Goal: Task Accomplishment & Management: Manage account settings

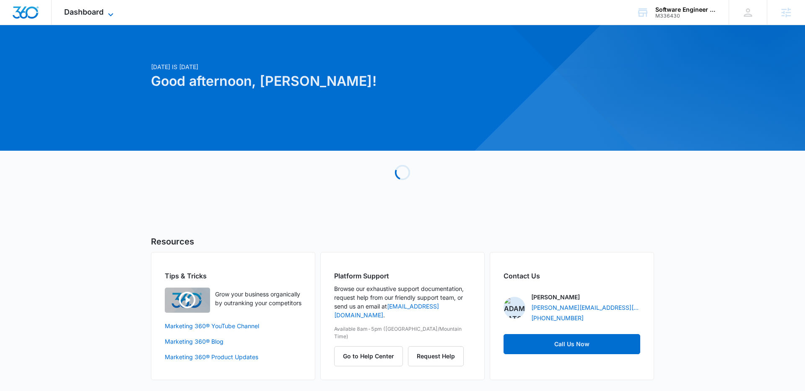
click at [88, 13] on span "Dashboard" at bounding box center [83, 12] width 39 height 9
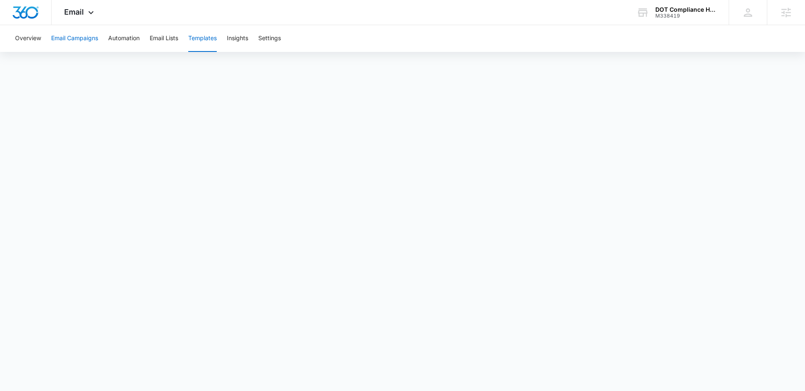
click at [88, 34] on button "Email Campaigns" at bounding box center [74, 38] width 47 height 27
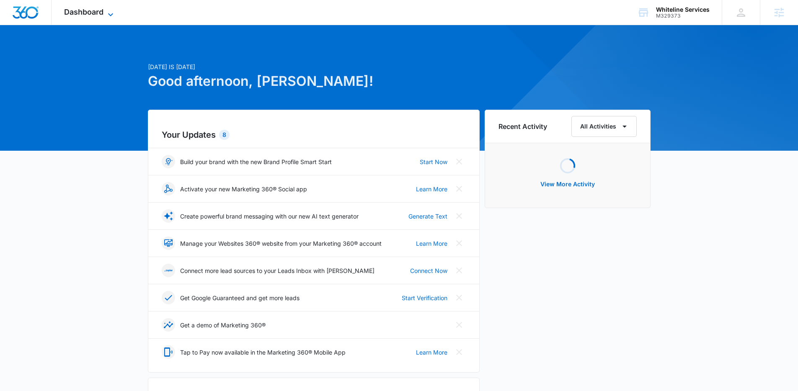
click at [109, 9] on div "Dashboard Apps Reputation Websites Forms CRM Email Social Payments POS Content …" at bounding box center [90, 12] width 77 height 25
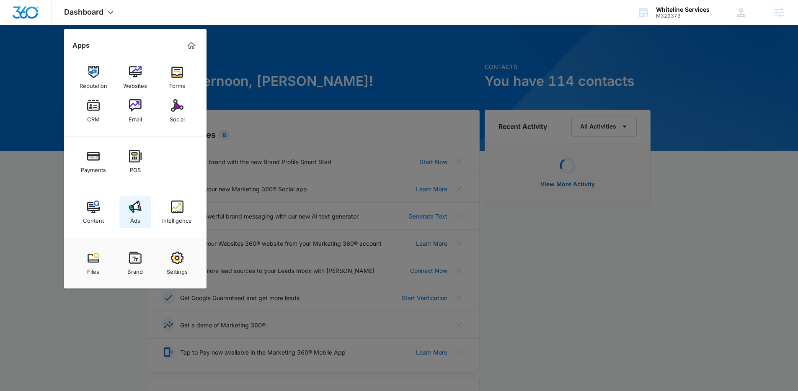
click at [141, 210] on link "Ads" at bounding box center [135, 213] width 32 height 32
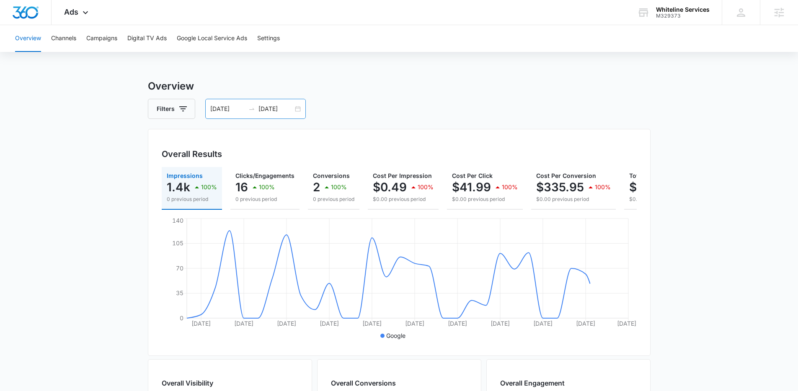
click at [236, 109] on input "08/26/2025" at bounding box center [227, 108] width 35 height 9
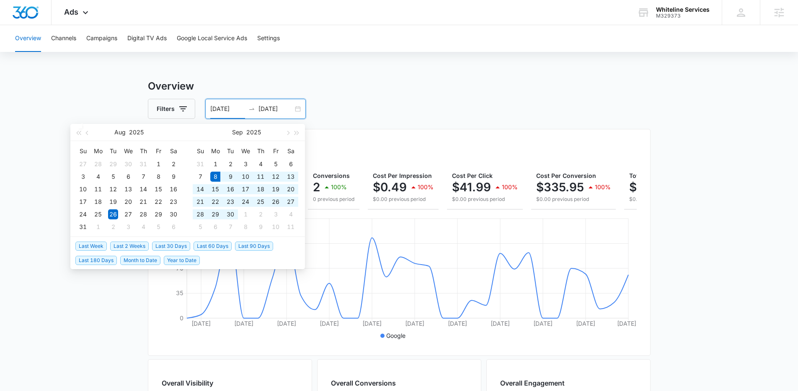
click at [168, 244] on span "Last 30 Days" at bounding box center [171, 246] width 38 height 9
type input "[DATE]"
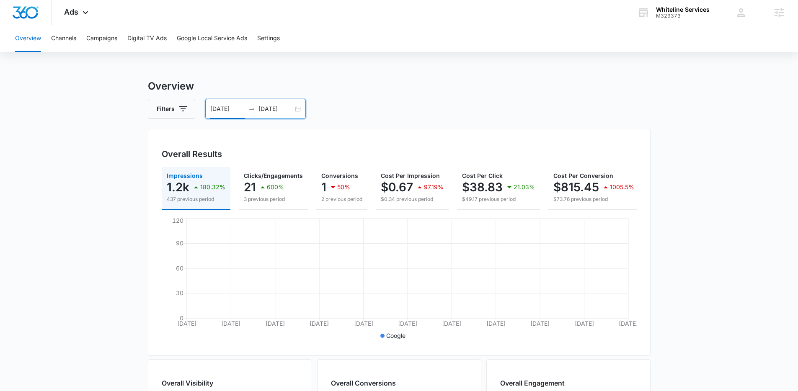
click at [120, 243] on main "Overview Filters 09/08/2025 10/08/2025 Overall Results Impressions 1.2k 180.32%…" at bounding box center [399, 380] width 798 height 602
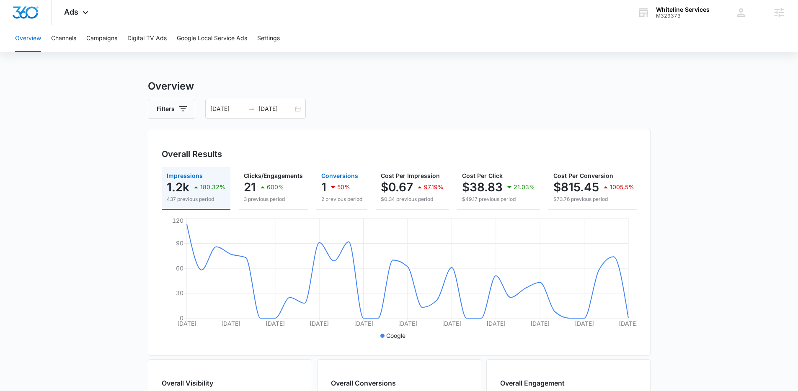
click at [330, 188] on icon "button" at bounding box center [333, 187] width 10 height 10
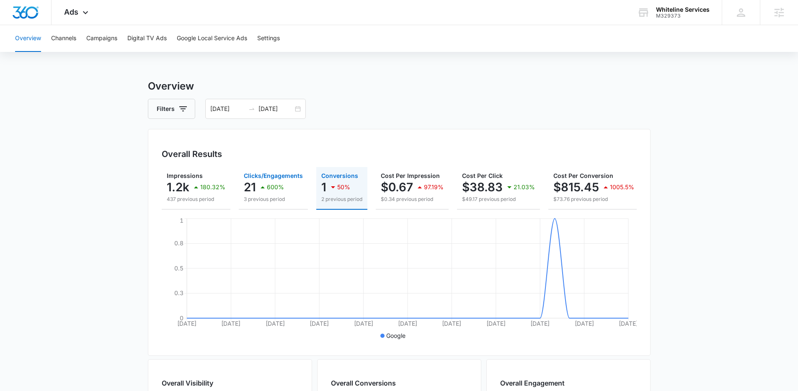
click at [268, 194] on div "600%" at bounding box center [271, 187] width 26 height 17
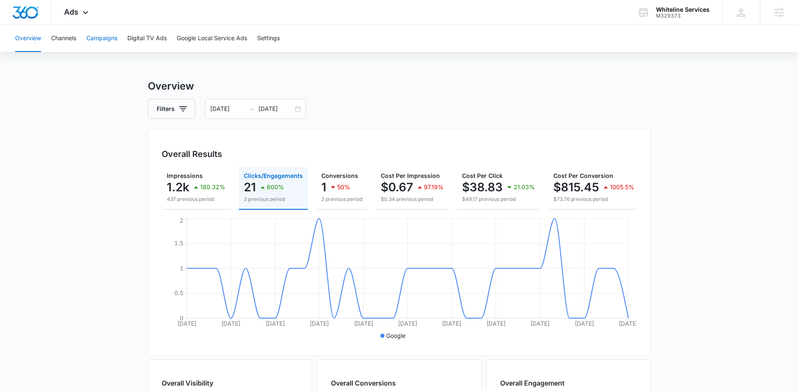
click at [108, 40] on button "Campaigns" at bounding box center [101, 38] width 31 height 27
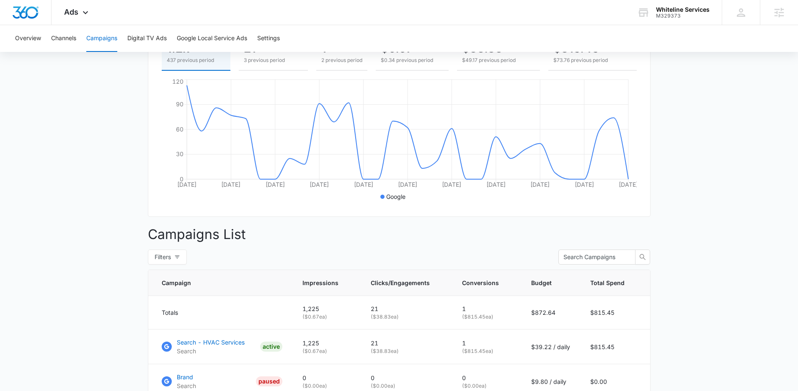
scroll to position [213, 0]
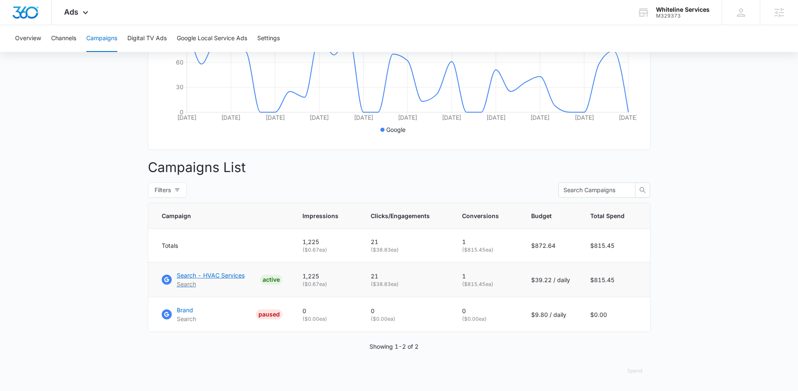
click at [186, 275] on p "Search - HVAC Services" at bounding box center [211, 275] width 68 height 9
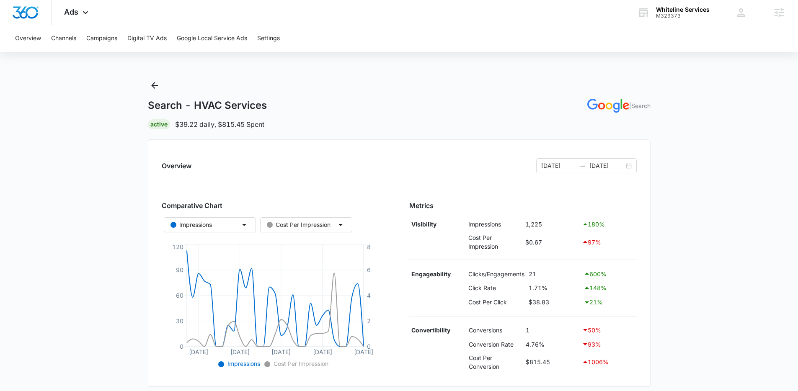
click at [109, 174] on main "Search - HVAC Services | Search Active $39.22 daily , $815.45 Spent Overview 09…" at bounding box center [399, 349] width 798 height 540
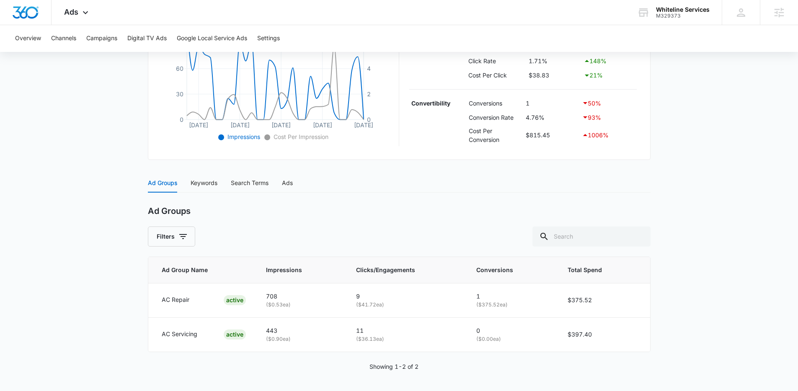
scroll to position [228, 0]
click at [215, 182] on div "Keywords" at bounding box center [204, 182] width 27 height 9
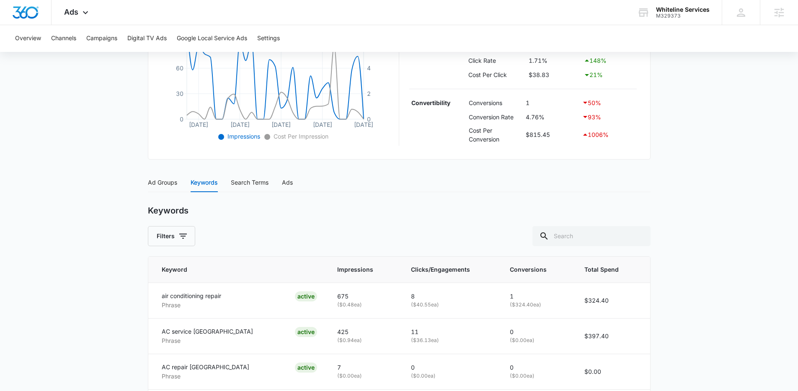
click at [109, 220] on main "Search - HVAC Services | Search Active $39.22 daily , $815.45 Spent Overview 09…" at bounding box center [399, 193] width 798 height 685
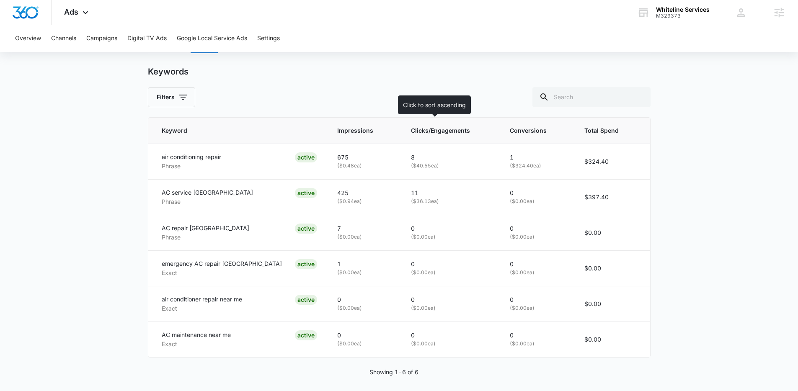
scroll to position [368, 0]
click at [425, 132] on span "Clicks/Engagements" at bounding box center [444, 128] width 66 height 9
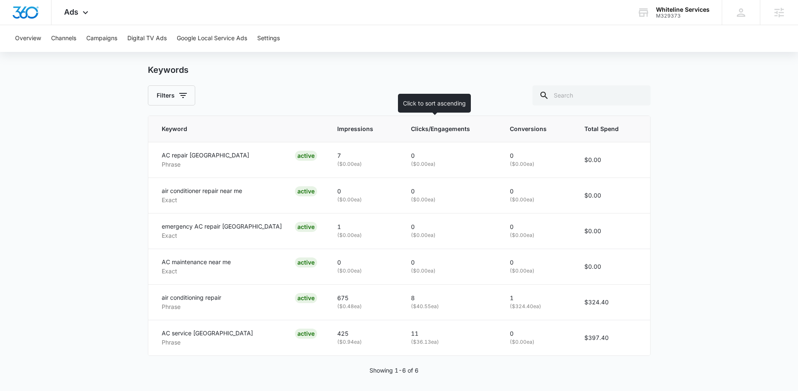
click at [423, 132] on span "Clicks/Engagements" at bounding box center [444, 128] width 66 height 9
click at [424, 135] on th "Clicks/Engagements" at bounding box center [450, 129] width 99 height 26
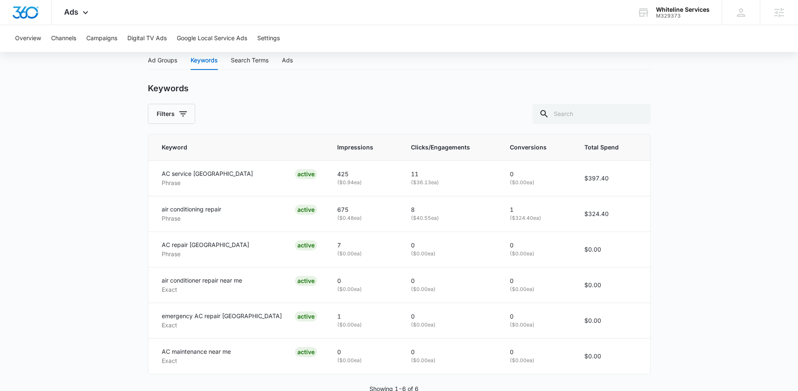
scroll to position [228, 0]
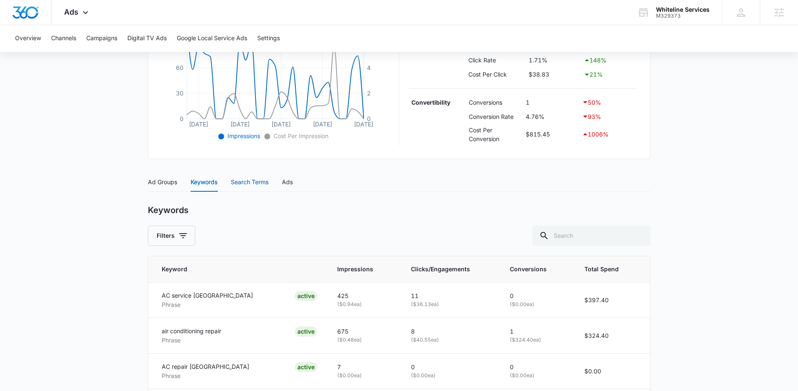
click at [263, 184] on div "Search Terms" at bounding box center [250, 182] width 38 height 9
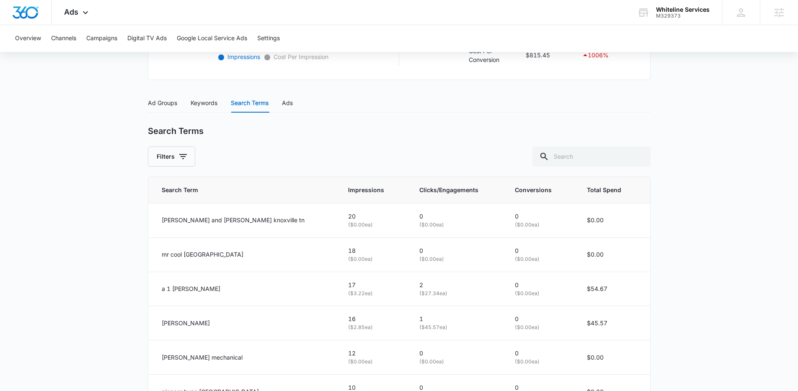
scroll to position [355, 0]
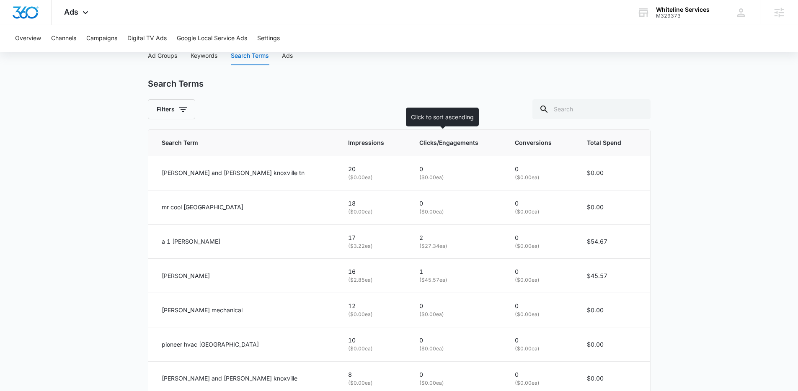
click at [420, 144] on span "Clicks/Engagements" at bounding box center [451, 142] width 63 height 9
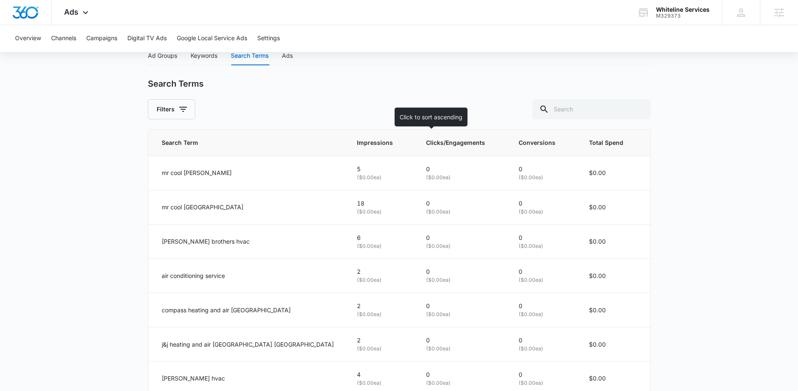
click at [432, 145] on span "Clicks/Engagements" at bounding box center [456, 142] width 60 height 9
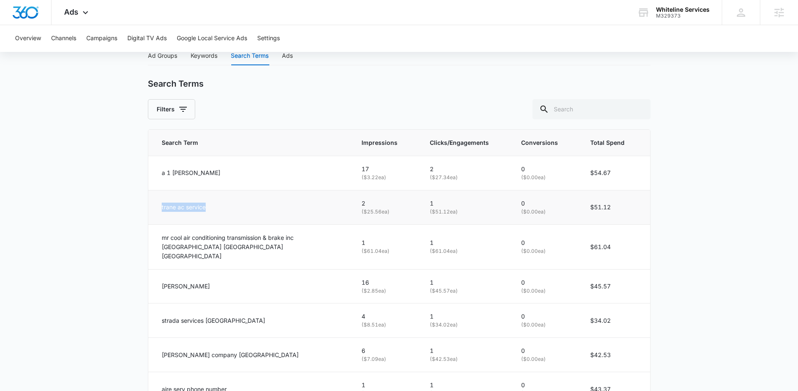
drag, startPoint x: 208, startPoint y: 208, endPoint x: 154, endPoint y: 206, distance: 54.1
click at [154, 206] on td "trane ac service" at bounding box center [249, 207] width 203 height 34
copy p "trane ac service"
click at [107, 223] on main "Search - HVAC Services | Search Active $39.22 daily , $815.45 Spent Overview 09…" at bounding box center [399, 140] width 798 height 833
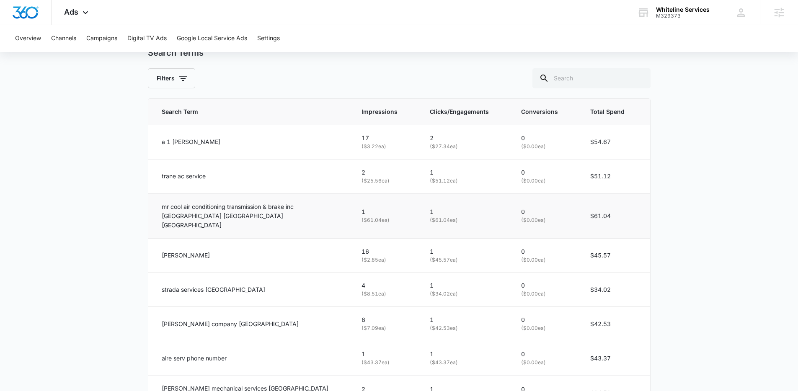
scroll to position [392, 0]
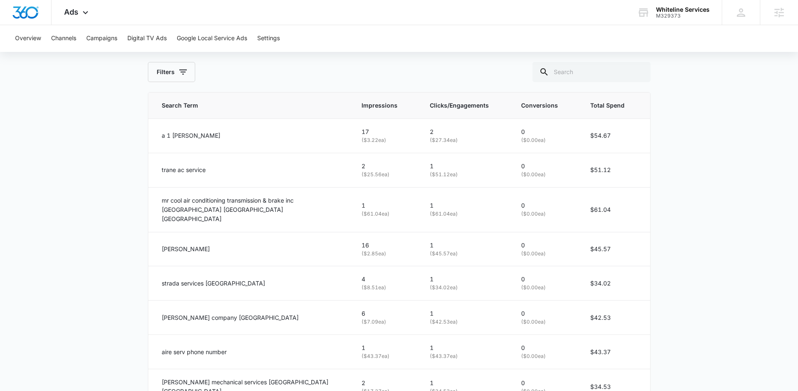
click at [119, 170] on main "Search - HVAC Services | Search Active $39.22 daily , $815.45 Spent Overview 09…" at bounding box center [399, 103] width 798 height 833
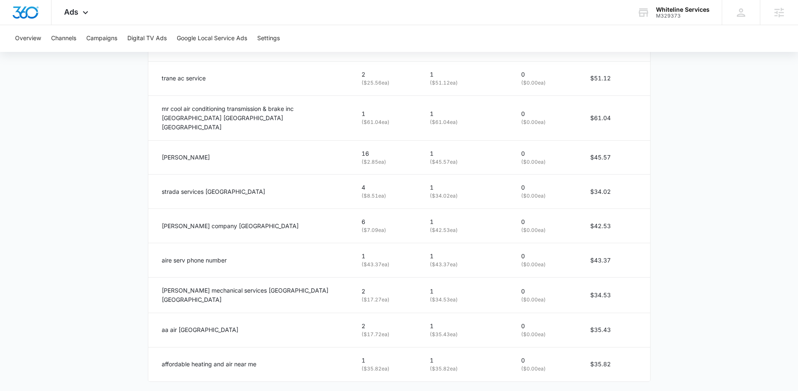
scroll to position [484, 0]
click at [225, 187] on p "strada services knoxville" at bounding box center [214, 191] width 104 height 9
click at [226, 187] on p "strada services knoxville" at bounding box center [214, 191] width 104 height 9
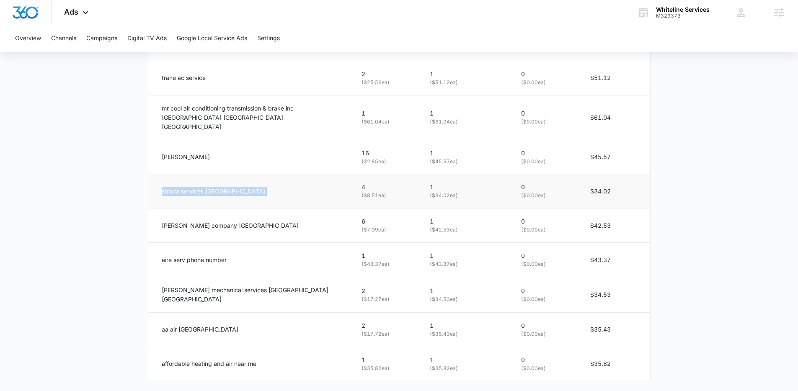
click at [226, 187] on p "strada services knoxville" at bounding box center [214, 191] width 104 height 9
copy div "strada services knoxville"
click at [111, 114] on main "Search - HVAC Services | Search Active $39.22 daily , $815.45 Spent Overview 09…" at bounding box center [399, 11] width 798 height 833
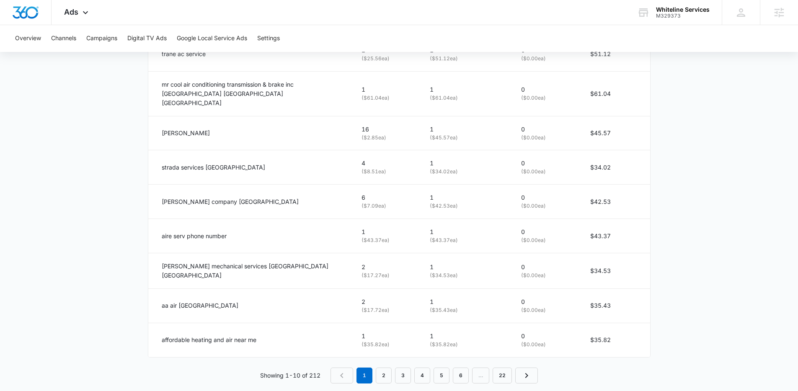
scroll to position [510, 0]
click at [383, 366] on link "2" at bounding box center [384, 374] width 16 height 16
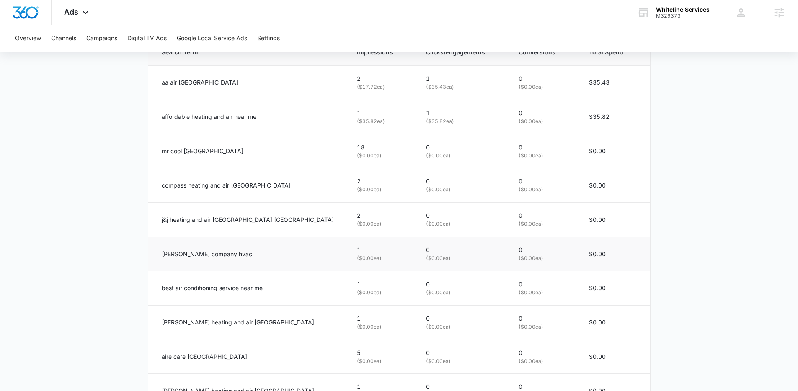
scroll to position [445, 0]
click at [194, 254] on p "lee company hvac" at bounding box center [207, 254] width 91 height 9
copy div "lee company hvac"
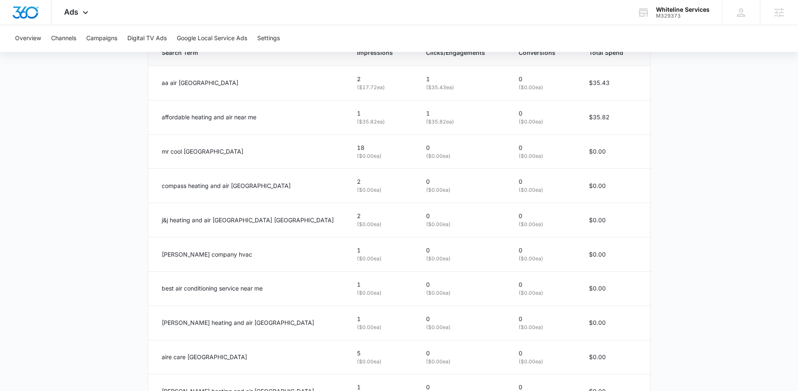
click at [139, 121] on main "Search - HVAC Services | Search Active $39.22 daily , $815.45 Spent Overview 09…" at bounding box center [399, 44] width 798 height 821
click at [179, 187] on p "compass heating and air knoxville tn" at bounding box center [226, 185] width 129 height 9
copy p "compass"
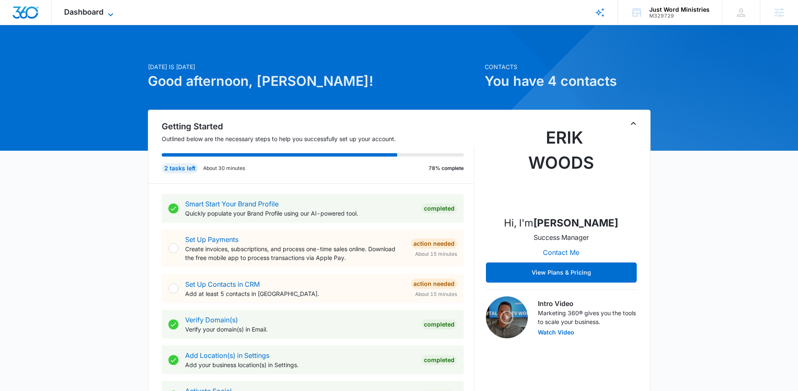
click at [96, 11] on span "Dashboard" at bounding box center [83, 12] width 39 height 9
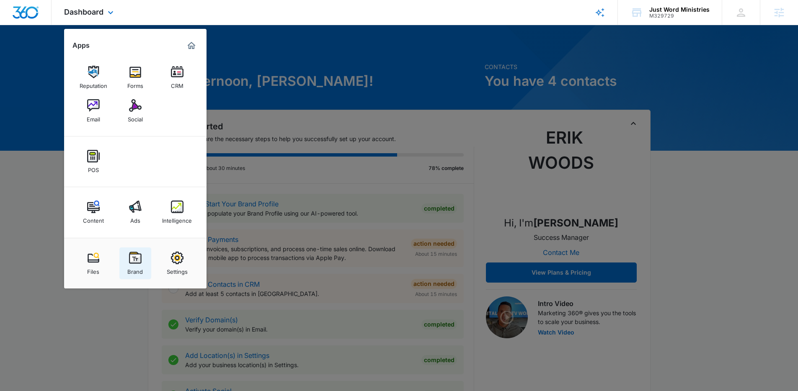
click at [133, 262] on img at bounding box center [135, 258] width 13 height 13
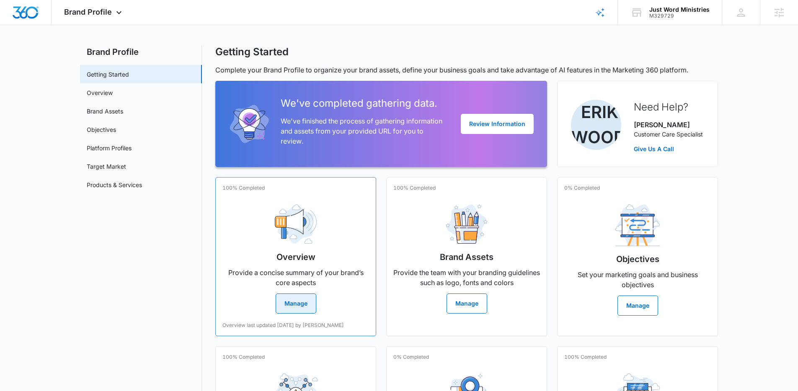
scroll to position [14, 0]
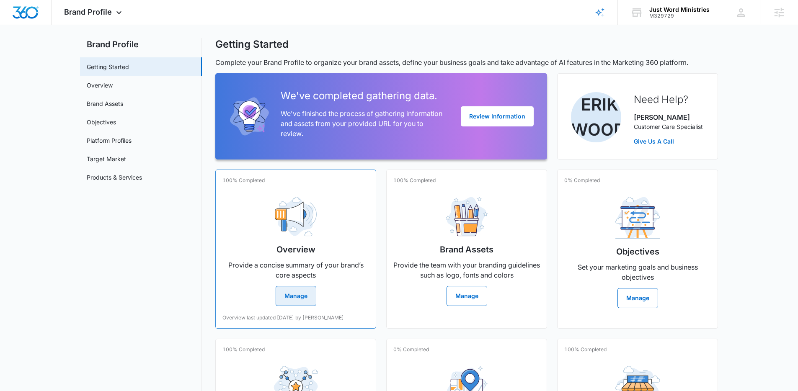
click at [317, 205] on div "Overview Provide a concise summary of your brand’s core aspects Manage" at bounding box center [296, 248] width 147 height 116
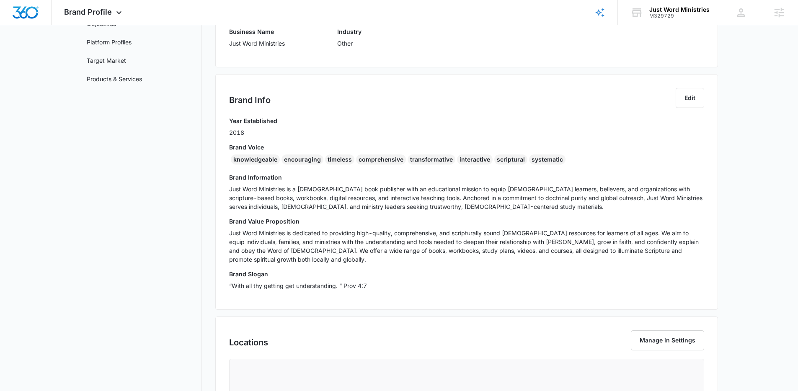
scroll to position [120, 0]
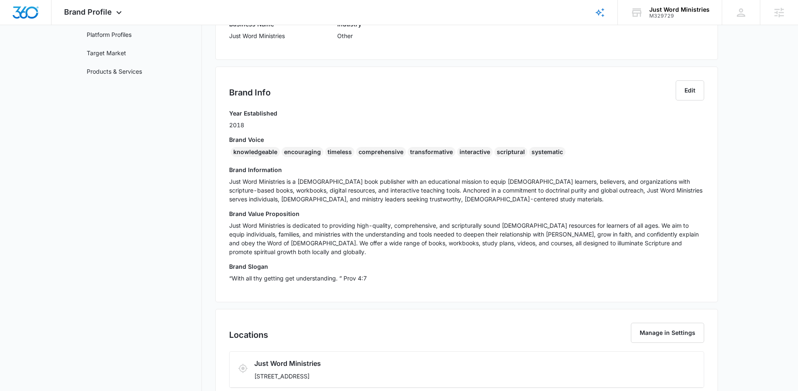
click at [294, 194] on p "Just Word Ministries is a Christian book publisher with an educational mission …" at bounding box center [466, 190] width 475 height 26
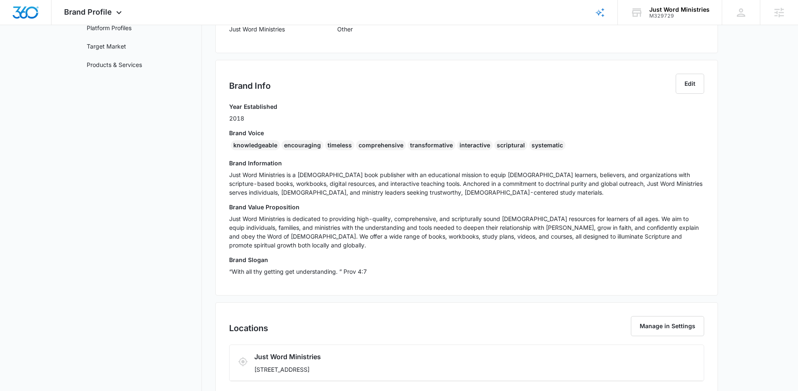
scroll to position [134, 0]
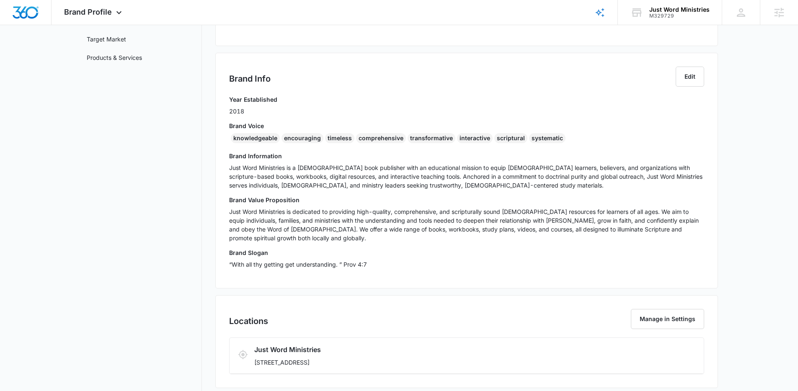
click at [320, 182] on p "Just Word Ministries is a Christian book publisher with an educational mission …" at bounding box center [466, 176] width 475 height 26
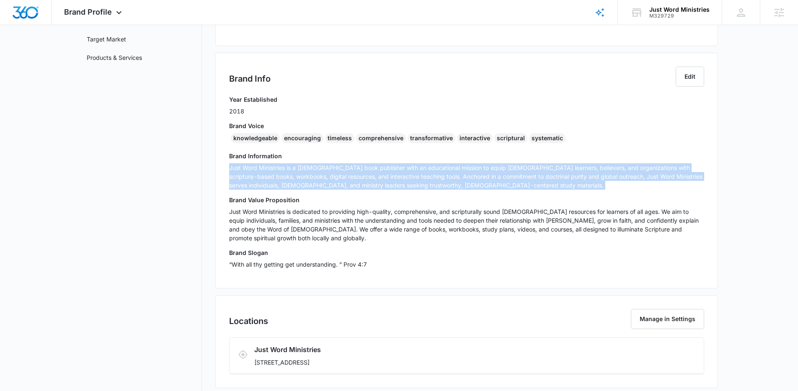
click at [320, 182] on p "Just Word Ministries is a Christian book publisher with an educational mission …" at bounding box center [466, 176] width 475 height 26
copy p "Just Word Ministries is a Christian book publisher with an educational mission …"
click at [325, 184] on p "Just Word Ministries is a Christian book publisher with an educational mission …" at bounding box center [466, 176] width 475 height 26
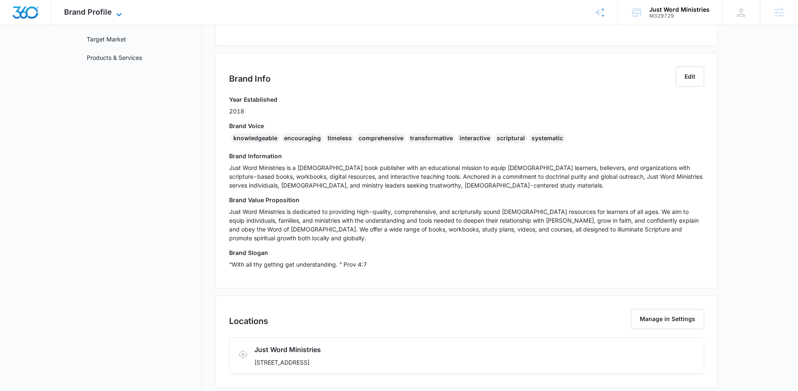
click at [117, 12] on icon at bounding box center [119, 15] width 10 height 10
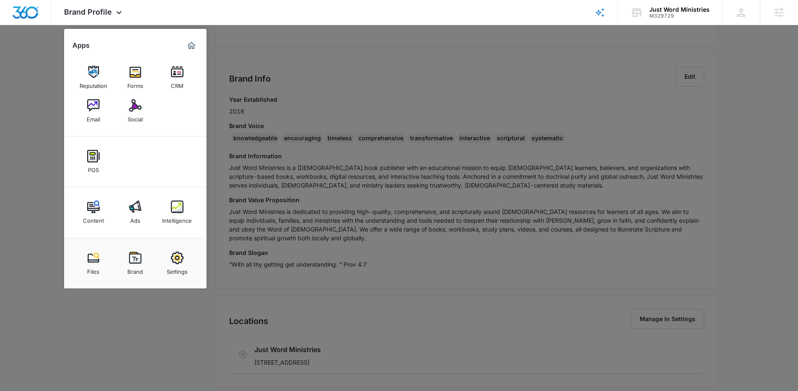
click at [50, 133] on div at bounding box center [399, 195] width 798 height 391
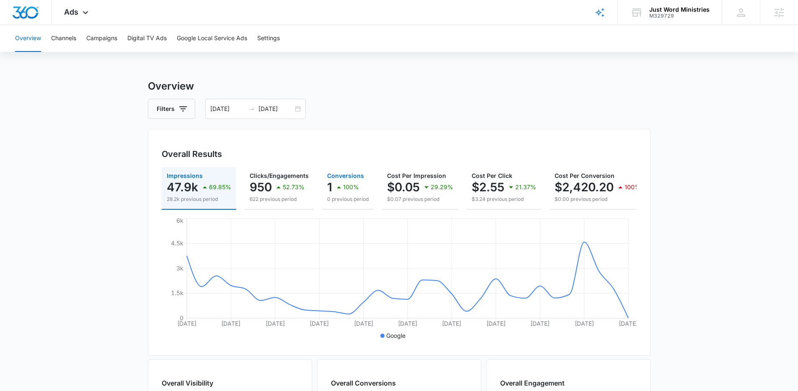
click at [330, 178] on span "Conversions" at bounding box center [345, 175] width 37 height 7
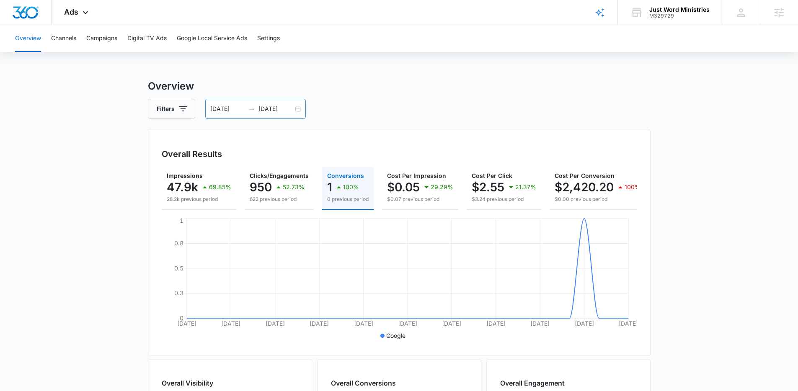
click at [282, 109] on input "[DATE]" at bounding box center [276, 108] width 35 height 9
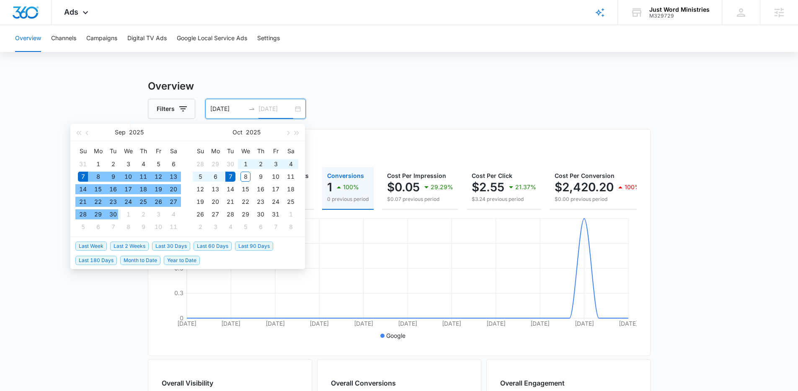
type input "[DATE]"
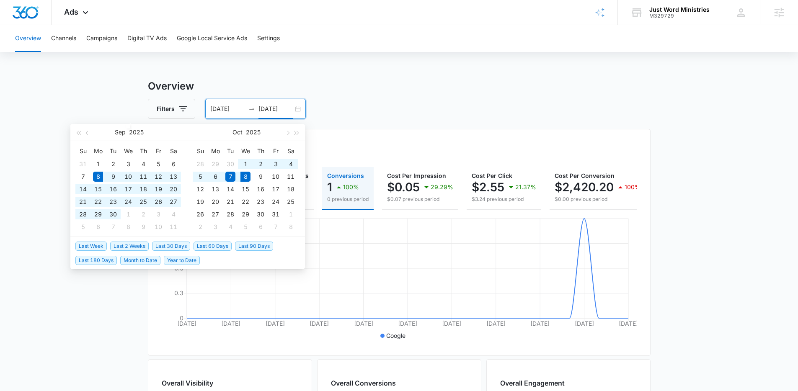
click at [171, 247] on span "Last 30 Days" at bounding box center [171, 246] width 38 height 9
type input "[DATE]"
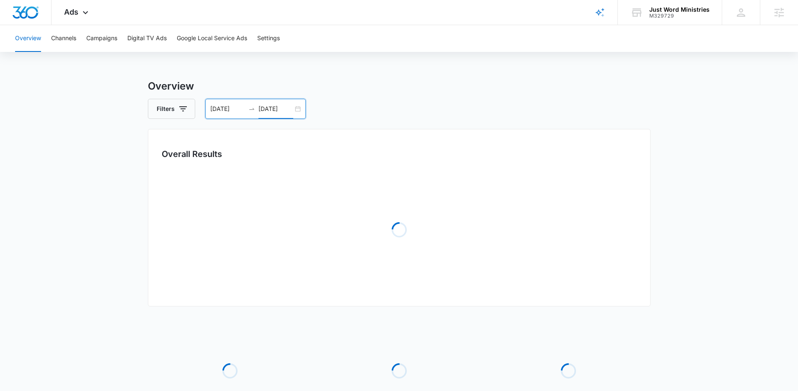
click at [126, 249] on main "Overview Filters [DATE] [DATE] Overall Results Loading Loading Loading Loading …" at bounding box center [399, 272] width 798 height 386
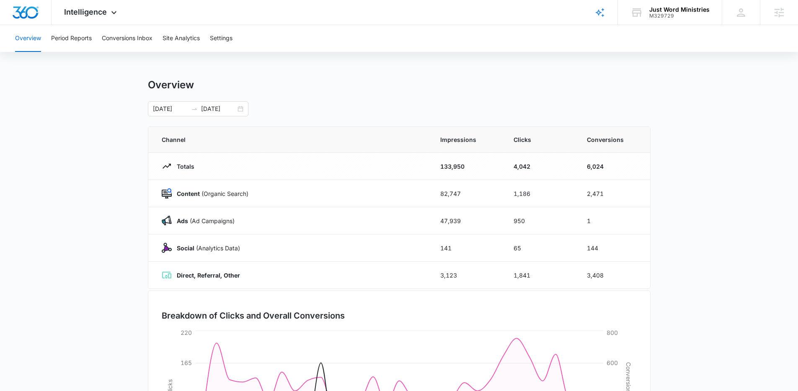
click at [113, 175] on main "Overview 09/07/2025 10/07/2025 Channel Impressions Clicks Conversions Totals 13…" at bounding box center [399, 299] width 798 height 440
click at [140, 35] on button "Conversions Inbox" at bounding box center [127, 38] width 51 height 27
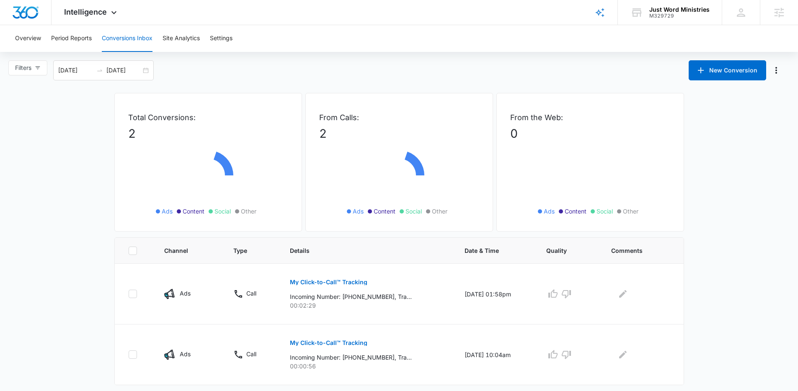
click at [86, 161] on main "Filters 09/08/2025 10/08/2025 New Conversion Total Conversions: 2 Ads Content S…" at bounding box center [399, 232] width 798 height 344
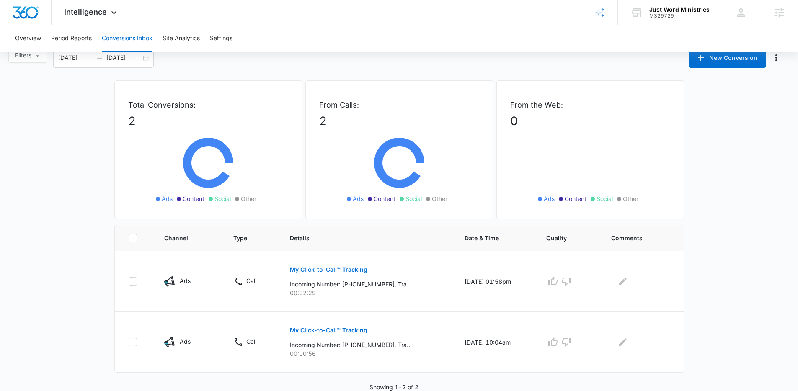
scroll to position [13, 0]
click at [303, 270] on p "My Click-to-Call™ Tracking" at bounding box center [329, 270] width 78 height 6
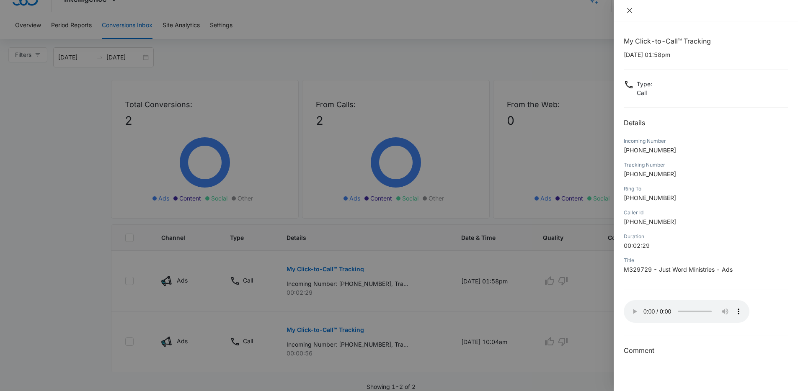
click at [628, 10] on icon "close" at bounding box center [630, 10] width 7 height 7
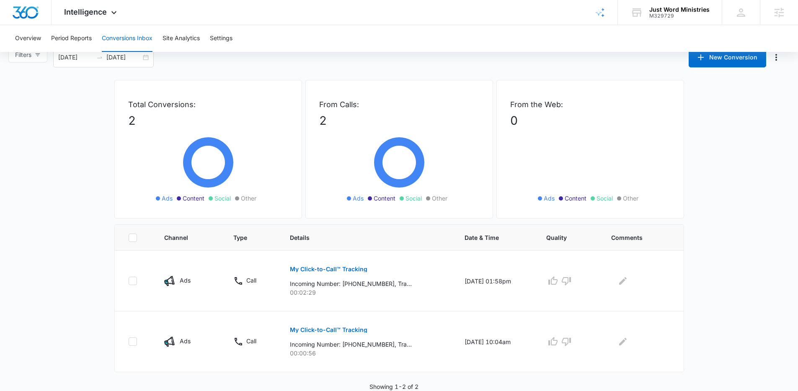
click at [104, 205] on main "Filters 09/08/2025 10/08/2025 New Conversion Total Conversions: 2 Ads Content S…" at bounding box center [399, 219] width 798 height 344
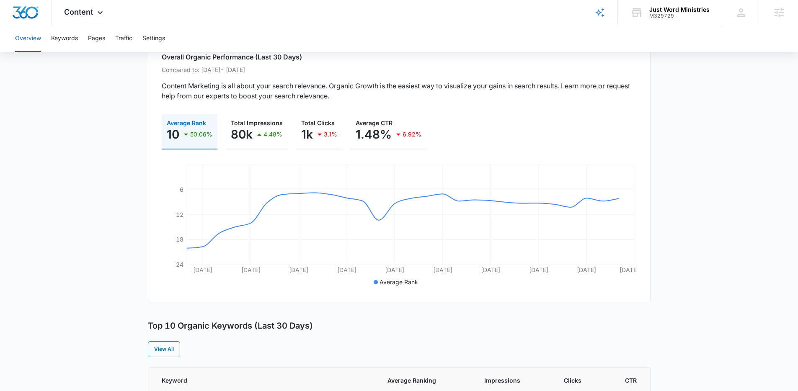
scroll to position [62, 0]
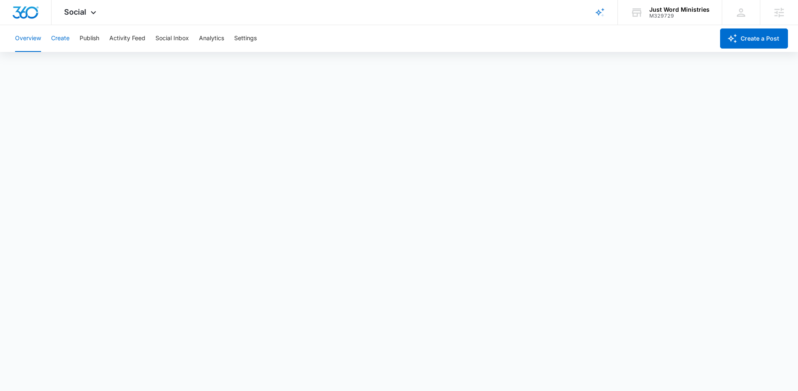
click at [65, 39] on button "Create" at bounding box center [60, 38] width 18 height 27
click at [93, 39] on button "Publish" at bounding box center [90, 38] width 20 height 27
click at [68, 47] on button "Create" at bounding box center [60, 38] width 18 height 27
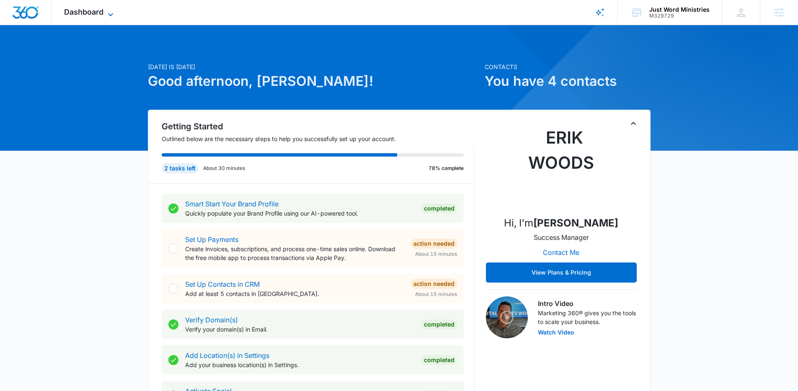
click at [104, 8] on div "Dashboard Apps Reputation Forms CRM Email Social POS Content Ads Intelligence F…" at bounding box center [90, 12] width 77 height 25
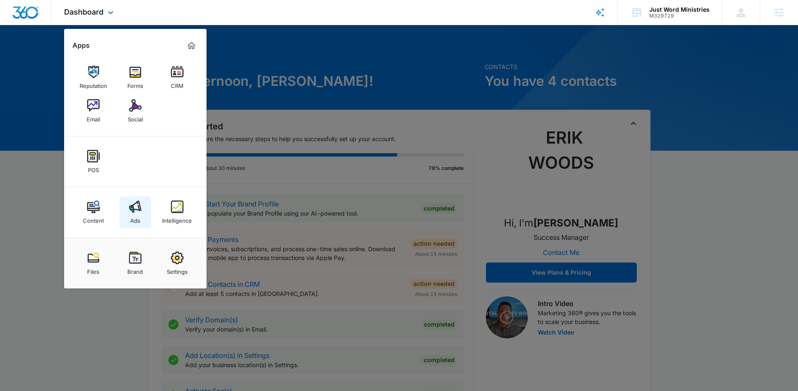
click at [135, 204] on img at bounding box center [135, 207] width 13 height 13
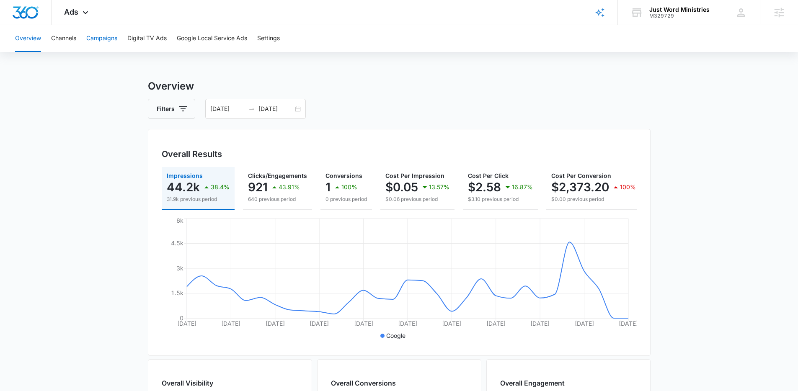
click at [107, 40] on button "Campaigns" at bounding box center [101, 38] width 31 height 27
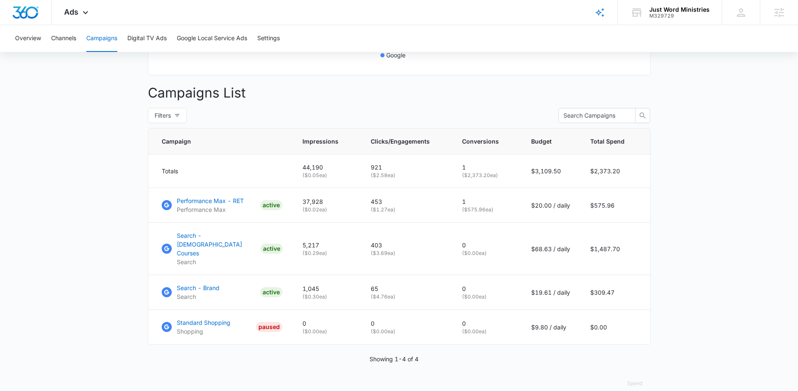
scroll to position [282, 0]
click at [204, 242] on p "Search - Bible Courses" at bounding box center [217, 243] width 80 height 26
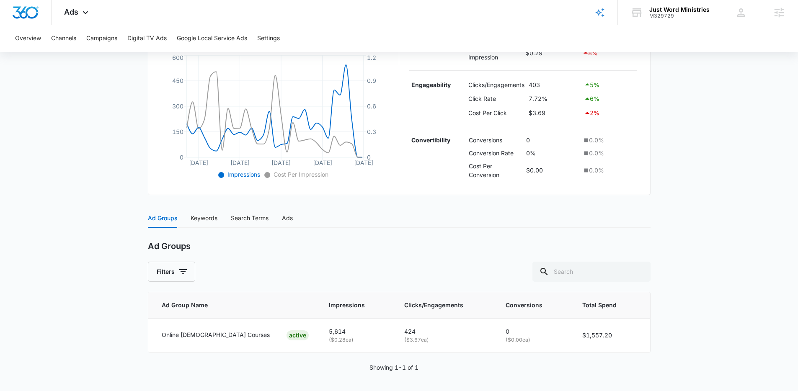
scroll to position [191, 0]
click at [88, 195] on main "Search - [DEMOGRAPHIC_DATA] Courses | Search Active $68.63 daily , $1,487.70 Sp…" at bounding box center [399, 139] width 798 height 503
click at [124, 199] on main "Search - [DEMOGRAPHIC_DATA] Courses | Search Active $68.63 daily , $1,487.70 Sp…" at bounding box center [399, 139] width 798 height 503
click at [195, 218] on div "Keywords" at bounding box center [204, 217] width 27 height 9
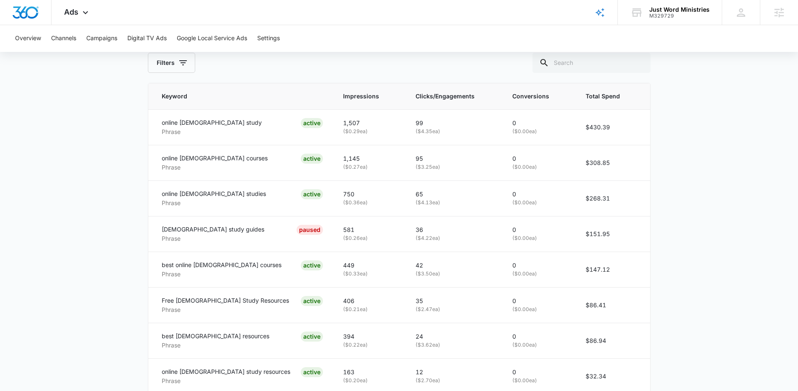
scroll to position [399, 0]
click at [83, 13] on icon at bounding box center [85, 15] width 10 height 10
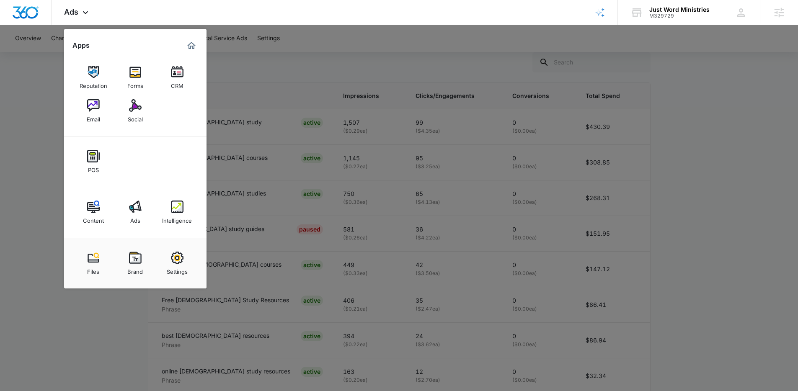
click at [670, 138] on div at bounding box center [399, 195] width 798 height 391
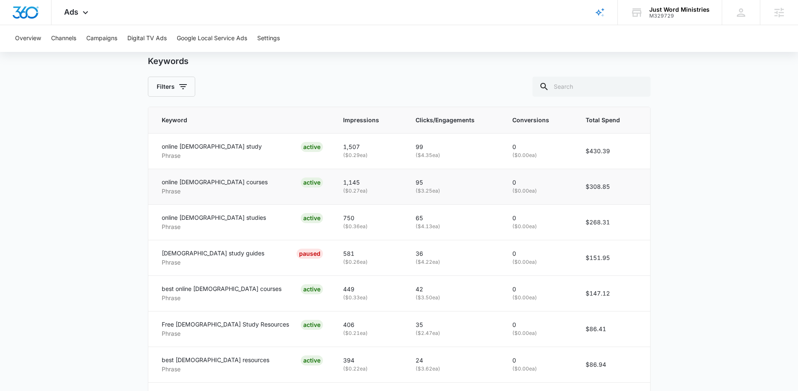
scroll to position [376, 0]
click at [201, 142] on p "online [DEMOGRAPHIC_DATA] study" at bounding box center [212, 144] width 100 height 9
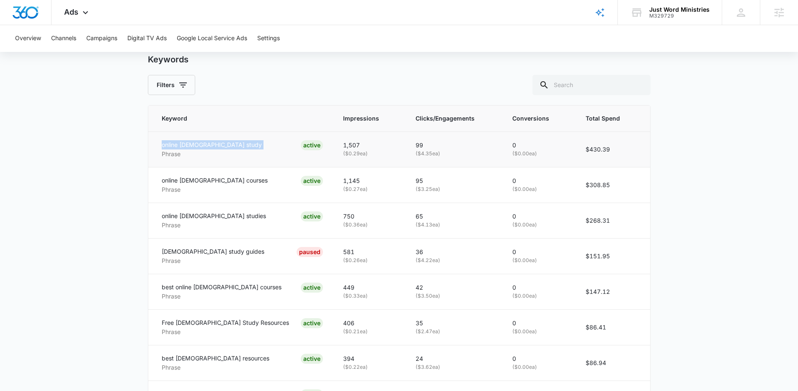
click at [201, 142] on p "online [DEMOGRAPHIC_DATA] study" at bounding box center [212, 144] width 100 height 9
click at [209, 182] on p "online [DEMOGRAPHIC_DATA] courses" at bounding box center [215, 180] width 106 height 9
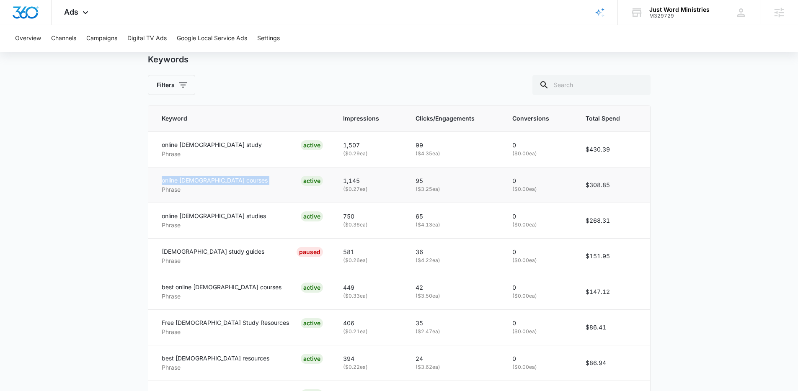
click at [209, 182] on p "online [DEMOGRAPHIC_DATA] courses" at bounding box center [215, 180] width 106 height 9
click at [208, 217] on p "online [DEMOGRAPHIC_DATA] studies" at bounding box center [214, 216] width 104 height 9
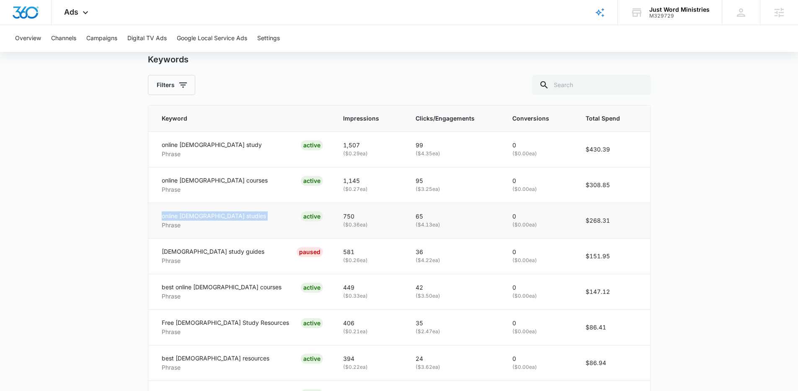
click at [208, 217] on p "online [DEMOGRAPHIC_DATA] studies" at bounding box center [214, 216] width 104 height 9
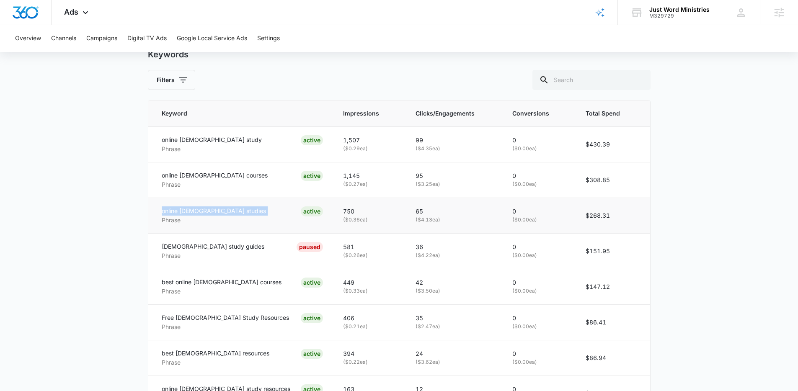
scroll to position [389, 0]
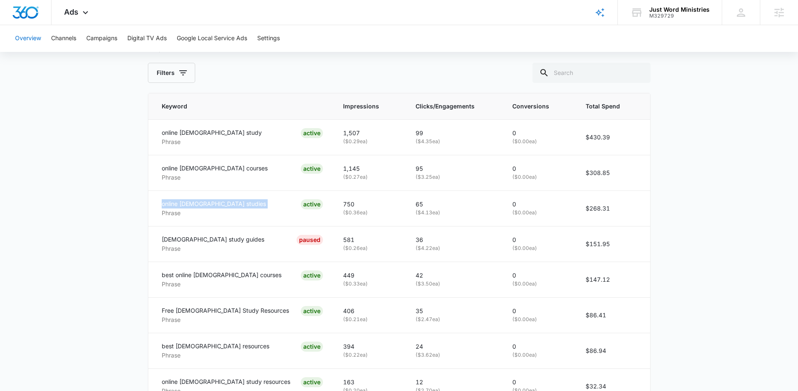
click at [38, 39] on button "Overview" at bounding box center [28, 38] width 26 height 27
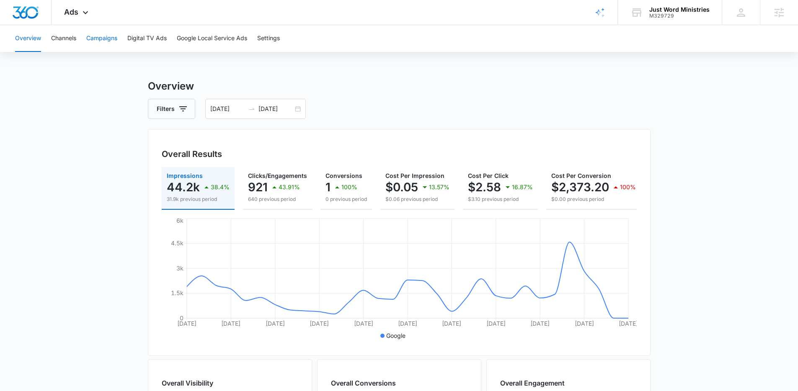
click at [109, 39] on button "Campaigns" at bounding box center [101, 38] width 31 height 27
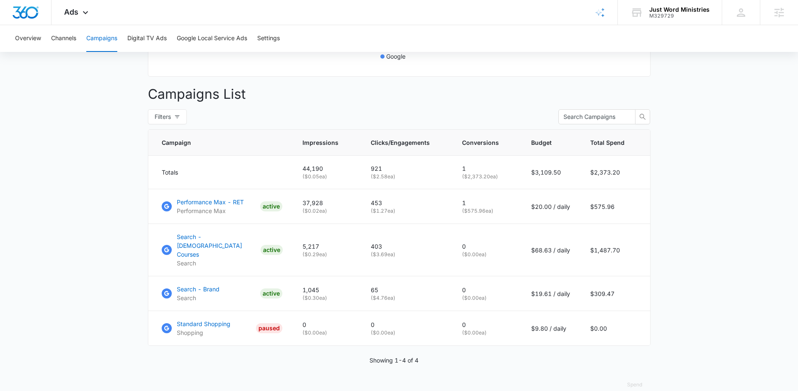
scroll to position [282, 0]
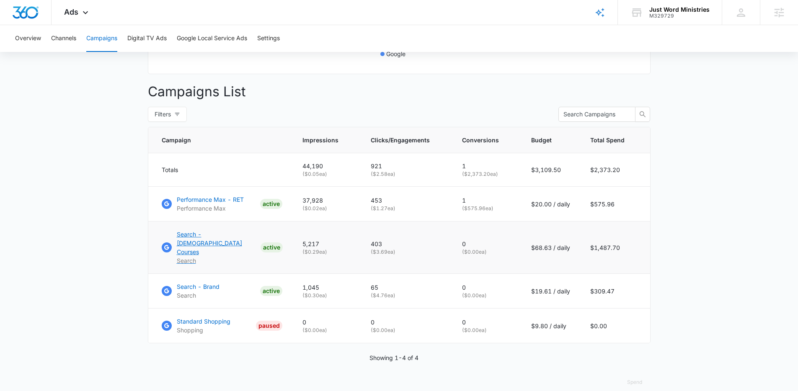
click at [224, 242] on p "Search - [DEMOGRAPHIC_DATA] Courses" at bounding box center [217, 243] width 80 height 26
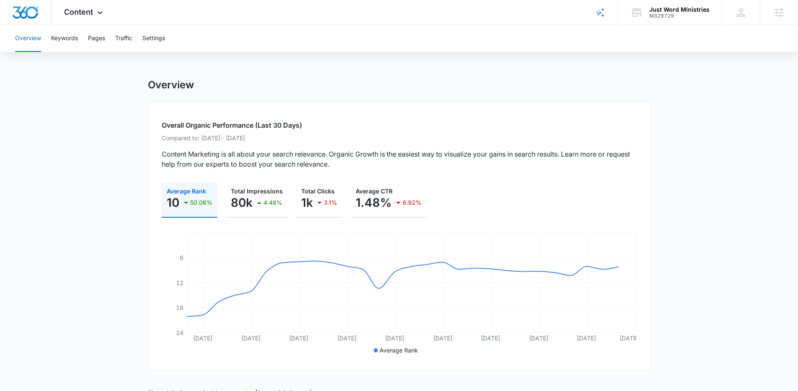
click at [57, 43] on button "Keywords" at bounding box center [64, 38] width 27 height 27
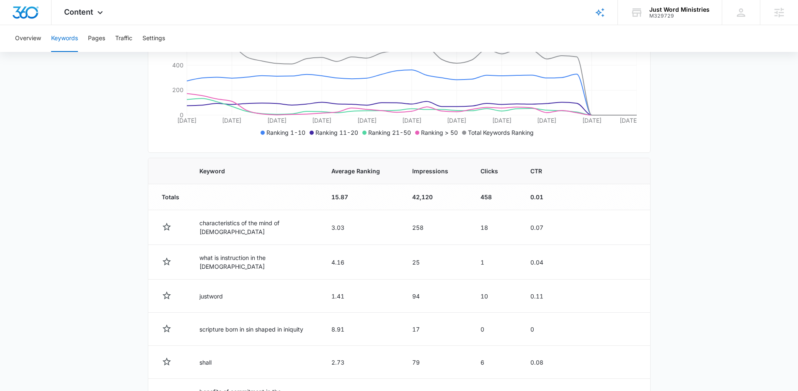
scroll to position [193, 0]
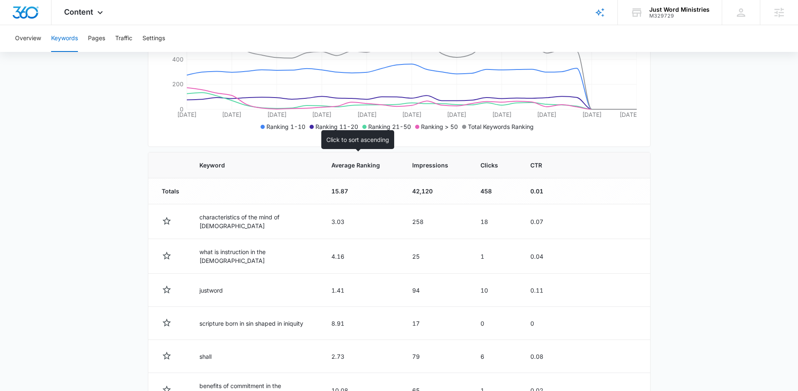
click at [378, 167] on div "Average Ranking" at bounding box center [362, 165] width 61 height 9
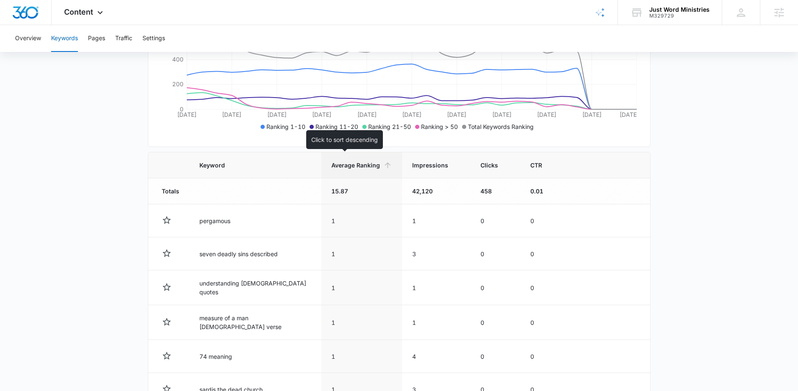
click at [356, 173] on th "Average Ranking" at bounding box center [361, 166] width 81 height 26
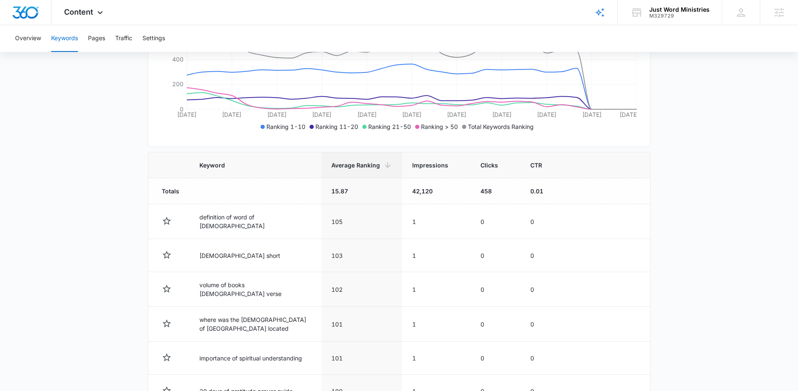
click at [93, 205] on main "Keywords Keywords are words used for search engine optimization (SEO). This rep…" at bounding box center [399, 237] width 798 height 703
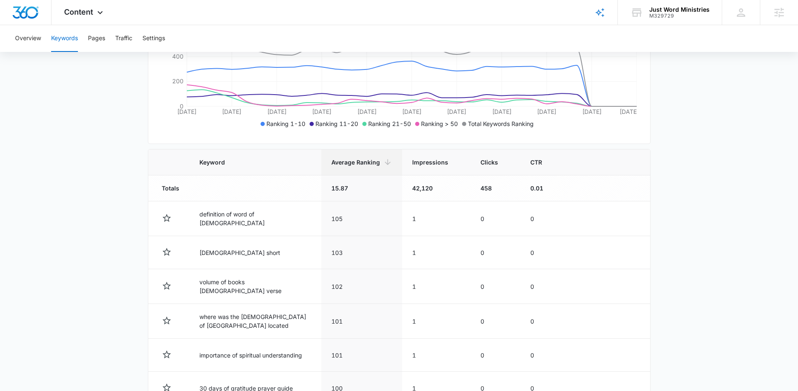
scroll to position [197, 0]
click at [83, 100] on main "Keywords Keywords are words used for search engine optimization (SEO). This rep…" at bounding box center [399, 233] width 798 height 703
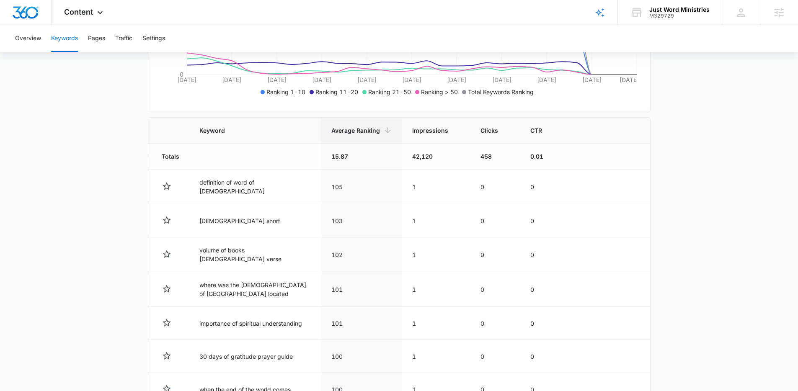
scroll to position [234, 0]
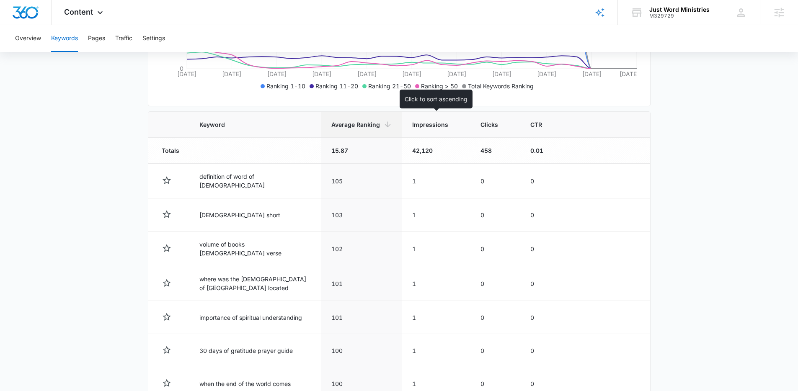
click at [417, 125] on span "Impressions" at bounding box center [430, 124] width 36 height 9
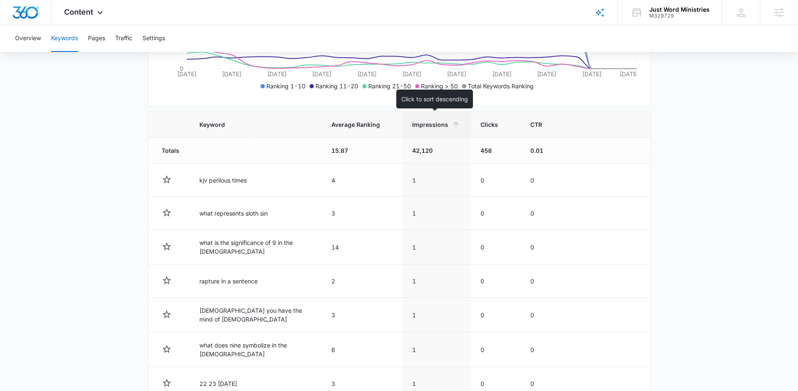
click at [447, 128] on div "Impressions" at bounding box center [436, 124] width 48 height 9
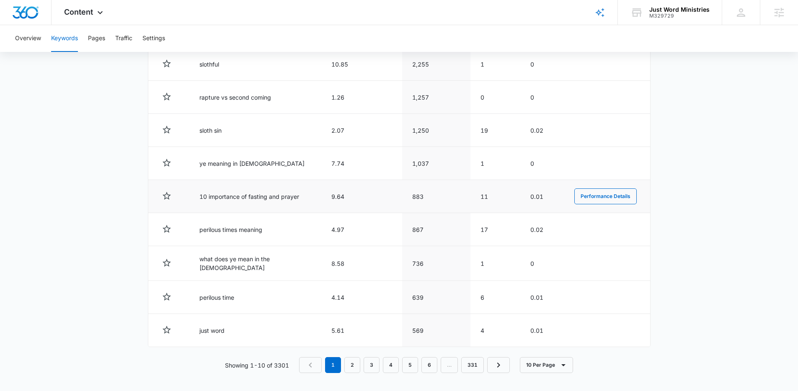
scroll to position [384, 0]
click at [357, 361] on link "2" at bounding box center [353, 365] width 16 height 16
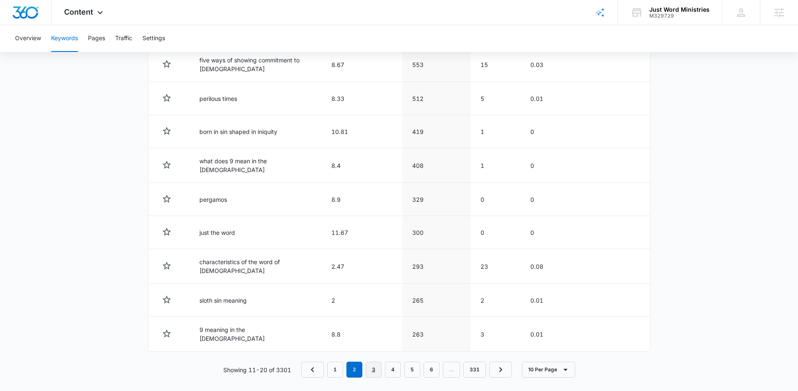
click at [376, 366] on link "3" at bounding box center [374, 370] width 16 height 16
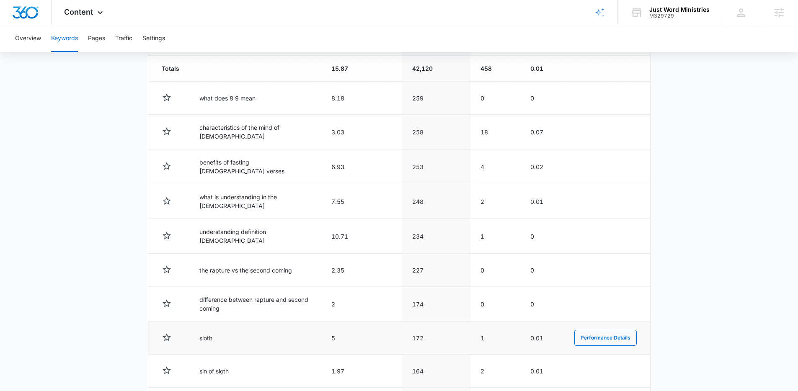
scroll to position [315, 0]
drag, startPoint x: 353, startPoint y: 231, endPoint x: 332, endPoint y: 232, distance: 21.0
click at [332, 232] on td "10.71" at bounding box center [361, 237] width 81 height 35
click at [436, 232] on td "234" at bounding box center [436, 237] width 68 height 35
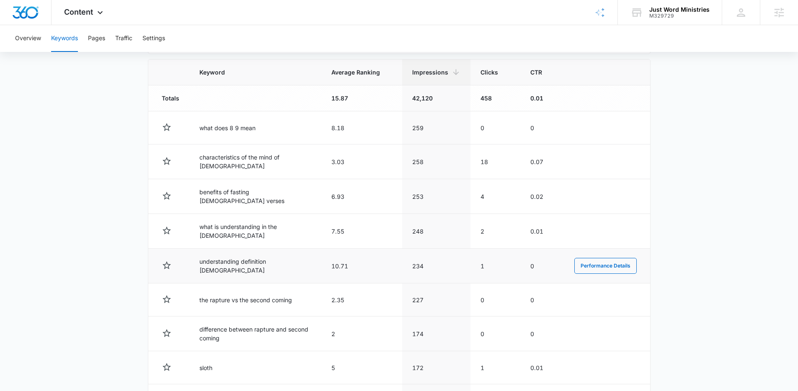
scroll to position [265, 0]
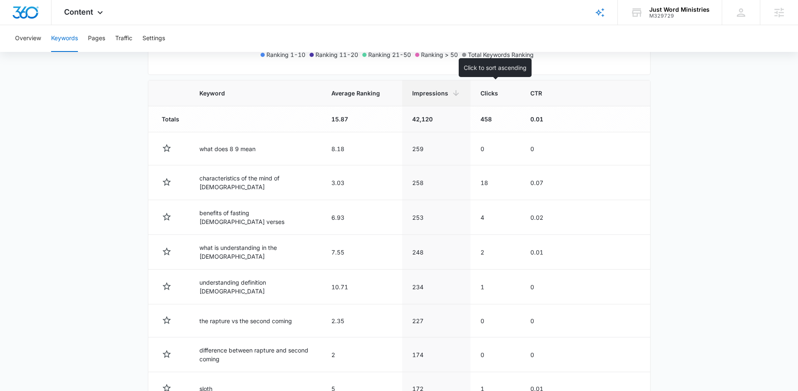
click at [487, 92] on span "Clicks" at bounding box center [490, 93] width 18 height 9
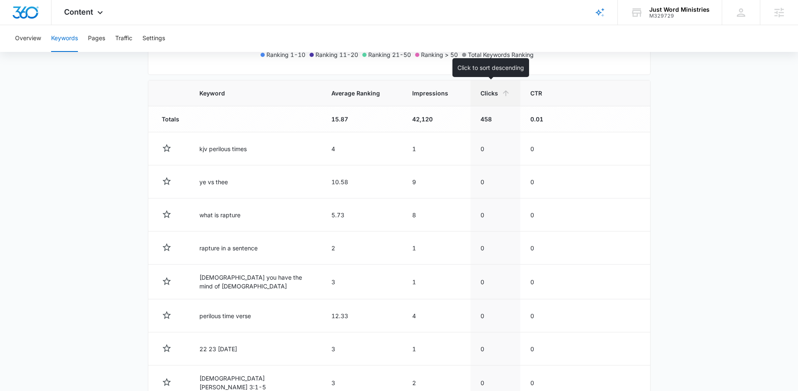
click at [502, 93] on icon at bounding box center [506, 93] width 9 height 9
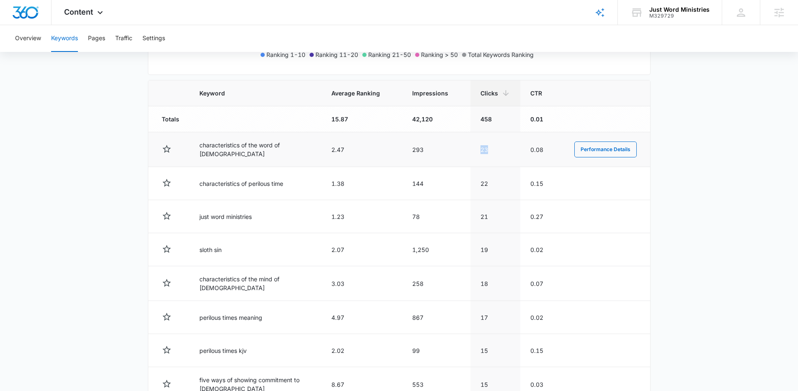
drag, startPoint x: 490, startPoint y: 150, endPoint x: 471, endPoint y: 149, distance: 19.3
click at [471, 149] on td "23" at bounding box center [496, 149] width 50 height 35
drag, startPoint x: 497, startPoint y: 184, endPoint x: 470, endPoint y: 184, distance: 27.2
click at [471, 184] on td "22" at bounding box center [496, 183] width 50 height 33
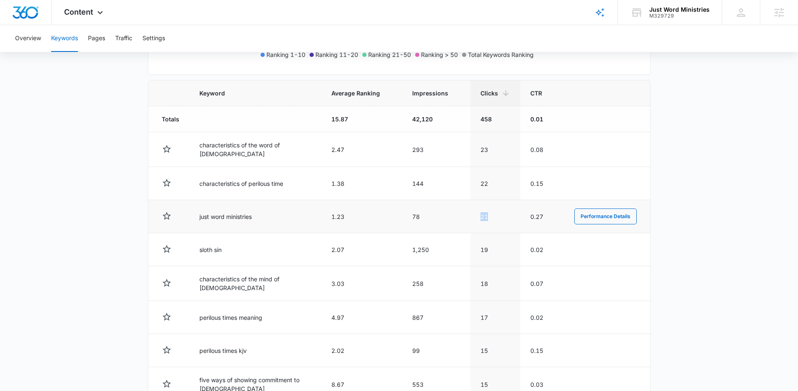
drag, startPoint x: 497, startPoint y: 216, endPoint x: 477, endPoint y: 218, distance: 19.8
click at [477, 218] on td "21" at bounding box center [496, 216] width 50 height 33
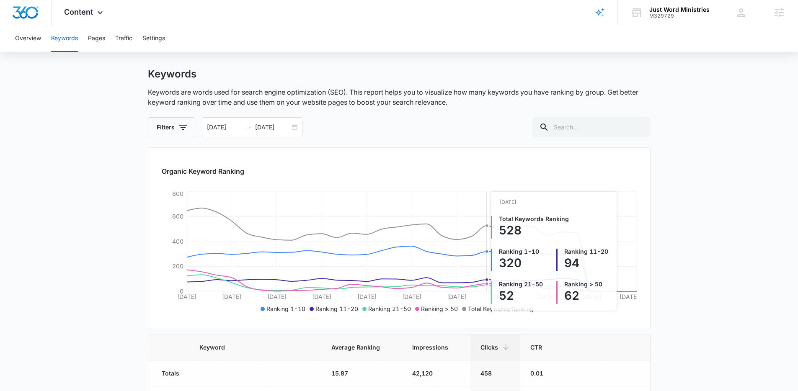
scroll to position [0, 0]
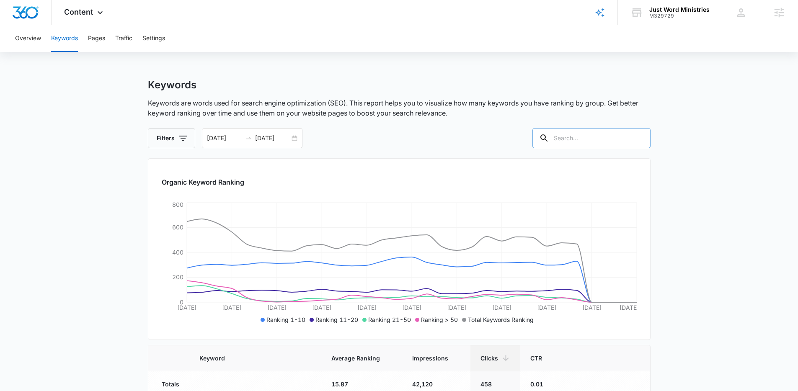
click at [597, 132] on input "text" at bounding box center [592, 138] width 118 height 20
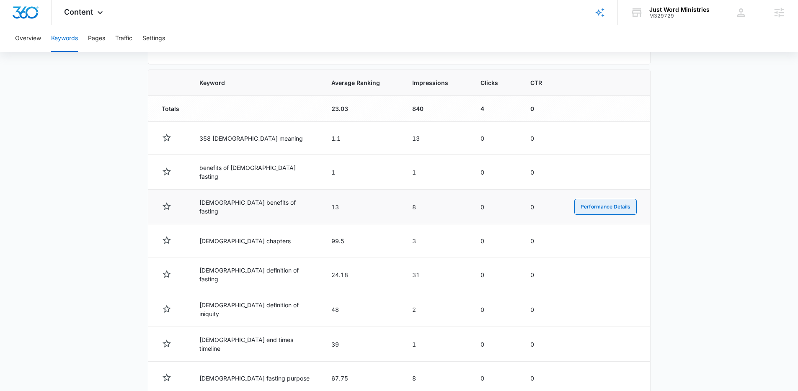
scroll to position [289, 0]
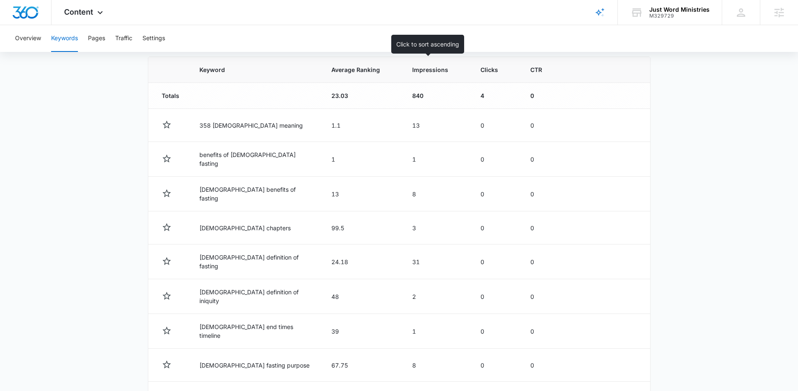
click at [430, 70] on span "Impressions" at bounding box center [430, 69] width 36 height 9
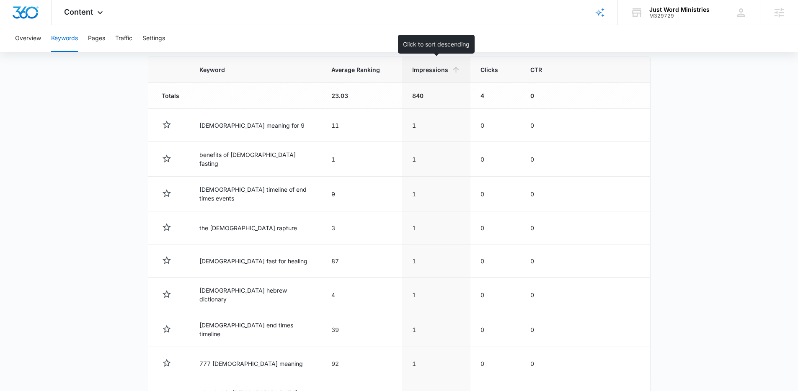
click at [456, 79] on th "Impressions" at bounding box center [436, 70] width 68 height 26
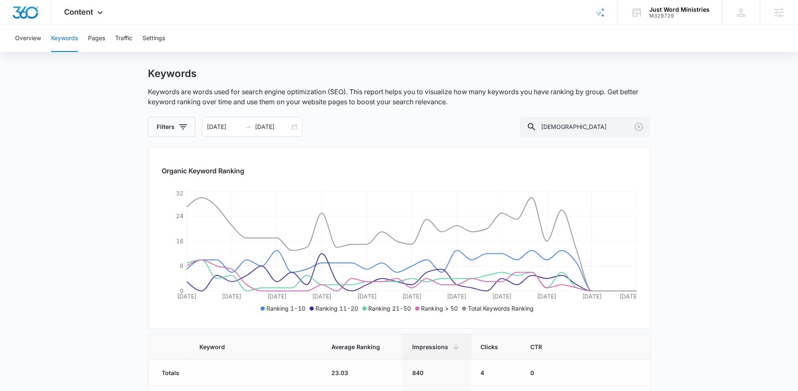
scroll to position [0, 0]
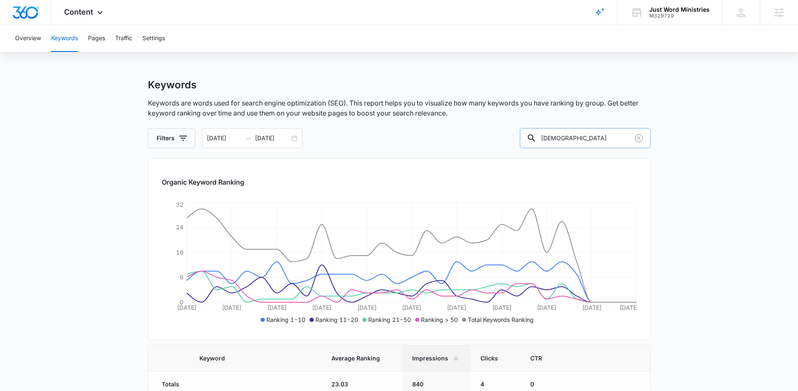
click at [589, 139] on input "biblical" at bounding box center [585, 138] width 131 height 20
type input "bible"
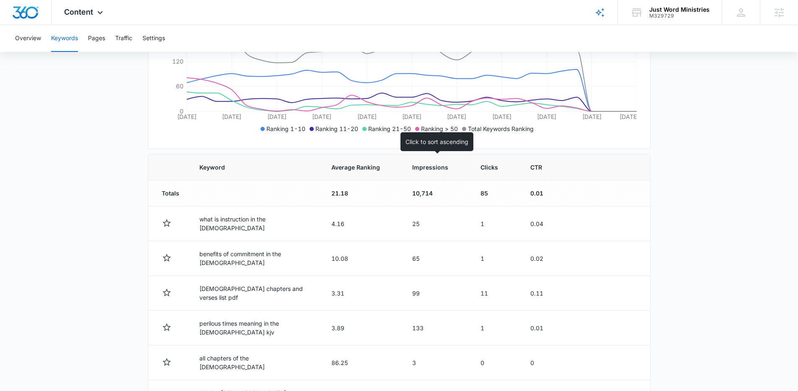
click at [442, 175] on th "Impressions" at bounding box center [436, 168] width 68 height 26
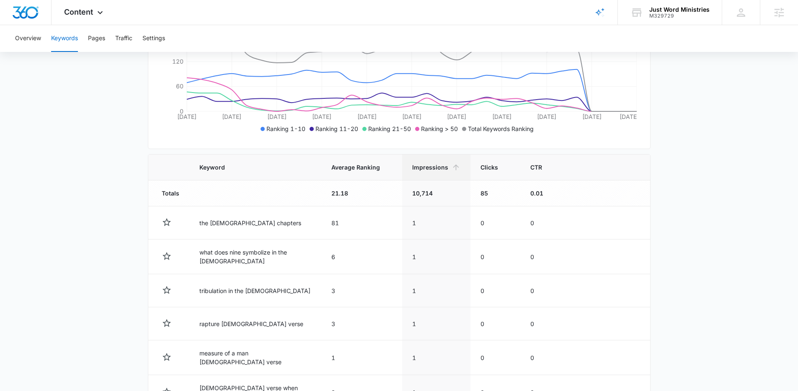
click at [449, 176] on th "Impressions" at bounding box center [436, 168] width 68 height 26
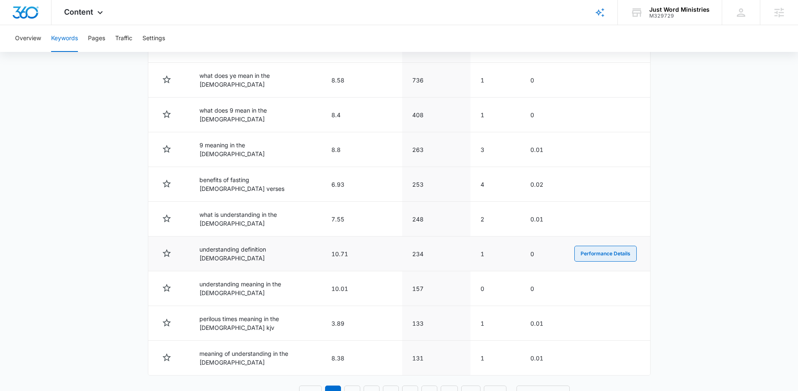
scroll to position [384, 0]
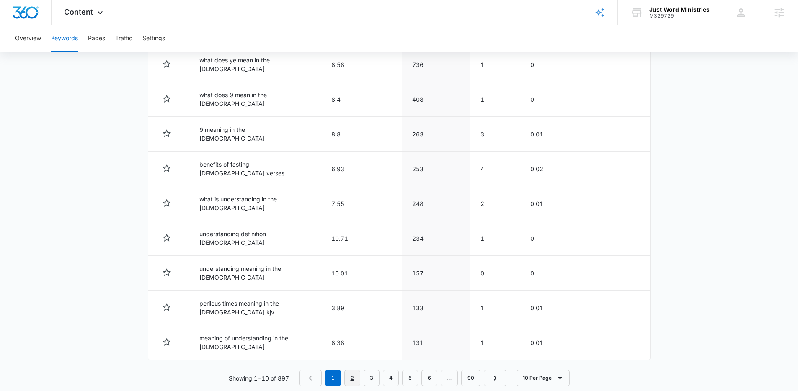
click at [353, 371] on link "2" at bounding box center [353, 379] width 16 height 16
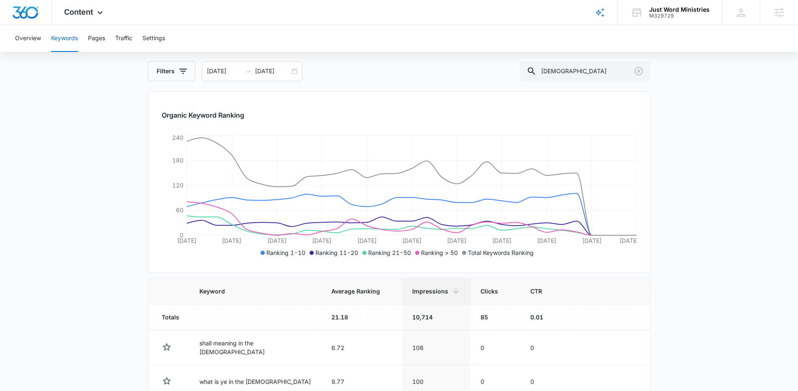
scroll to position [0, 0]
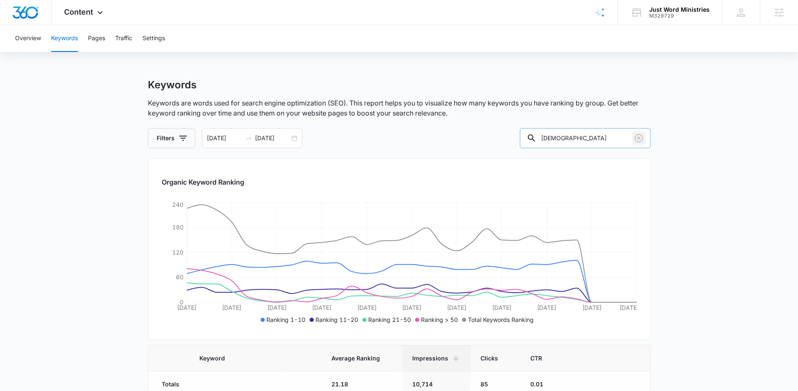
click at [638, 138] on icon "Clear" at bounding box center [639, 138] width 10 height 10
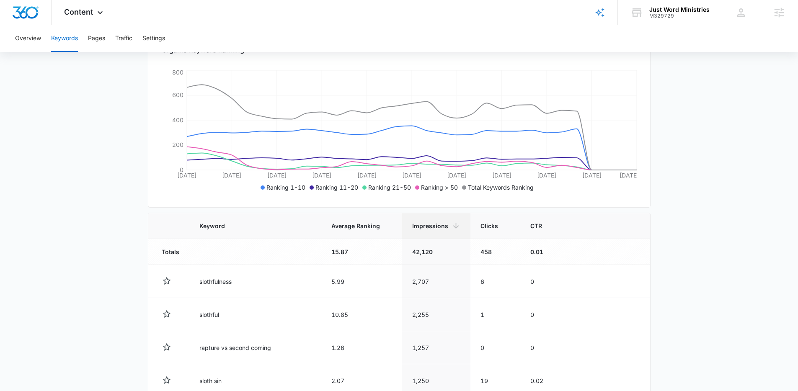
scroll to position [251, 0]
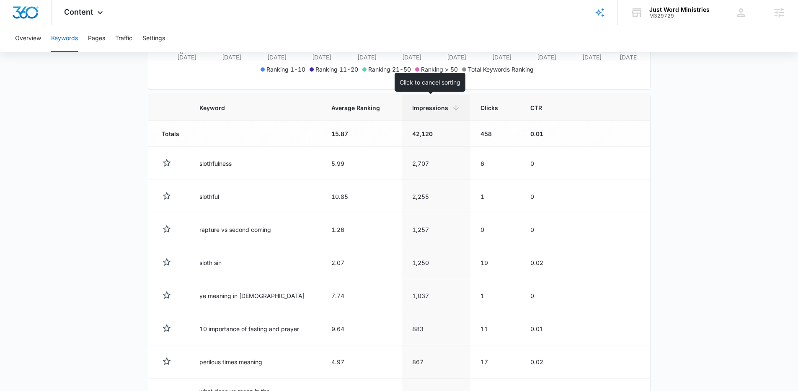
click at [434, 110] on span "Impressions" at bounding box center [430, 108] width 36 height 9
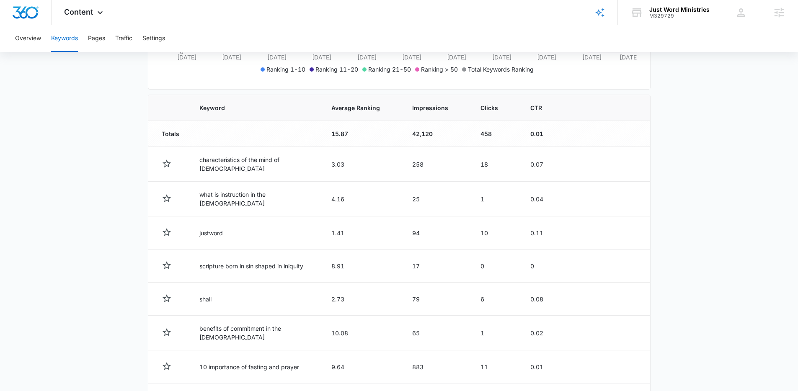
click at [442, 115] on th "Impressions" at bounding box center [436, 108] width 68 height 26
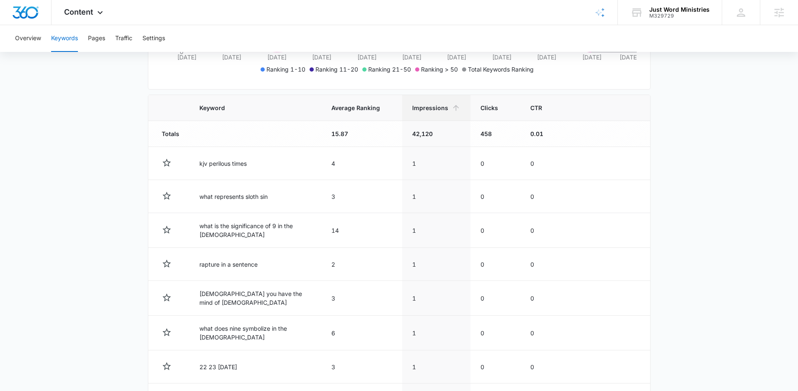
click at [448, 114] on th "Impressions" at bounding box center [436, 108] width 68 height 26
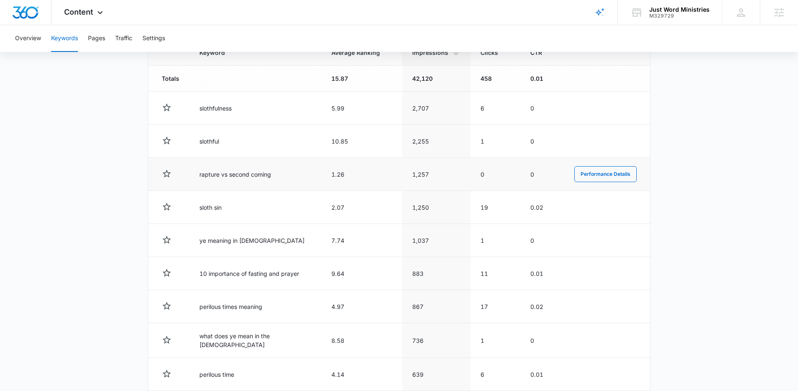
scroll to position [306, 0]
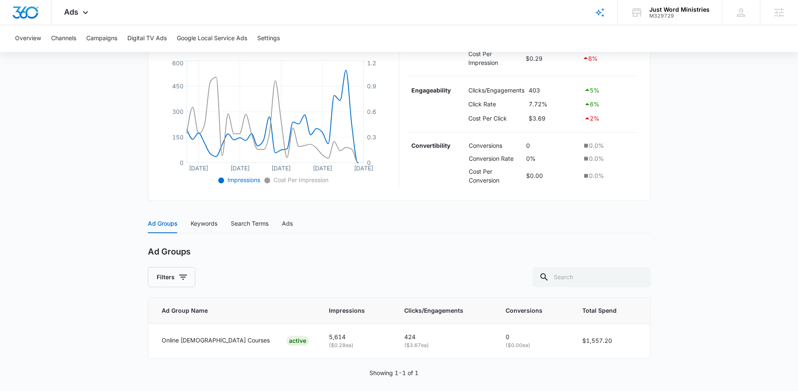
scroll to position [191, 0]
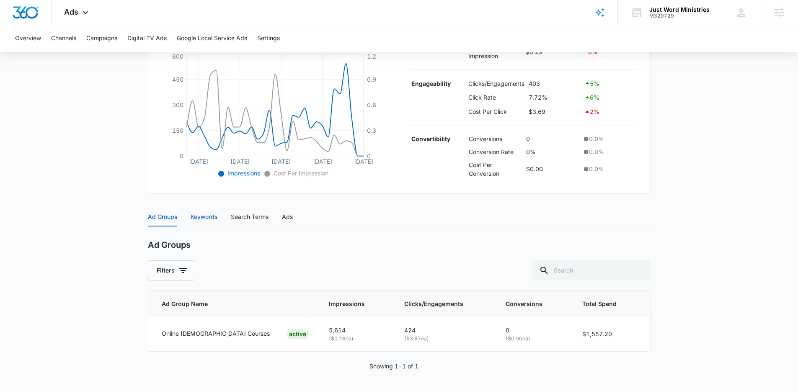
click at [214, 220] on div "Keywords" at bounding box center [204, 217] width 27 height 9
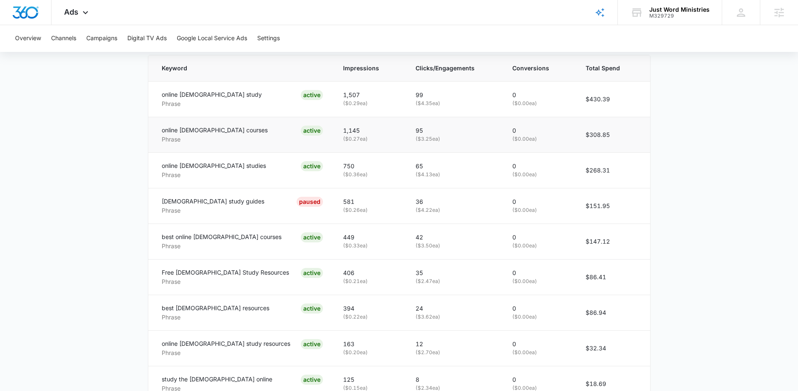
scroll to position [431, 0]
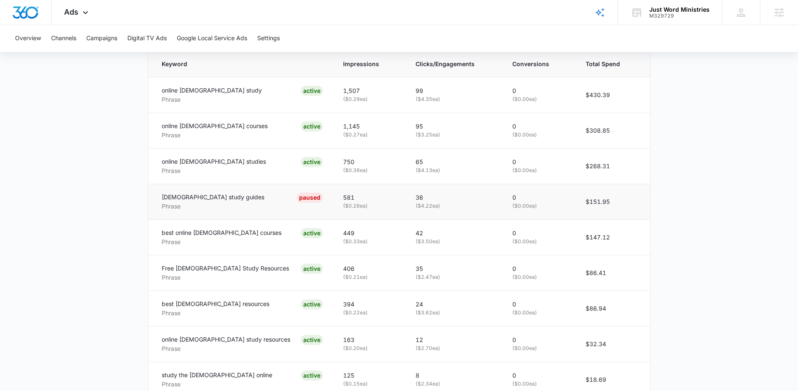
click at [202, 198] on p "biblical study guides" at bounding box center [213, 197] width 103 height 9
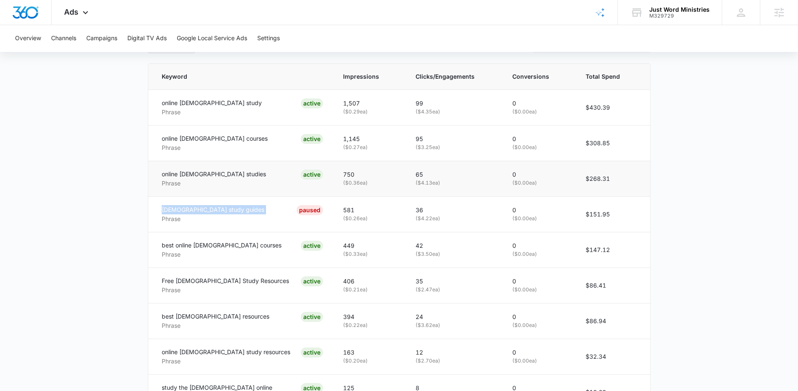
scroll to position [421, 0]
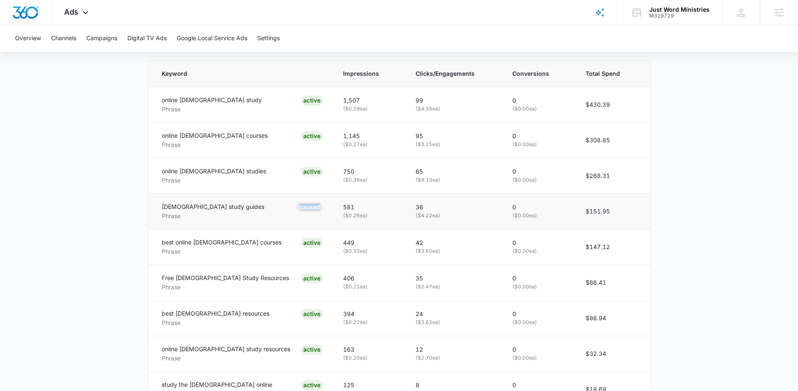
drag, startPoint x: 277, startPoint y: 209, endPoint x: 257, endPoint y: 209, distance: 20.5
click at [257, 209] on td "biblical study guides Phrase PAUSED" at bounding box center [240, 212] width 185 height 36
drag, startPoint x: 257, startPoint y: 212, endPoint x: 228, endPoint y: 207, distance: 28.8
click at [257, 212] on div "biblical study guides Phrase PAUSED" at bounding box center [242, 211] width 161 height 18
drag, startPoint x: 218, startPoint y: 207, endPoint x: 173, endPoint y: 210, distance: 44.5
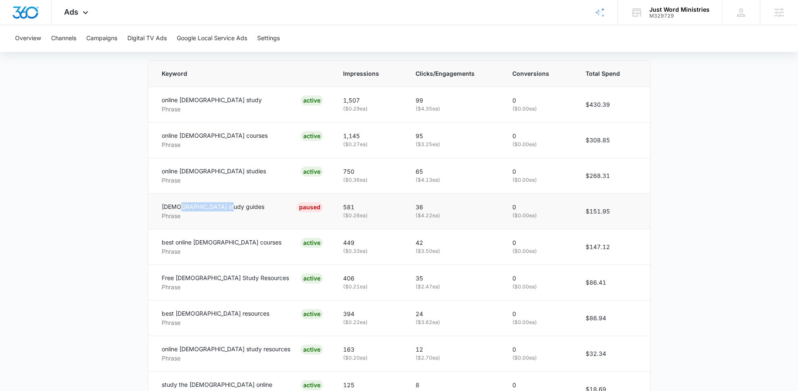
click at [173, 210] on p "biblical study guides" at bounding box center [213, 206] width 103 height 9
click at [191, 211] on p "biblical study guides" at bounding box center [213, 206] width 103 height 9
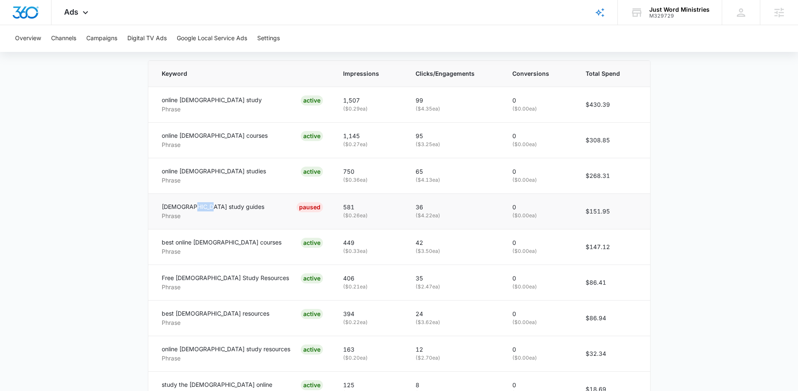
click at [189, 210] on p "biblical study guides" at bounding box center [213, 206] width 103 height 9
click at [193, 209] on p "biblical study guides" at bounding box center [213, 206] width 103 height 9
click at [202, 208] on p "biblical study guides" at bounding box center [213, 206] width 103 height 9
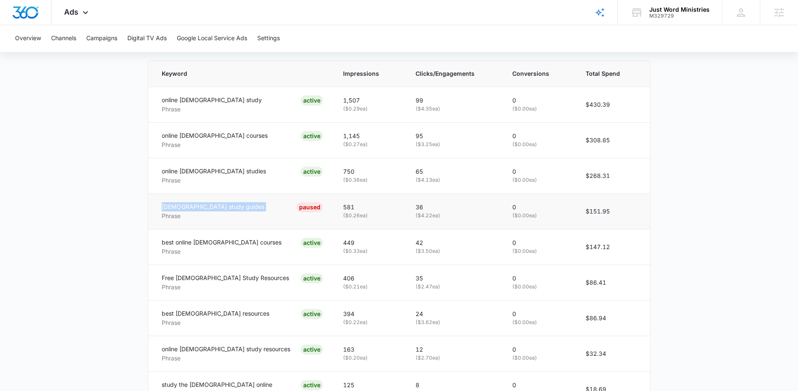
click at [202, 208] on p "biblical study guides" at bounding box center [213, 206] width 103 height 9
click at [204, 207] on p "biblical study guides" at bounding box center [213, 206] width 103 height 9
click at [192, 207] on p "biblical study guides" at bounding box center [213, 206] width 103 height 9
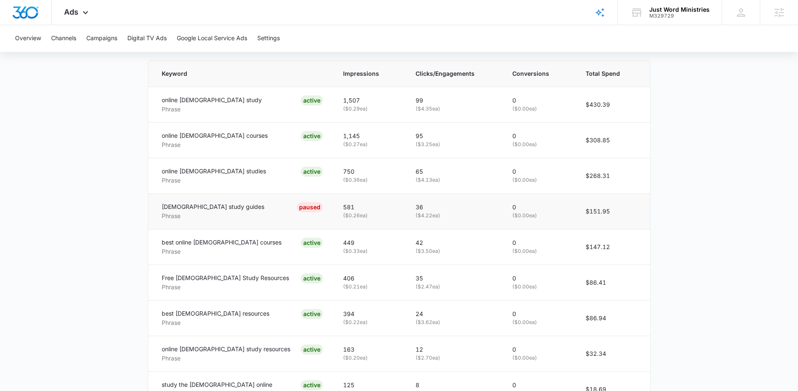
click at [189, 215] on p "Phrase" at bounding box center [213, 216] width 103 height 9
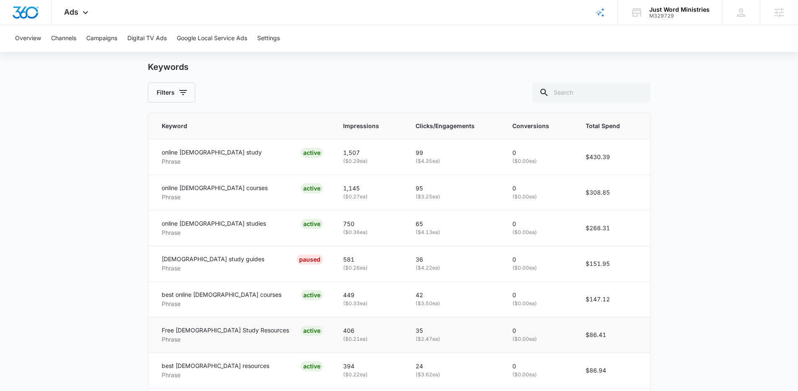
scroll to position [221, 0]
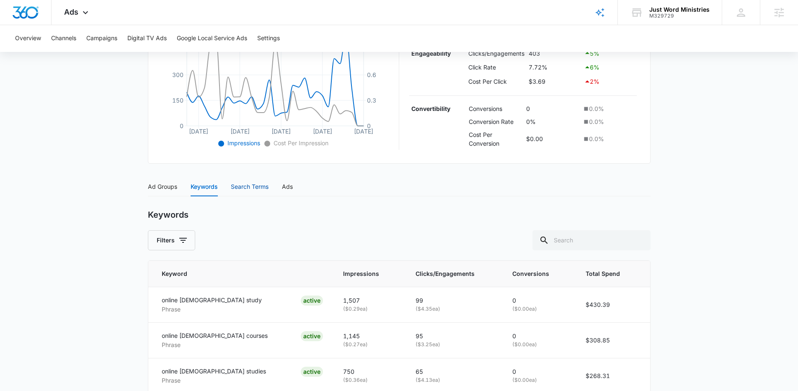
click at [259, 187] on div "Search Terms" at bounding box center [250, 186] width 38 height 9
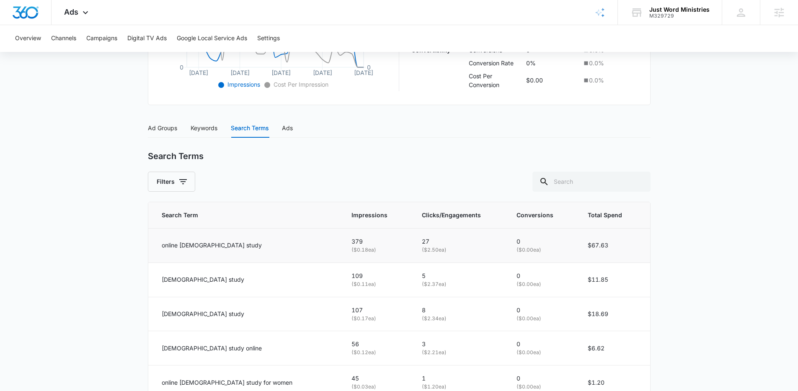
scroll to position [280, 0]
click at [249, 347] on div "bible study online" at bounding box center [247, 348] width 170 height 9
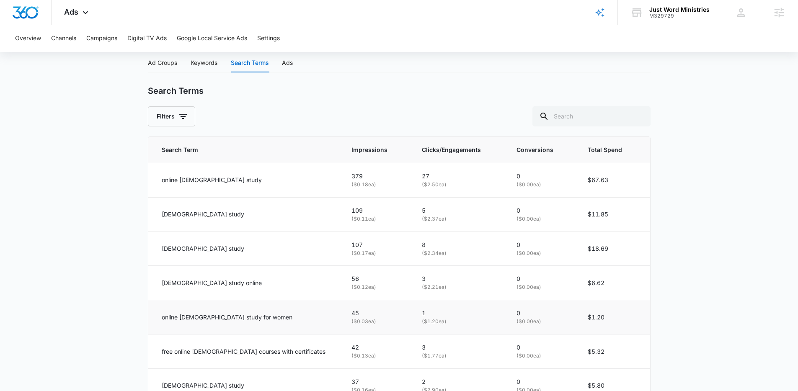
scroll to position [341, 0]
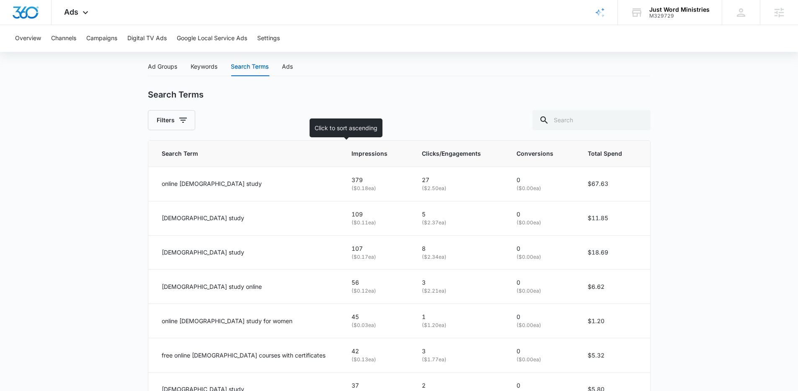
click at [352, 156] on span "Impressions" at bounding box center [371, 153] width 38 height 9
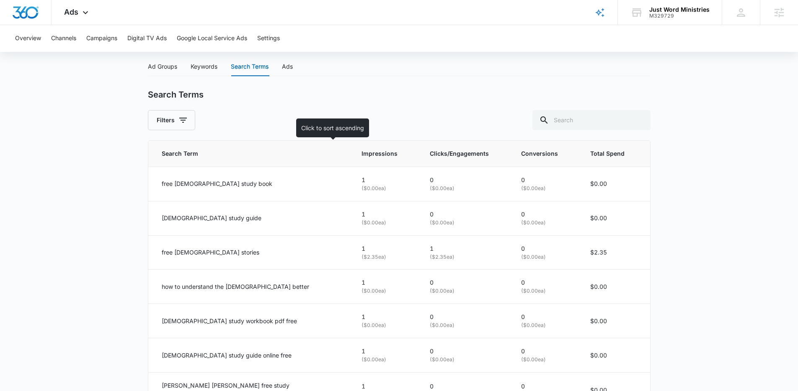
click at [352, 160] on th "Impressions" at bounding box center [386, 154] width 68 height 26
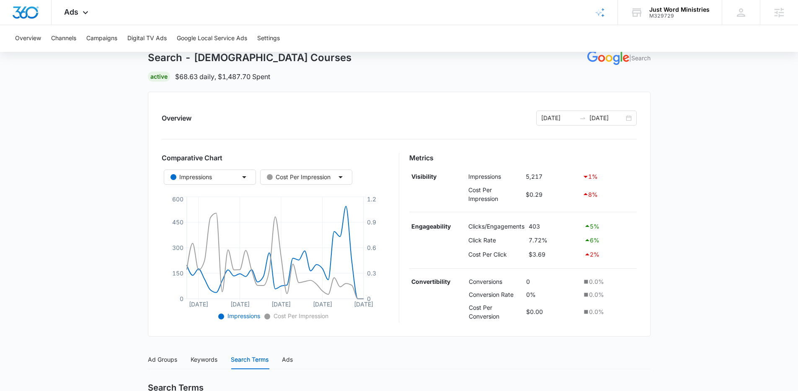
scroll to position [40, 0]
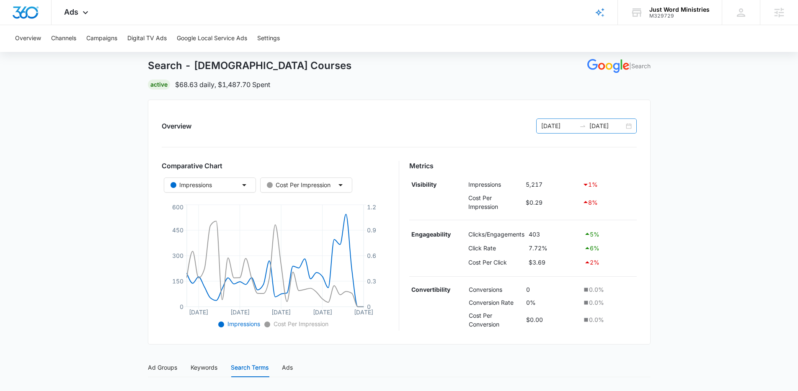
click at [607, 130] on div "09/08/2025 10/08/2025" at bounding box center [587, 126] width 101 height 15
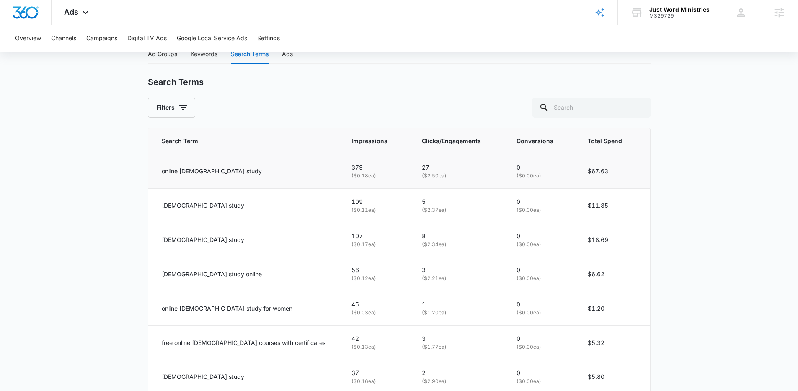
scroll to position [361, 0]
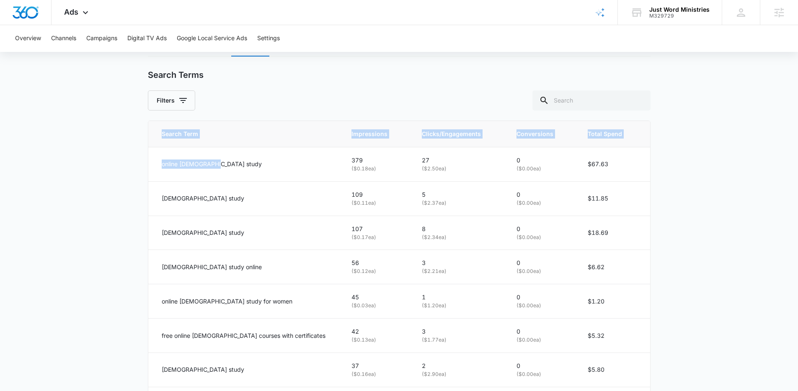
drag, startPoint x: 197, startPoint y: 163, endPoint x: 128, endPoint y: 173, distance: 70.2
click at [125, 166] on main "Search - Bible Courses | Search Active $68.63 daily , $1,487.70 Spent Overview …" at bounding box center [399, 127] width 798 height 819
click at [191, 171] on td "online bible study" at bounding box center [245, 164] width 194 height 34
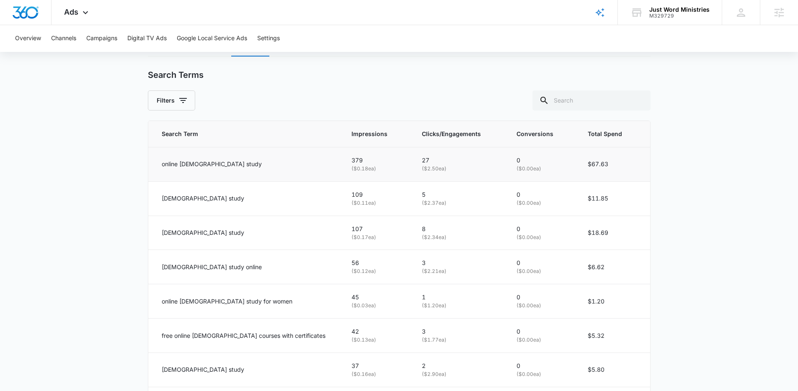
click at [352, 159] on p "379" at bounding box center [377, 160] width 50 height 9
click at [352, 162] on p "379" at bounding box center [377, 160] width 50 height 9
drag, startPoint x: 405, startPoint y: 159, endPoint x: 395, endPoint y: 166, distance: 12.3
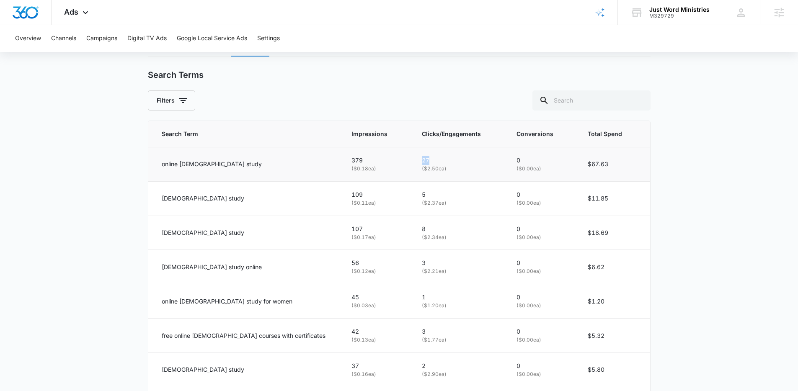
click at [412, 162] on td "27 ( $2.50 ea)" at bounding box center [459, 164] width 94 height 34
click at [427, 174] on td "27 ( $2.50 ea)" at bounding box center [459, 164] width 94 height 34
drag, startPoint x: 506, startPoint y: 162, endPoint x: 500, endPoint y: 163, distance: 6.5
click at [507, 163] on td "0 ( $0.00 ea)" at bounding box center [542, 164] width 71 height 34
click at [517, 167] on p "( $0.00 ea)" at bounding box center [542, 169] width 51 height 8
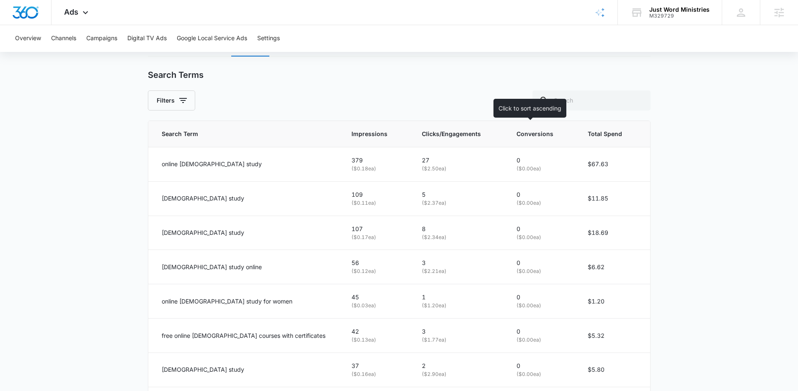
click at [522, 138] on th "Conversions" at bounding box center [542, 134] width 71 height 26
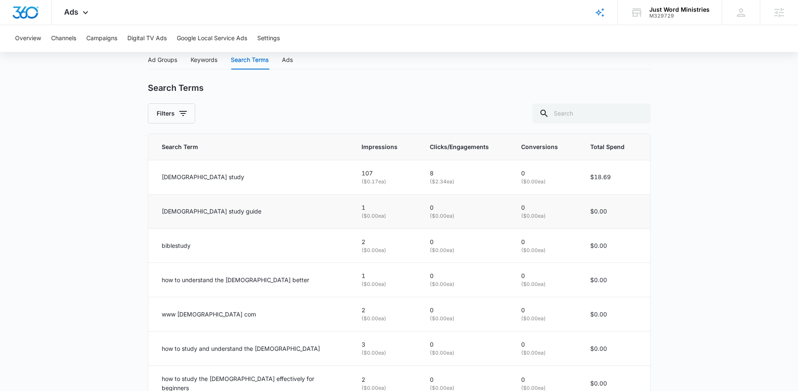
scroll to position [334, 0]
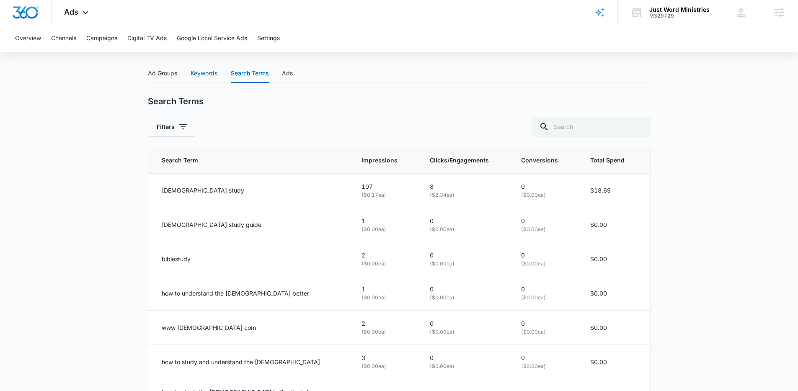
click at [211, 74] on div "Keywords" at bounding box center [204, 73] width 27 height 9
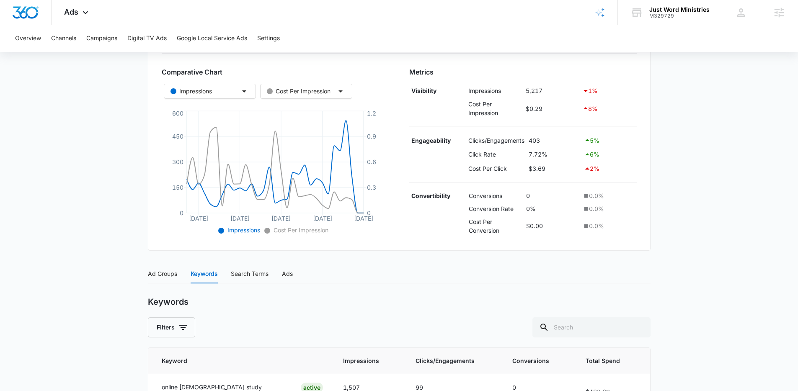
scroll to position [133, 0]
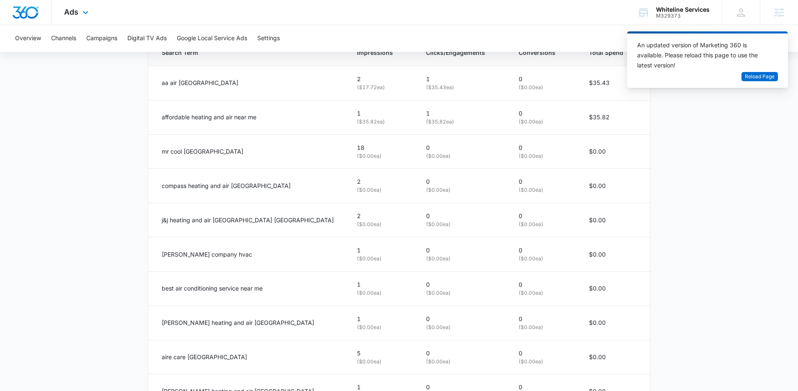
click at [75, 16] on div "Ads Apps Reputation Websites Forms CRM Email Social Payments POS Content Ads In…" at bounding box center [78, 12] width 52 height 25
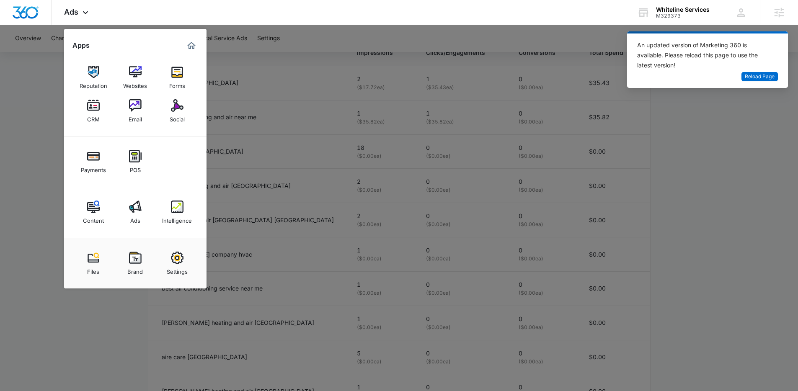
click at [42, 74] on div at bounding box center [399, 195] width 798 height 391
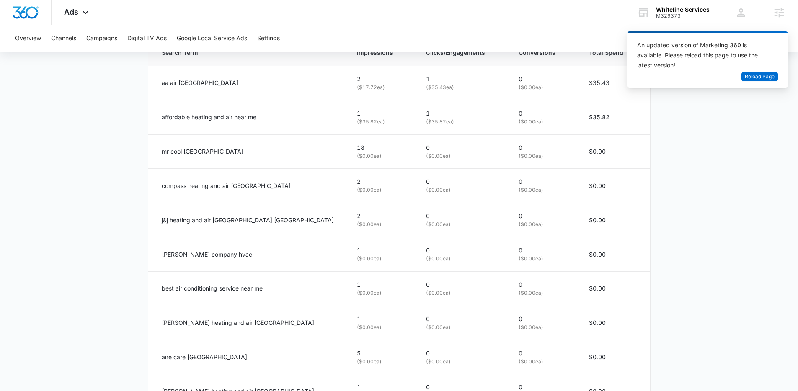
click at [111, 215] on main "Search - HVAC Services | Search Active $39.22 daily , $815.45 Spent Overview [D…" at bounding box center [399, 44] width 798 height 821
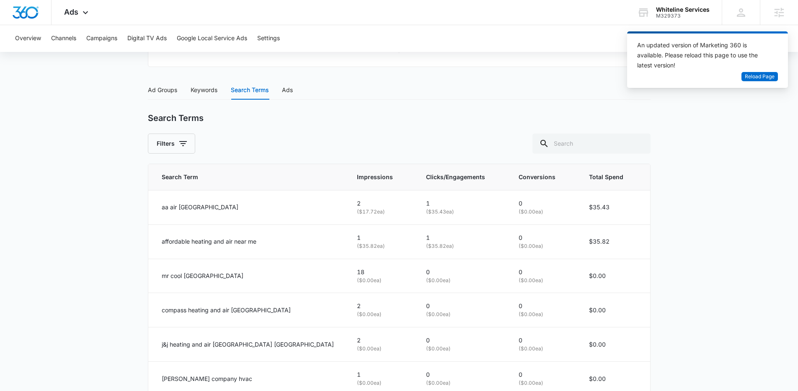
scroll to position [319, 0]
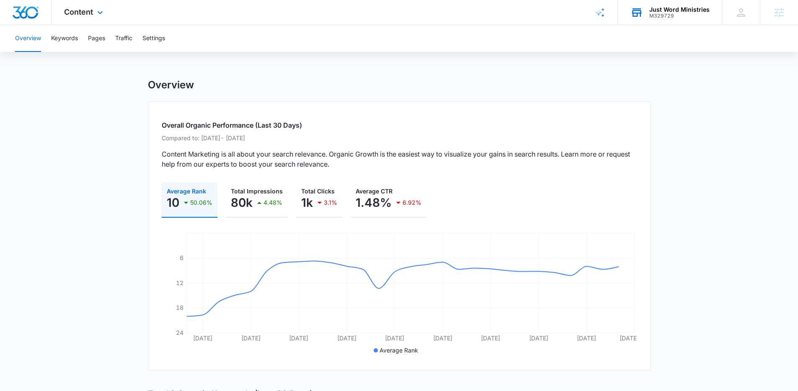
click at [663, 15] on div "M329729" at bounding box center [680, 16] width 60 height 6
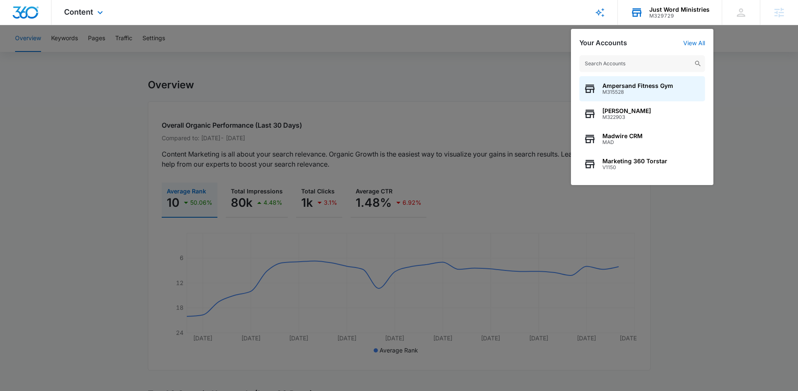
click at [599, 62] on input "text" at bounding box center [643, 63] width 126 height 17
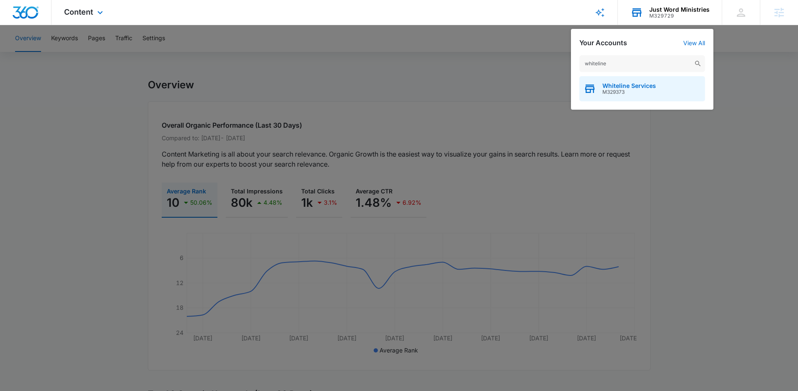
type input "whiteline"
click at [616, 83] on span "Whiteline Services" at bounding box center [630, 86] width 54 height 7
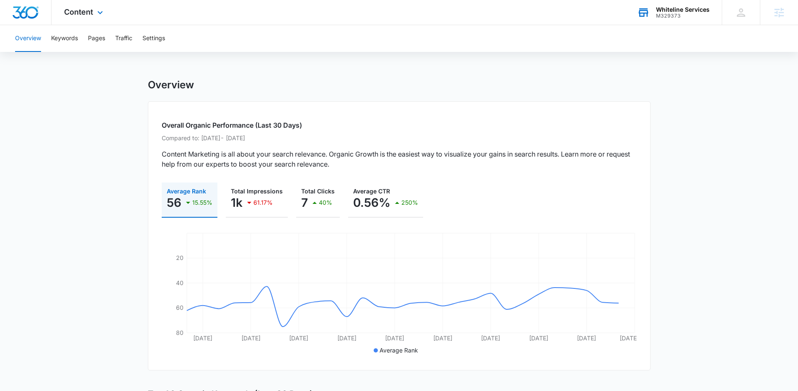
click at [99, 6] on div "Content Apps Reputation Websites Forms CRM Email Social Payments POS Content Ad…" at bounding box center [85, 12] width 66 height 25
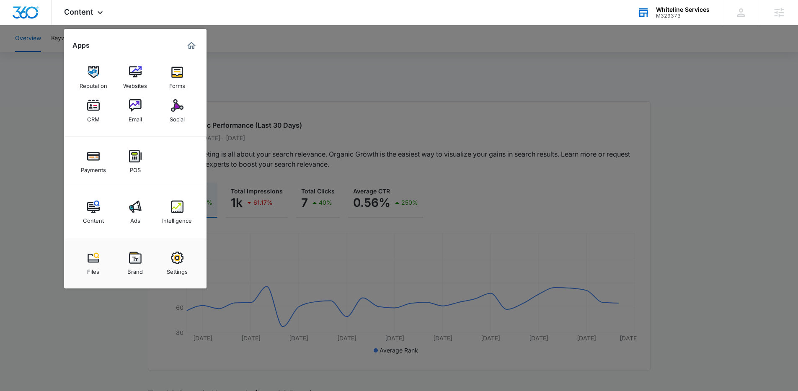
click at [55, 120] on div at bounding box center [399, 195] width 798 height 391
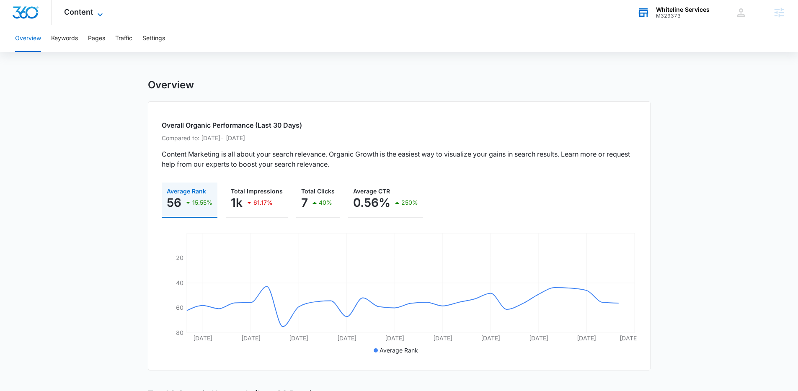
click at [87, 12] on span "Content" at bounding box center [78, 12] width 29 height 9
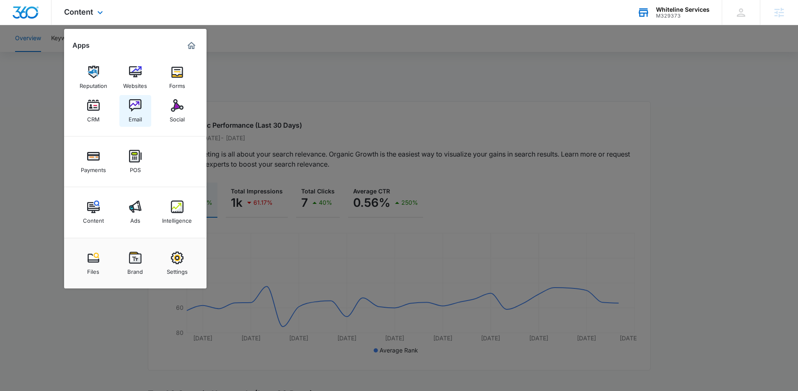
click at [126, 105] on link "Email" at bounding box center [135, 111] width 32 height 32
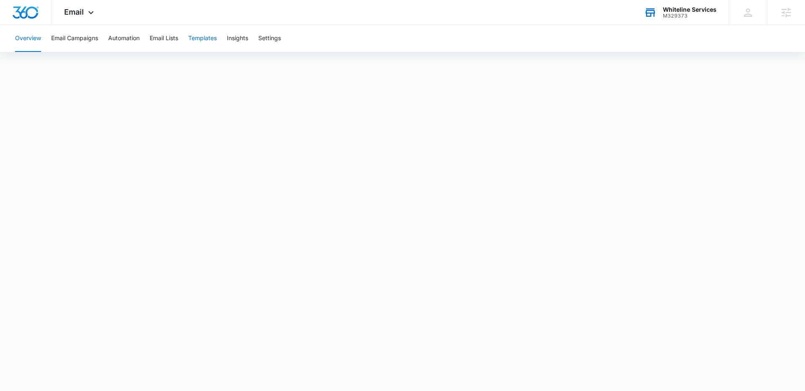
click at [207, 34] on button "Templates" at bounding box center [202, 38] width 29 height 27
click at [62, 41] on button "Create" at bounding box center [60, 38] width 18 height 27
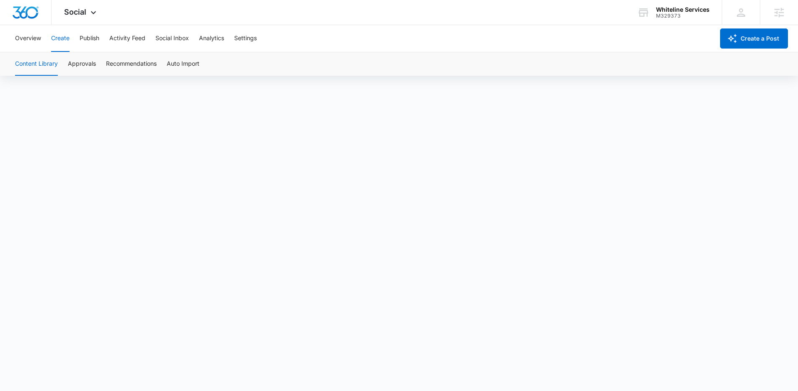
scroll to position [6, 0]
click at [91, 16] on icon at bounding box center [93, 15] width 10 height 10
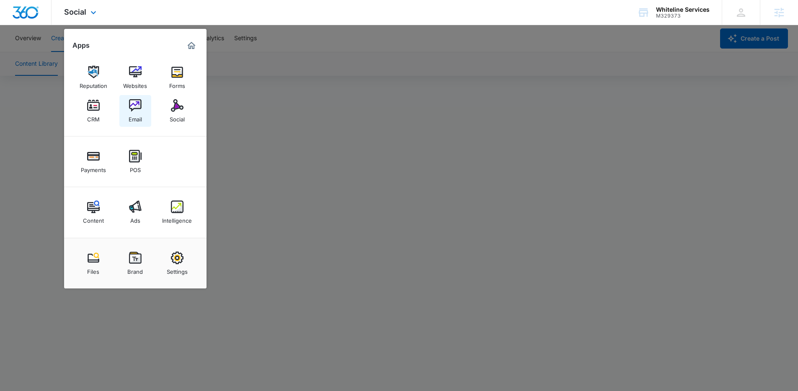
click at [132, 105] on img at bounding box center [135, 105] width 13 height 13
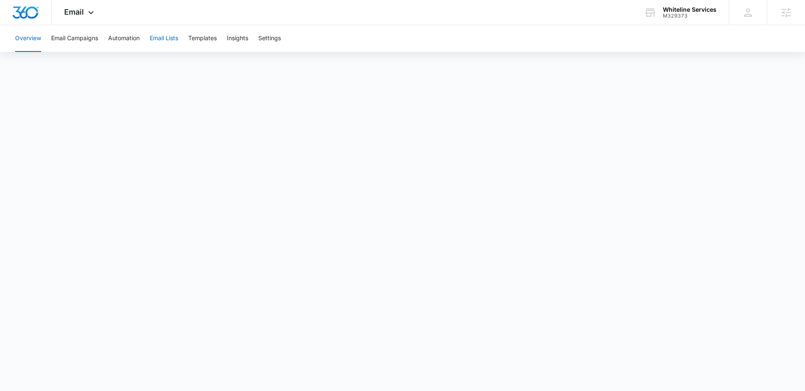
click at [161, 38] on button "Email Lists" at bounding box center [164, 38] width 29 height 27
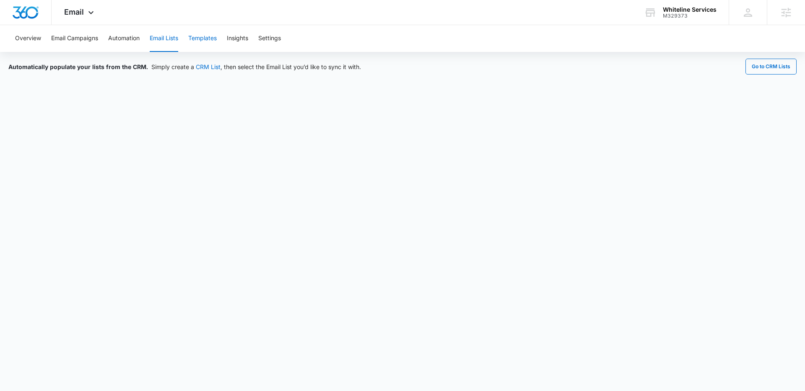
click at [207, 42] on button "Templates" at bounding box center [202, 38] width 29 height 27
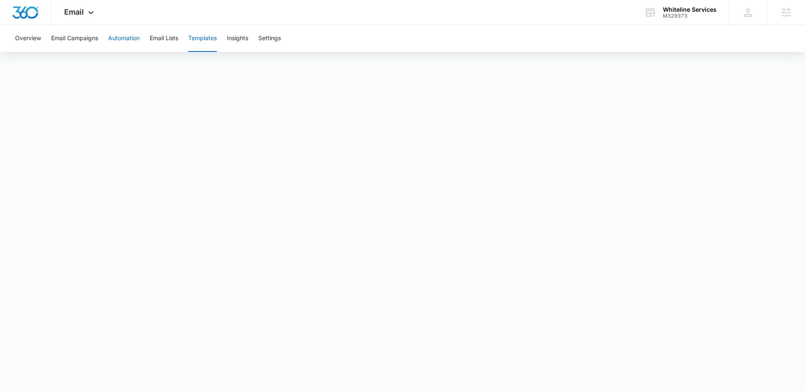
click at [133, 41] on button "Automation" at bounding box center [123, 38] width 31 height 27
click at [202, 39] on button "Templates" at bounding box center [202, 38] width 29 height 27
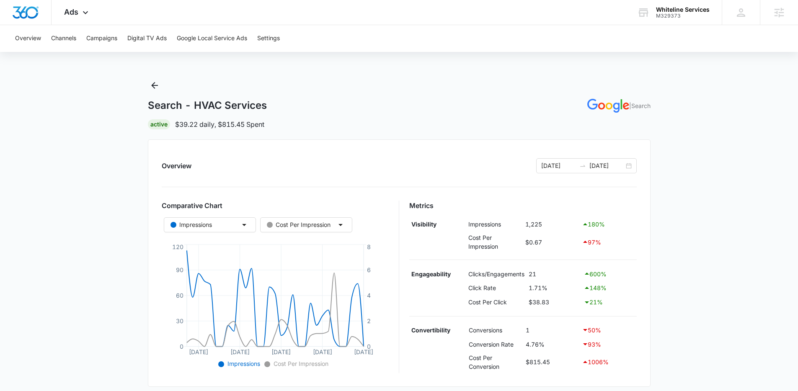
click at [73, 86] on main "Search - HVAC Services | Search Active $39.22 daily , $815.45 Spent Overview [D…" at bounding box center [399, 349] width 798 height 540
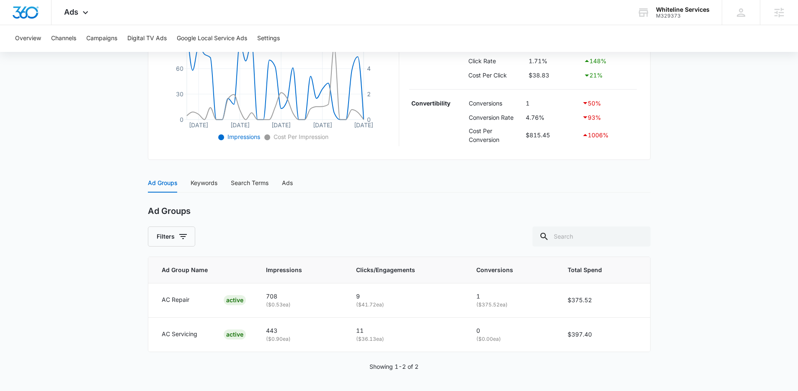
scroll to position [228, 0]
click at [207, 185] on div "Keywords" at bounding box center [204, 182] width 27 height 9
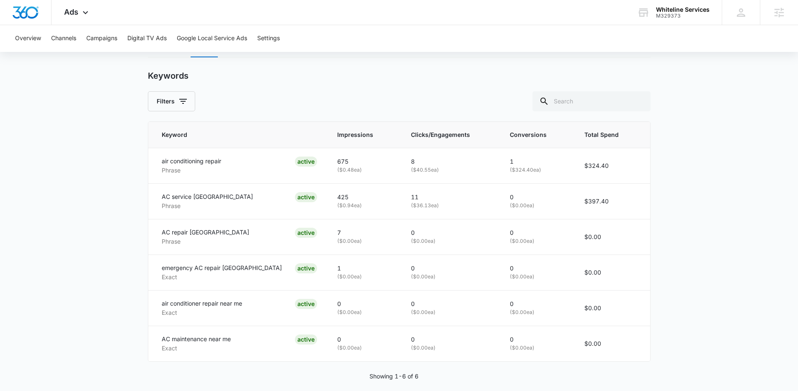
scroll to position [358, 0]
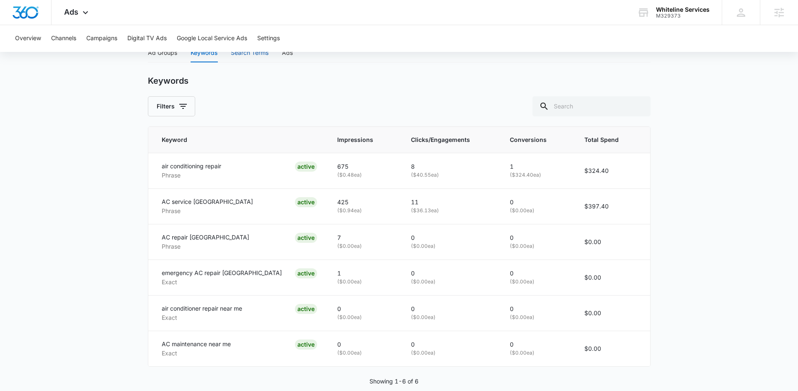
click at [241, 54] on div "Search Terms" at bounding box center [250, 52] width 38 height 9
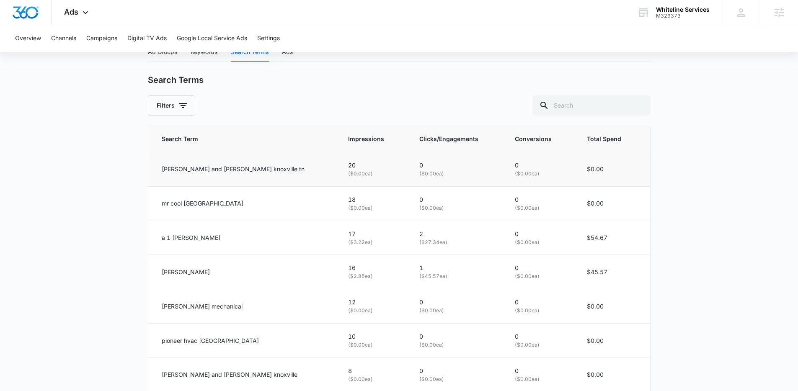
scroll to position [359, 0]
click at [438, 138] on span "Clicks/Engagements" at bounding box center [451, 138] width 63 height 9
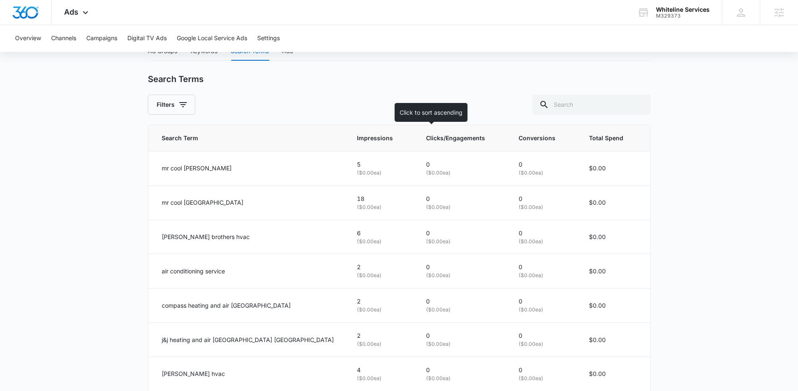
click at [427, 145] on th "Clicks/Engagements" at bounding box center [462, 138] width 93 height 26
click at [428, 148] on th "Clicks/Engagements" at bounding box center [462, 138] width 93 height 26
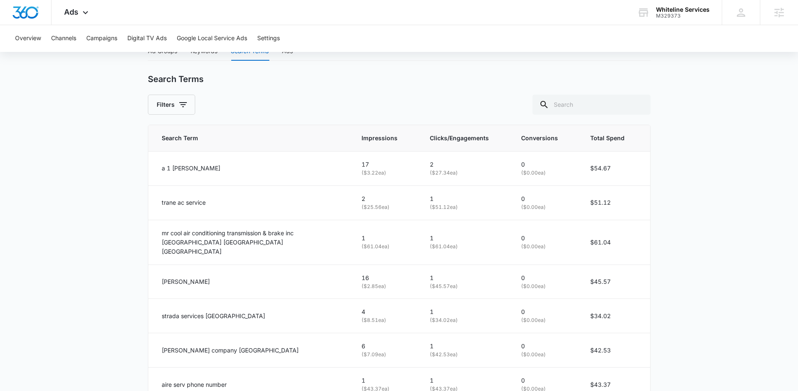
click at [109, 208] on main "Search - HVAC Services | Search Active $39.22 daily , $815.45 Spent Overview 09…" at bounding box center [399, 136] width 798 height 833
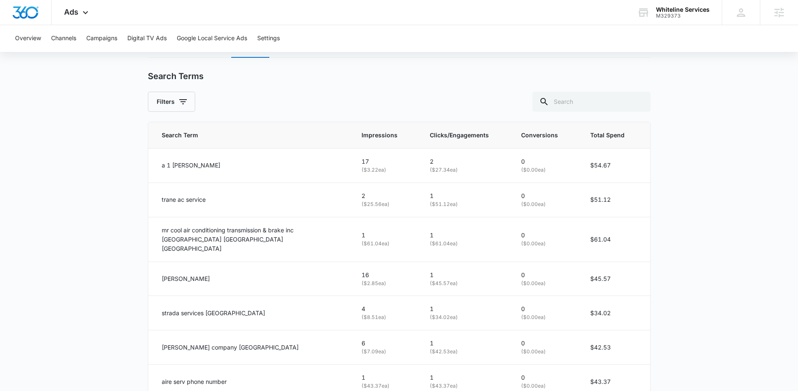
scroll to position [371, 0]
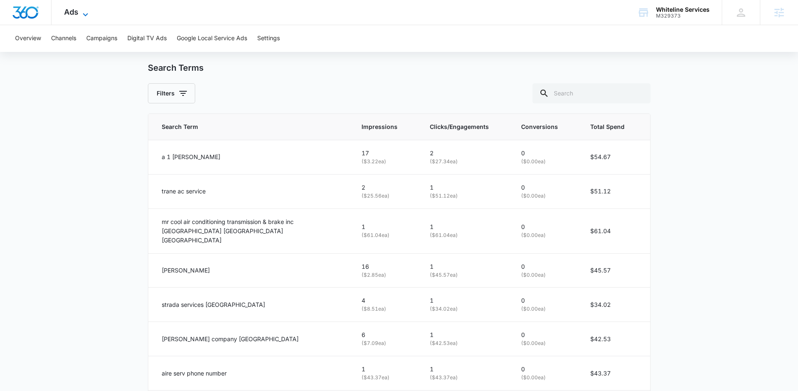
click at [86, 11] on icon at bounding box center [85, 15] width 10 height 10
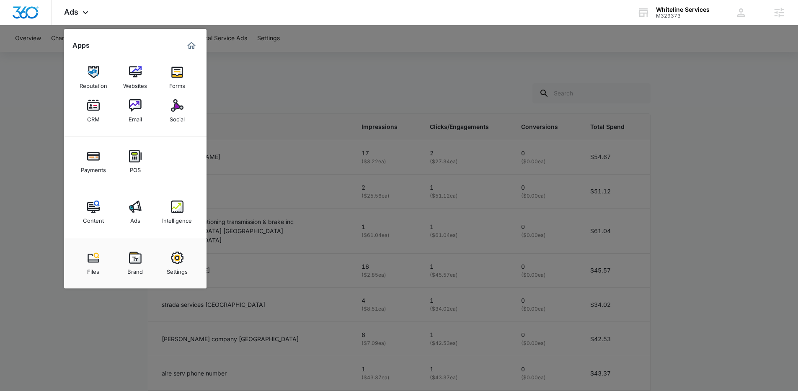
click at [307, 92] on div at bounding box center [399, 195] width 798 height 391
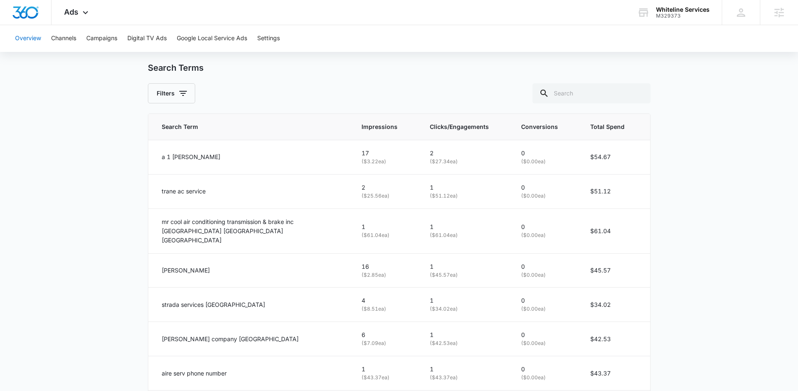
click at [30, 39] on button "Overview" at bounding box center [28, 38] width 26 height 27
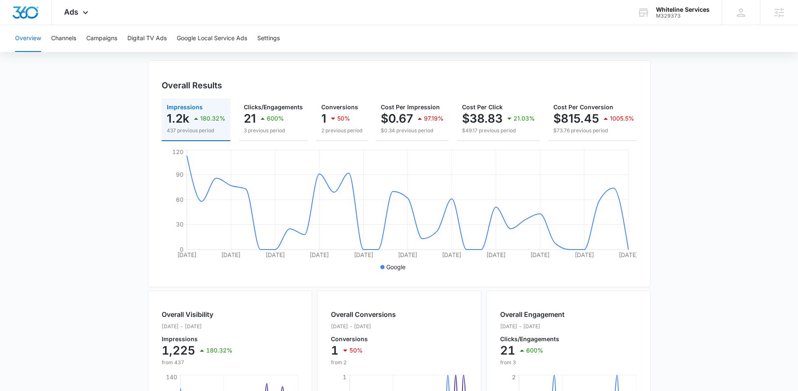
scroll to position [63, 0]
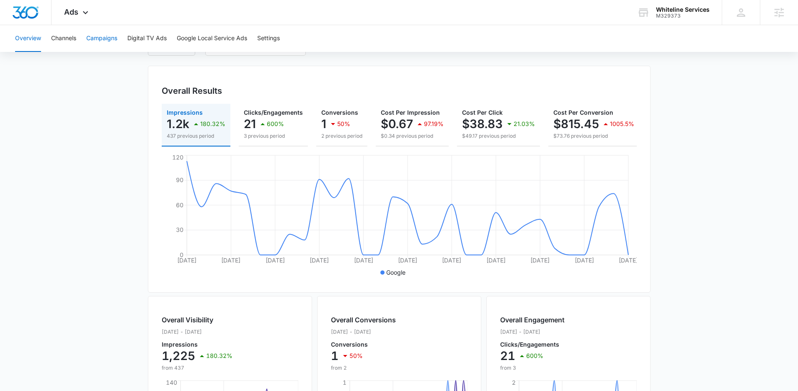
click at [103, 36] on button "Campaigns" at bounding box center [101, 38] width 31 height 27
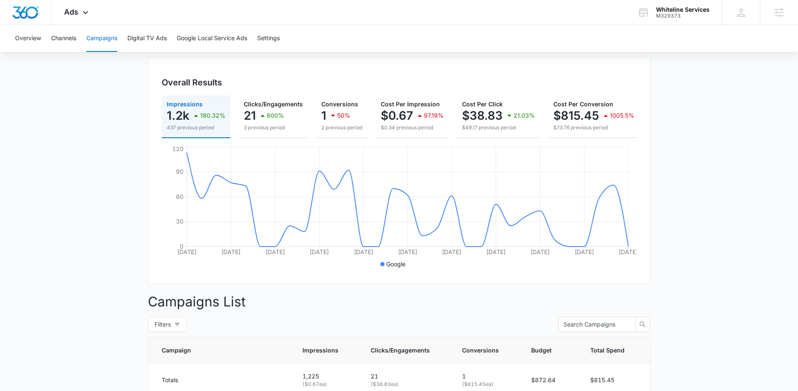
scroll to position [213, 0]
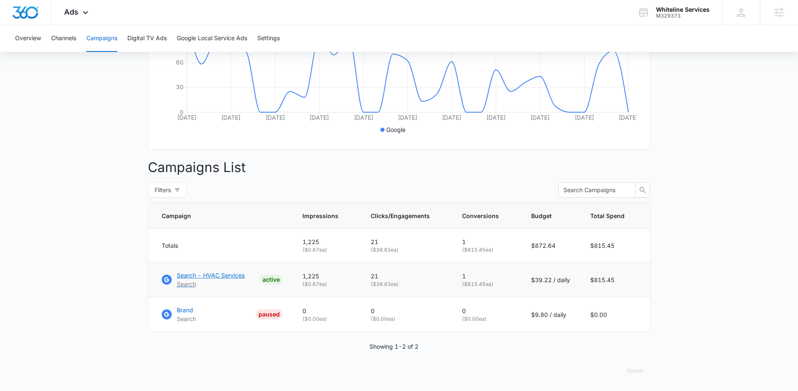
click at [197, 276] on p "Search - HVAC Services" at bounding box center [211, 275] width 68 height 9
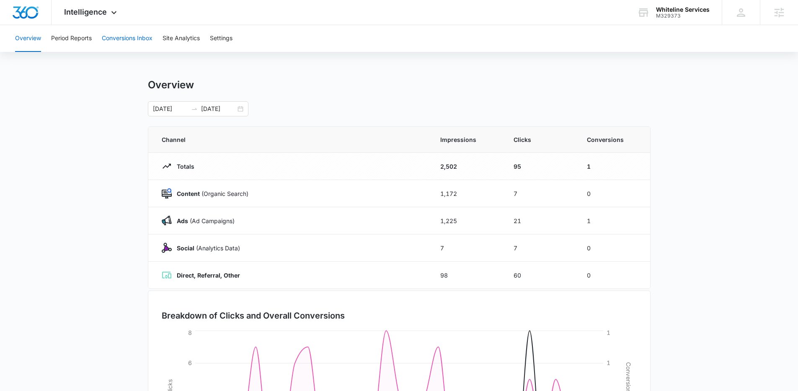
click at [135, 43] on button "Conversions Inbox" at bounding box center [127, 38] width 51 height 27
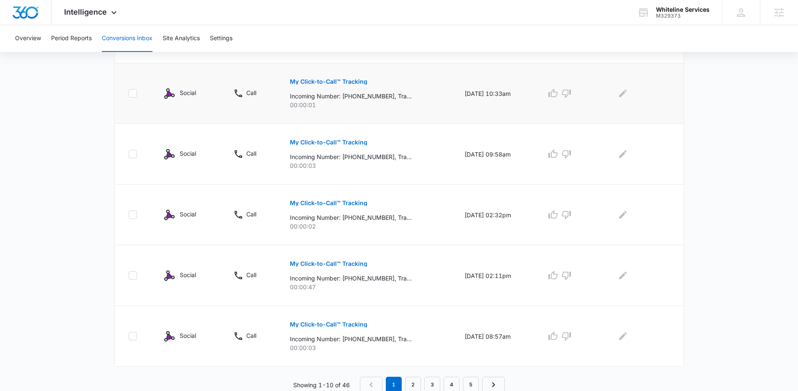
scroll to position [506, 0]
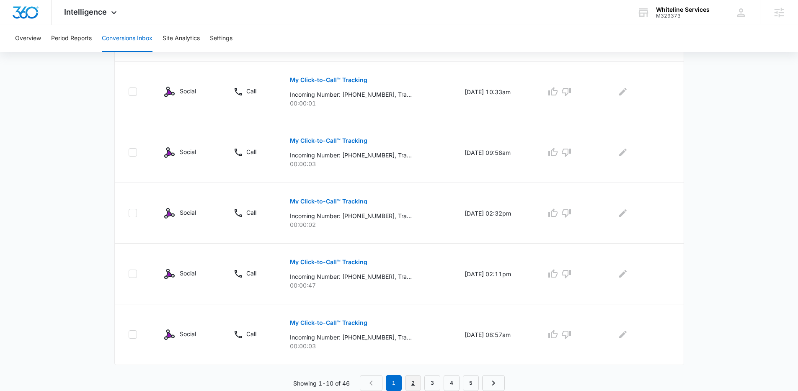
click at [413, 381] on link "2" at bounding box center [413, 384] width 16 height 16
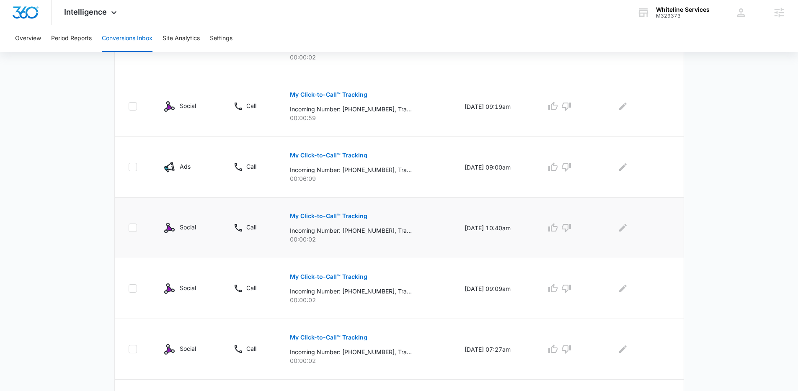
scroll to position [244, 0]
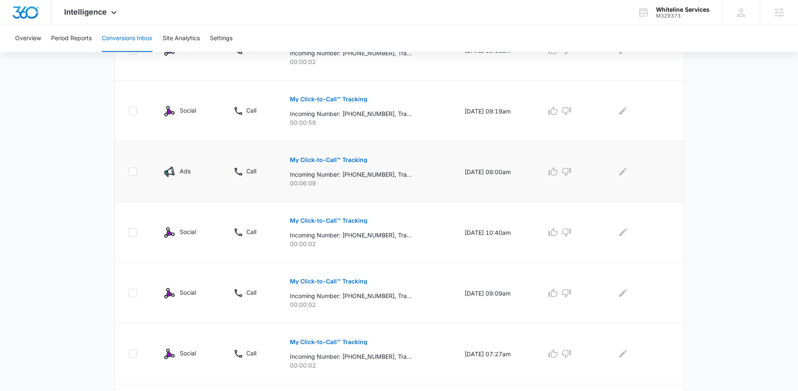
click at [321, 160] on p "My Click-to-Call™ Tracking" at bounding box center [329, 160] width 78 height 6
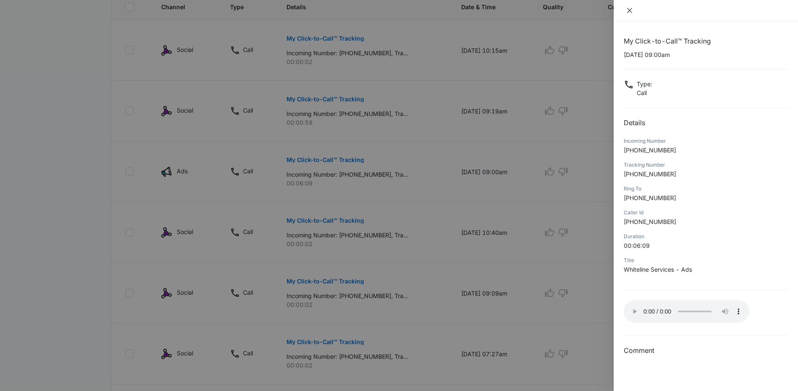
click at [632, 10] on icon "close" at bounding box center [630, 10] width 7 height 7
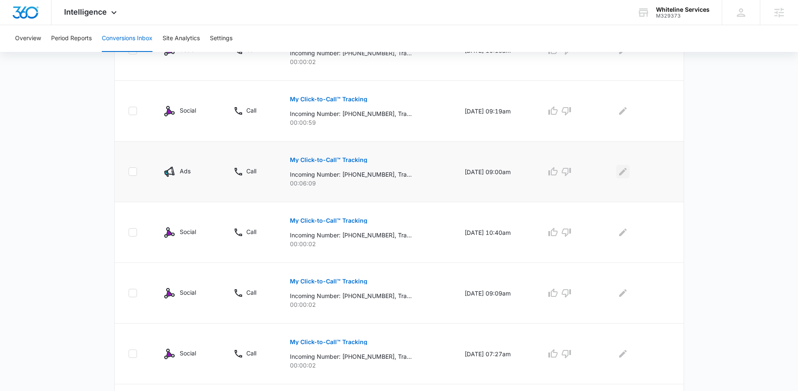
click at [627, 173] on icon "Edit Comments" at bounding box center [623, 172] width 10 height 10
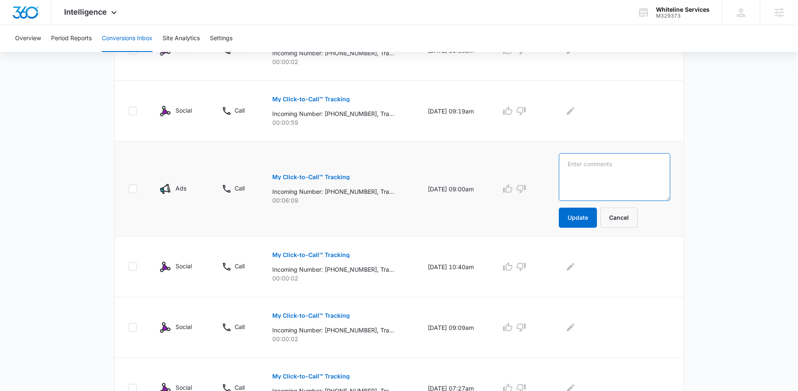
click at [627, 173] on textarea at bounding box center [614, 177] width 111 height 48
type textarea "Solicitation"
click at [597, 213] on button "Update" at bounding box center [578, 218] width 38 height 20
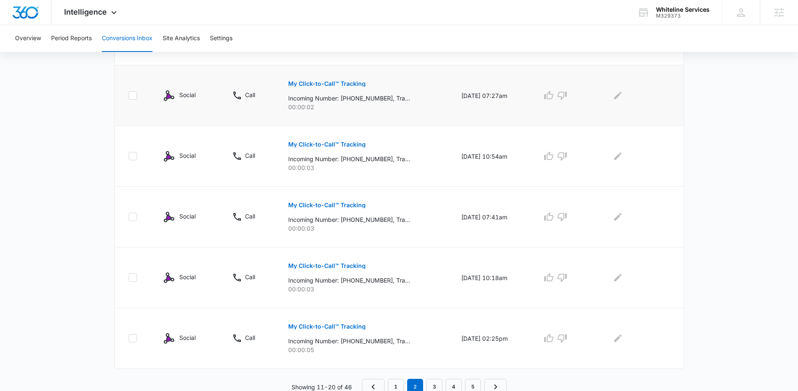
scroll to position [506, 0]
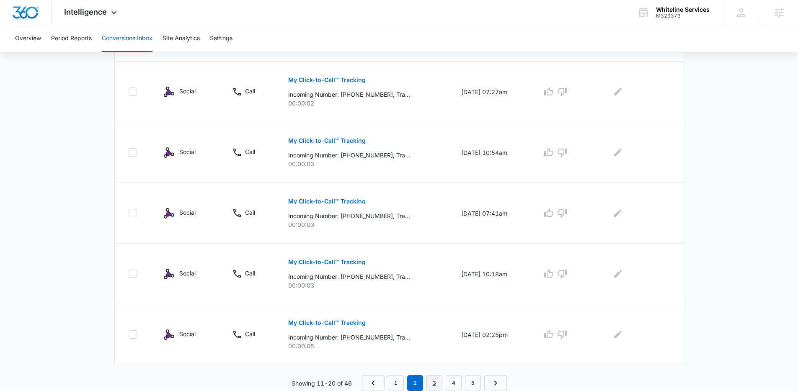
click at [434, 386] on link "3" at bounding box center [435, 384] width 16 height 16
click at [416, 383] on link "2" at bounding box center [415, 384] width 16 height 16
click at [398, 381] on link "1" at bounding box center [396, 384] width 16 height 16
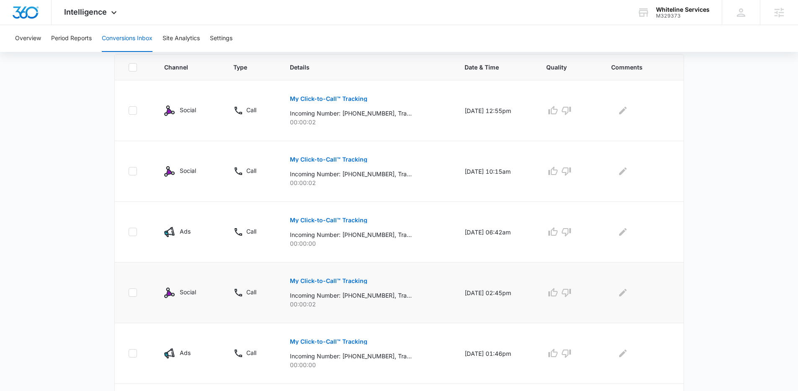
scroll to position [223, 0]
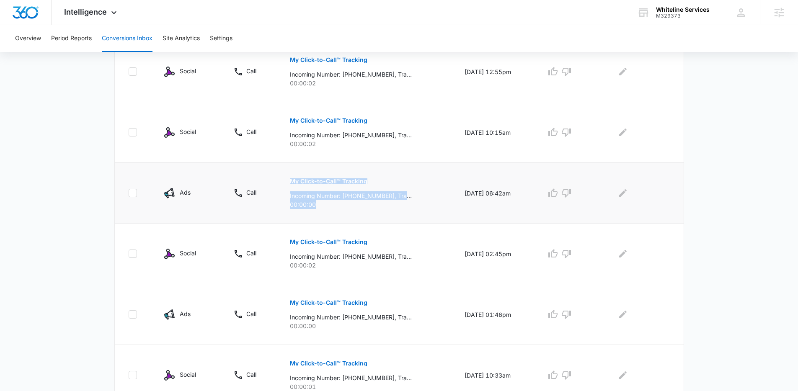
drag, startPoint x: 322, startPoint y: 206, endPoint x: 262, endPoint y: 202, distance: 59.6
click at [262, 202] on tr "Ads Call My Click-to-Call™ Tracking Incoming Number: +18652545889, Tracking Num…" at bounding box center [399, 193] width 569 height 61
click at [305, 205] on p "00:00:00" at bounding box center [367, 204] width 155 height 9
click at [306, 206] on p "00:00:00" at bounding box center [367, 204] width 155 height 9
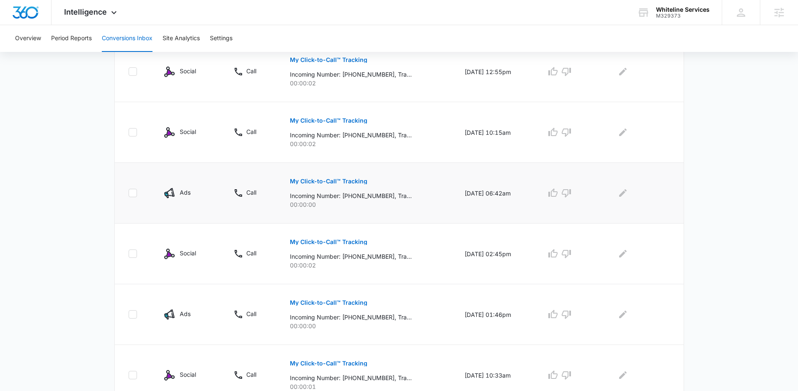
click at [317, 208] on p "00:00:00" at bounding box center [367, 204] width 155 height 9
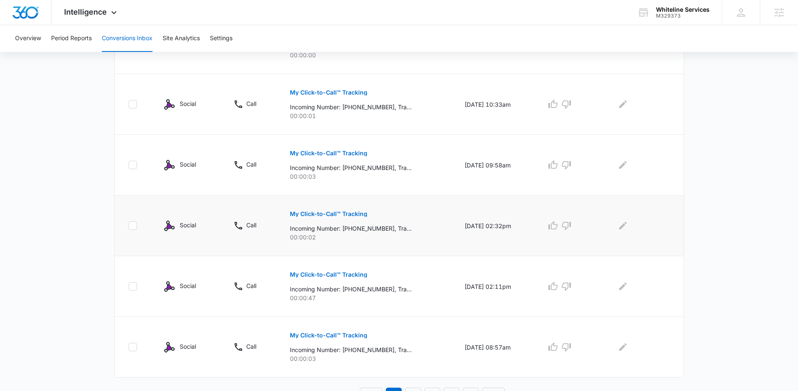
scroll to position [506, 0]
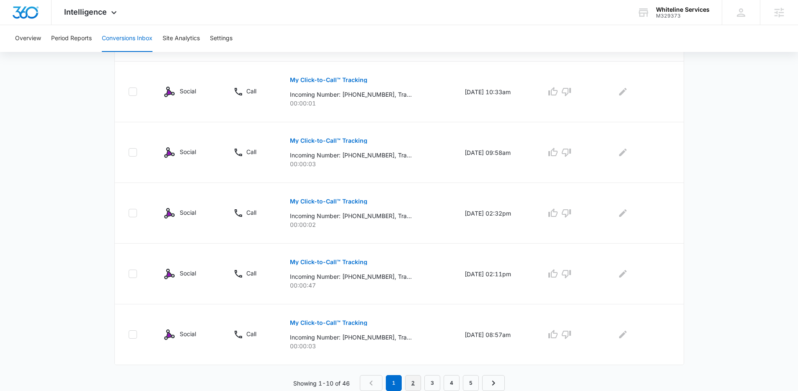
click at [412, 386] on link "2" at bounding box center [413, 384] width 16 height 16
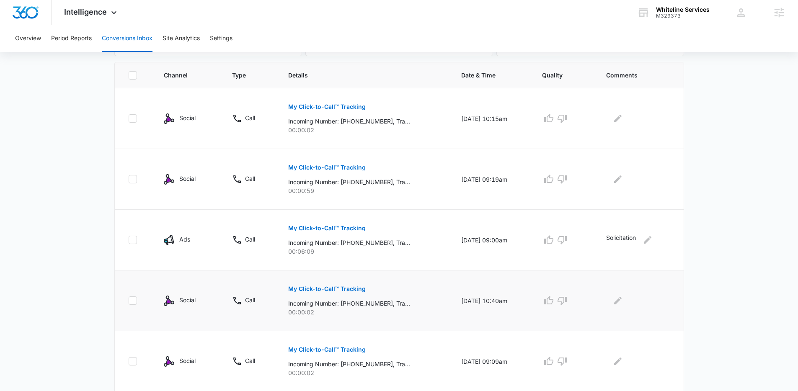
scroll to position [213, 0]
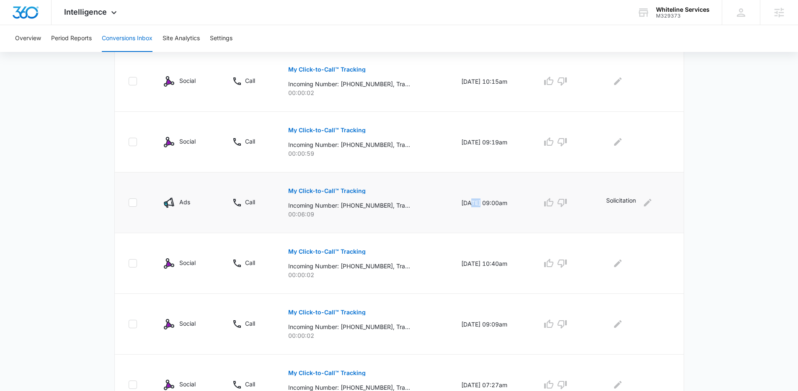
drag, startPoint x: 472, startPoint y: 203, endPoint x: 460, endPoint y: 206, distance: 12.6
click at [460, 206] on td "10/03/25 at 09:00am" at bounding box center [491, 203] width 81 height 61
click at [460, 207] on td "10/03/25 at 09:00am" at bounding box center [491, 203] width 81 height 61
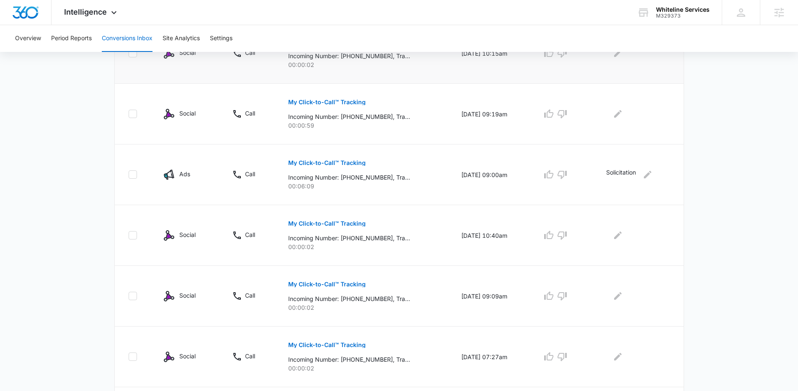
scroll to position [200, 0]
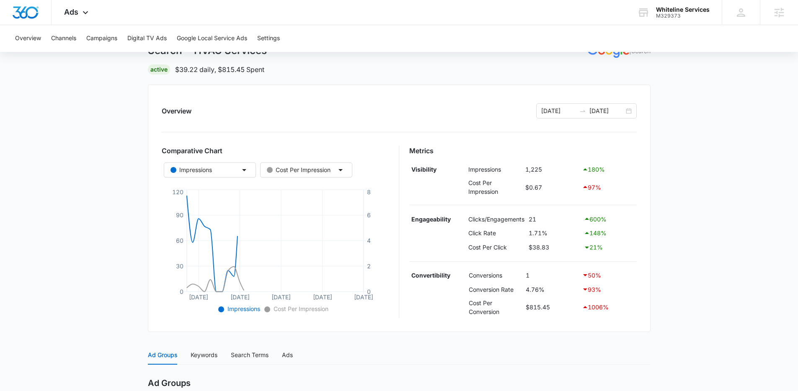
scroll to position [228, 0]
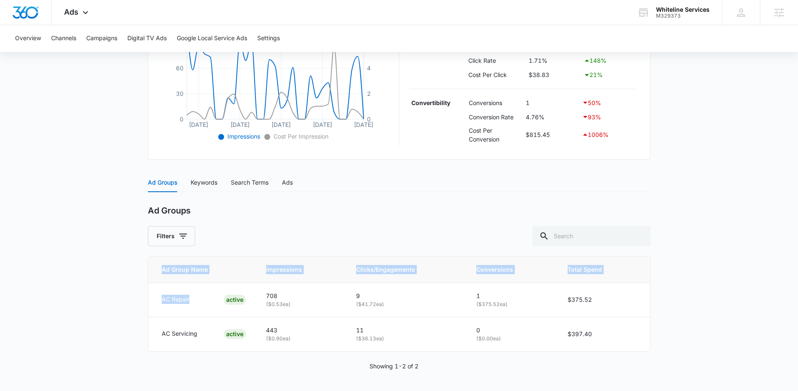
drag, startPoint x: 190, startPoint y: 300, endPoint x: 136, endPoint y: 306, distance: 54.4
click at [137, 305] on main "Search - HVAC Services | Search Active $39.22 daily , $815.45 Spent Overview 09…" at bounding box center [399, 121] width 798 height 540
click at [167, 312] on td "AC Repair ACTIVE" at bounding box center [202, 300] width 108 height 34
click at [178, 334] on p "AC Servicing" at bounding box center [180, 333] width 36 height 9
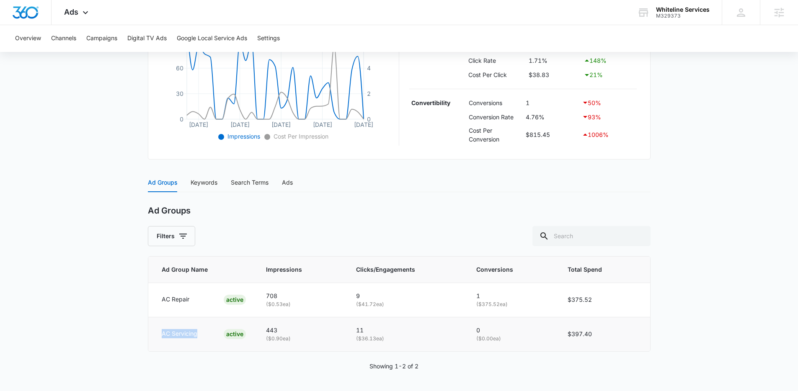
click at [178, 334] on p "AC Servicing" at bounding box center [180, 333] width 36 height 9
click at [192, 311] on td "AC Repair ACTIVE" at bounding box center [202, 300] width 108 height 34
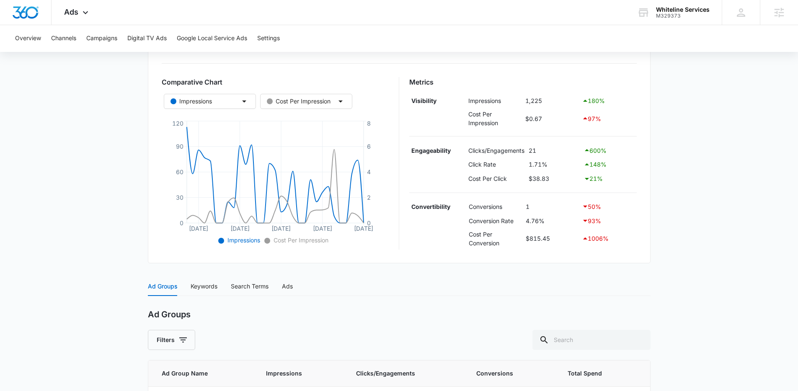
scroll to position [0, 0]
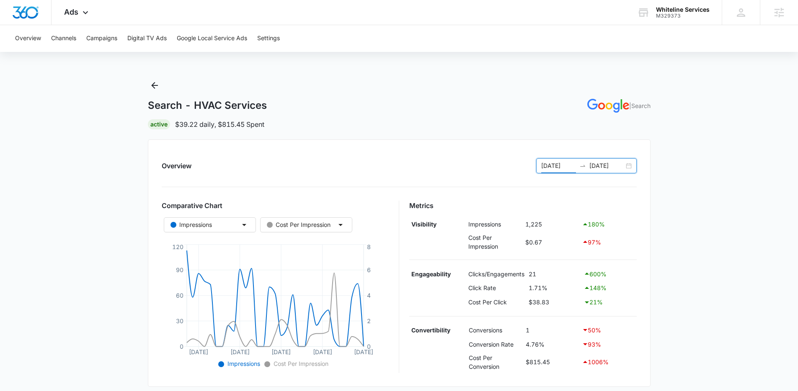
click at [575, 163] on input "09/08/2025" at bounding box center [559, 165] width 35 height 9
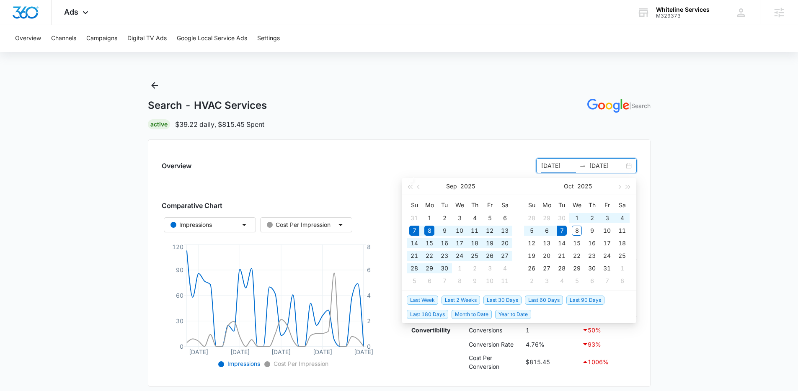
type input "09/08/2025"
click at [708, 238] on main "Search - HVAC Services | Search Active $39.22 daily , $815.45 Spent Overview 09…" at bounding box center [399, 349] width 798 height 540
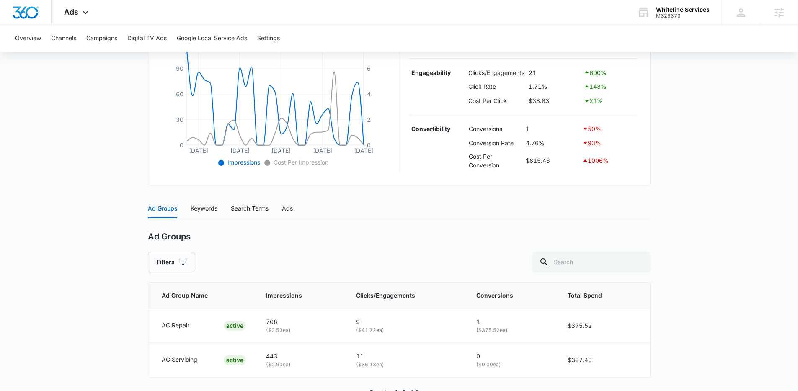
scroll to position [228, 0]
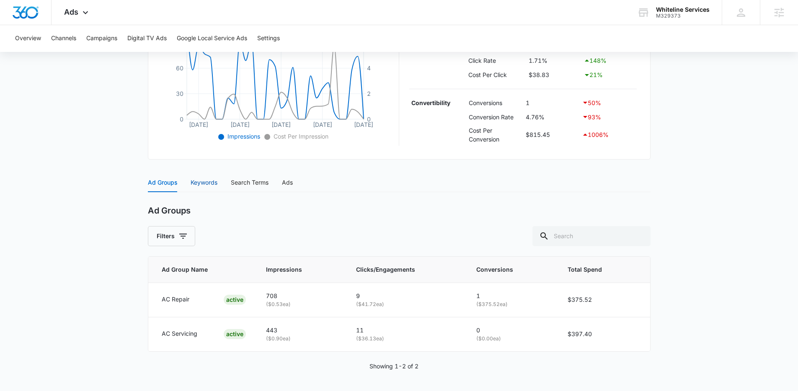
click at [209, 186] on div "Keywords" at bounding box center [204, 182] width 27 height 9
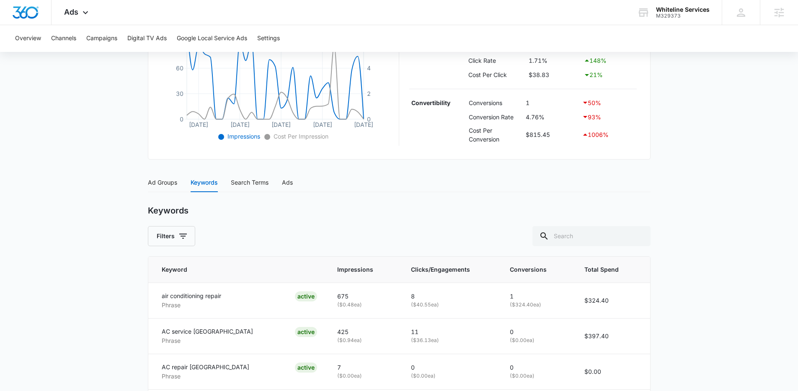
click at [131, 209] on main "Search - HVAC Services | Search Active $39.22 daily , $815.45 Spent Overview 09…" at bounding box center [399, 193] width 798 height 685
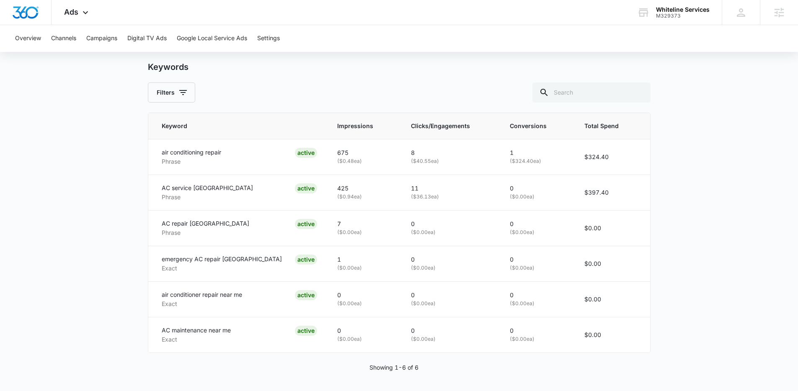
scroll to position [373, 0]
click at [411, 124] on span "Clicks/Engagements" at bounding box center [444, 124] width 66 height 9
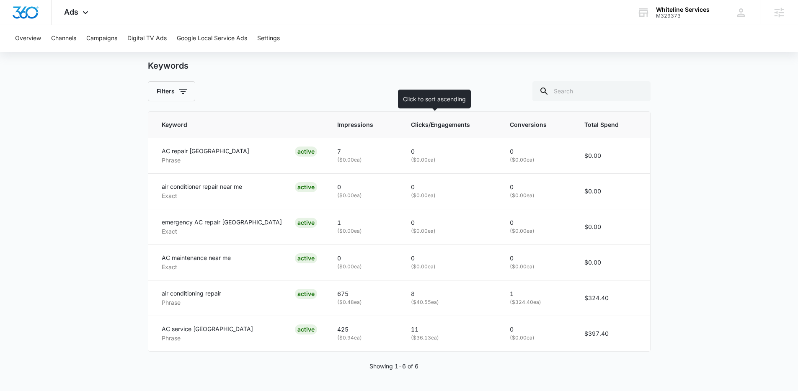
click at [419, 131] on th "Clicks/Engagements" at bounding box center [450, 125] width 99 height 26
click at [419, 134] on th "Clicks/Engagements" at bounding box center [450, 125] width 99 height 26
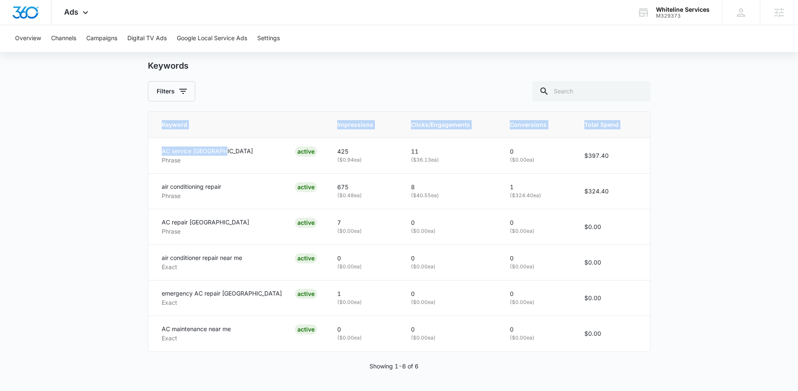
drag, startPoint x: 213, startPoint y: 152, endPoint x: 138, endPoint y: 153, distance: 74.6
click at [138, 153] on main "Search - HVAC Services | Search Active $39.22 daily , $815.45 Spent Overview 09…" at bounding box center [399, 48] width 798 height 685
click at [171, 147] on p "AC service Knoxville" at bounding box center [207, 151] width 91 height 9
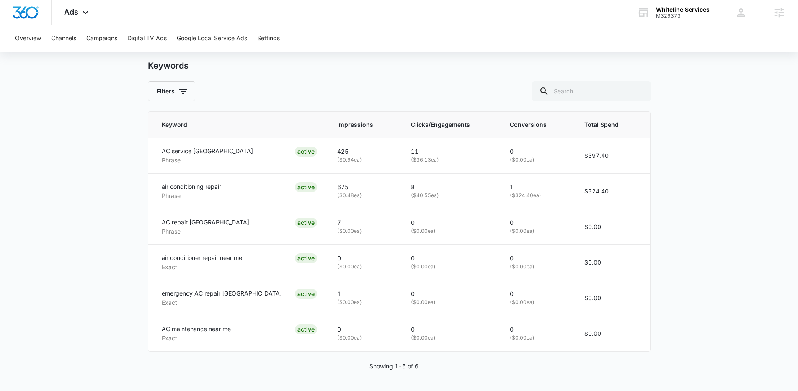
click at [120, 176] on main "Search - HVAC Services | Search Active $39.22 daily , $815.45 Spent Overview 09…" at bounding box center [399, 48] width 798 height 685
click at [194, 153] on p "AC service Knoxville" at bounding box center [207, 151] width 91 height 9
drag, startPoint x: 510, startPoint y: 152, endPoint x: 495, endPoint y: 153, distance: 15.6
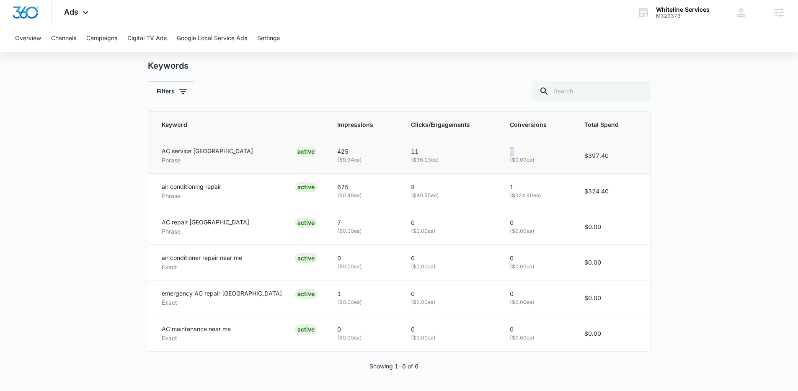
click at [500, 152] on td "0 ( $0.00 ea)" at bounding box center [537, 156] width 75 height 36
click at [500, 155] on td "0 ( $0.00 ea)" at bounding box center [537, 156] width 75 height 36
click at [127, 179] on main "Search - HVAC Services | Search Active $39.22 daily , $815.45 Spent Overview 09…" at bounding box center [399, 48] width 798 height 685
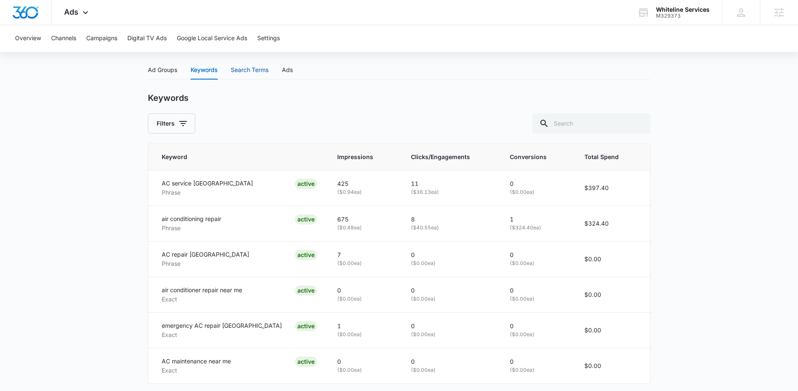
click at [243, 70] on div "Search Terms" at bounding box center [250, 69] width 38 height 9
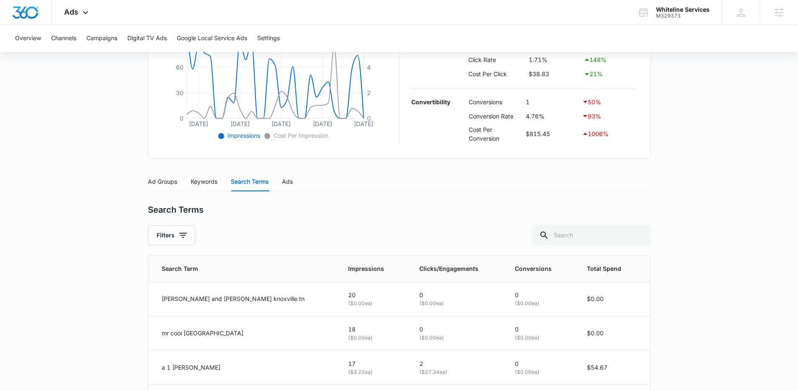
scroll to position [340, 0]
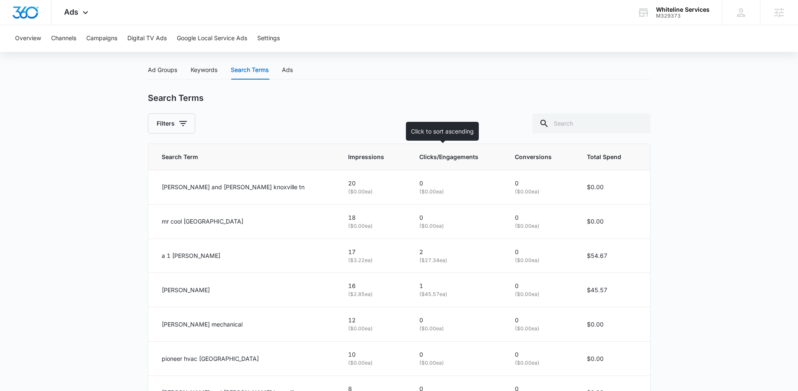
click at [420, 156] on span "Clicks/Engagements" at bounding box center [451, 157] width 63 height 9
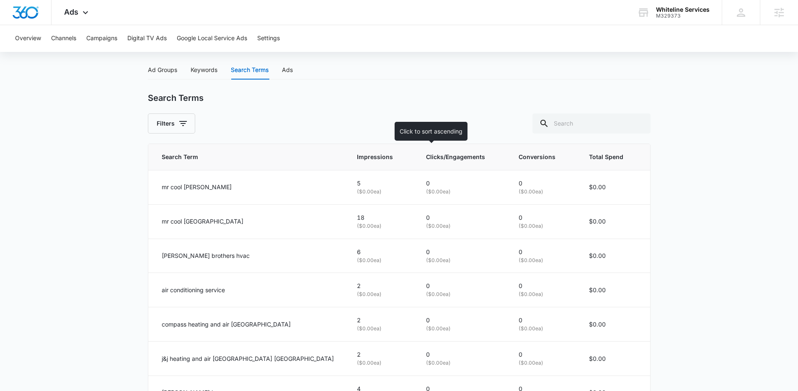
click at [426, 160] on span "Clicks/Engagements" at bounding box center [456, 157] width 60 height 9
click at [416, 162] on th "Clicks/Engagements" at bounding box center [462, 157] width 93 height 26
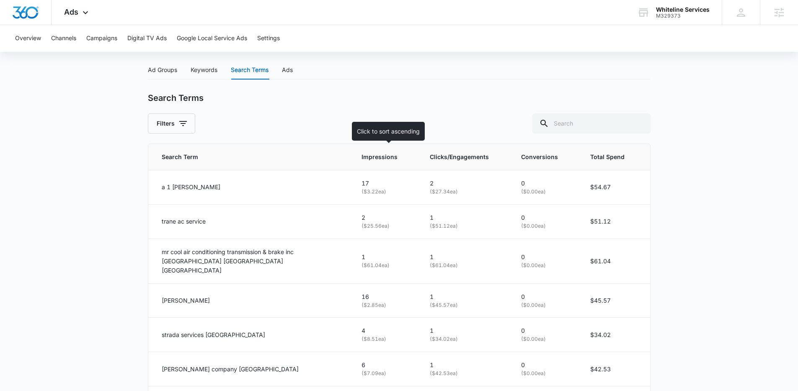
click at [377, 157] on span "Impressions" at bounding box center [380, 157] width 36 height 9
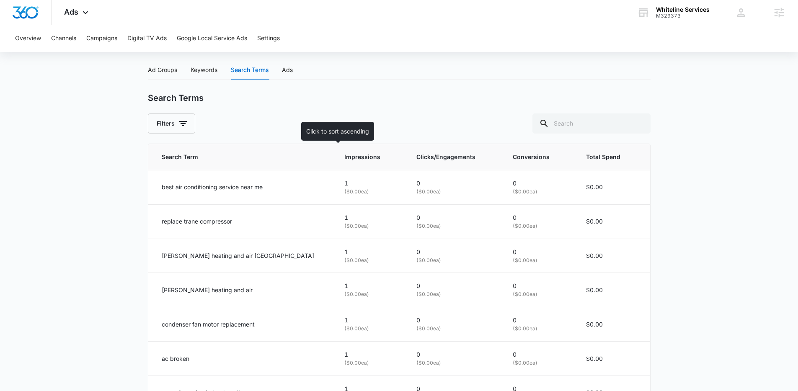
click at [334, 163] on th "Impressions" at bounding box center [370, 157] width 72 height 26
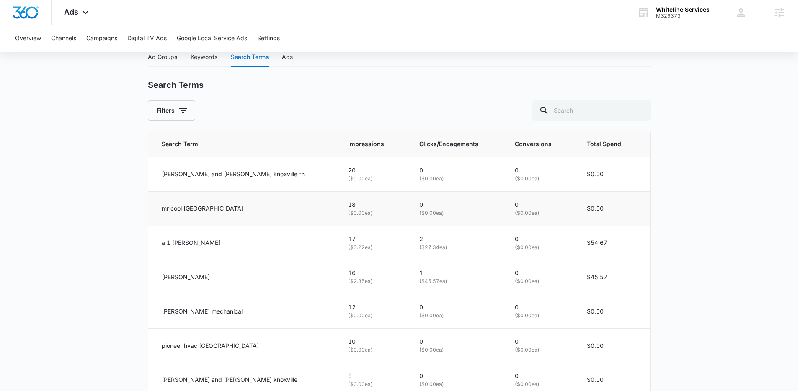
scroll to position [368, 0]
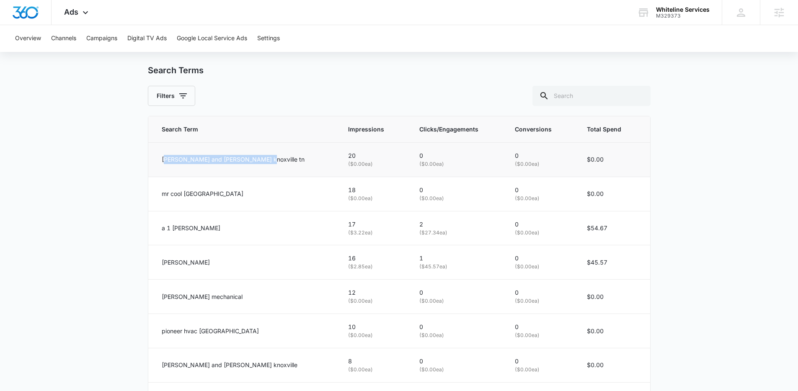
drag, startPoint x: 253, startPoint y: 157, endPoint x: 164, endPoint y: 160, distance: 89.3
click at [164, 160] on div "chancey and reynolds knoxville tn" at bounding box center [245, 159] width 166 height 9
click at [196, 161] on p "chancey and reynolds knoxville tn" at bounding box center [233, 159] width 143 height 9
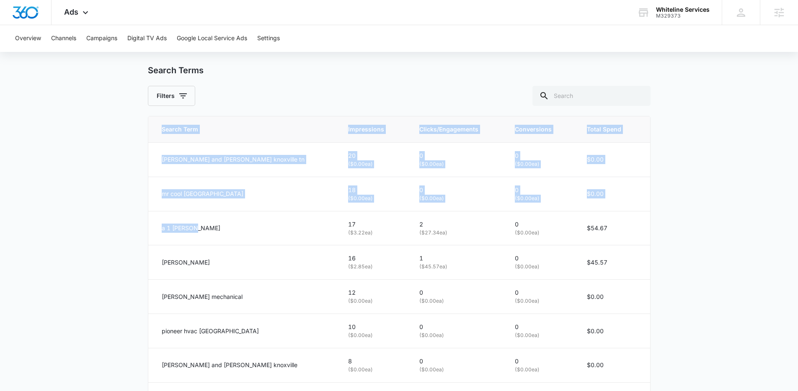
drag, startPoint x: 201, startPoint y: 228, endPoint x: 142, endPoint y: 233, distance: 59.3
click at [138, 231] on main "Search - HVAC Services | Search Active $39.22 daily , $815.45 Spent Overview 09…" at bounding box center [399, 121] width 798 height 821
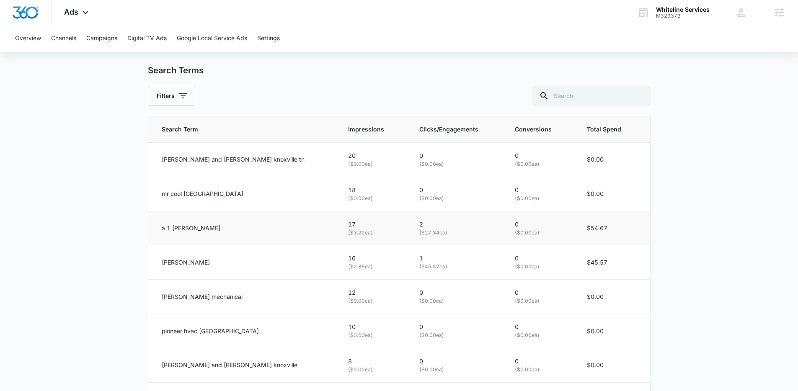
click at [168, 229] on p "a 1 finchum" at bounding box center [191, 228] width 59 height 9
drag, startPoint x: 168, startPoint y: 229, endPoint x: 170, endPoint y: 233, distance: 4.9
click at [168, 229] on p "a 1 finchum" at bounding box center [191, 228] width 59 height 9
drag, startPoint x: 412, startPoint y: 227, endPoint x: 400, endPoint y: 226, distance: 11.4
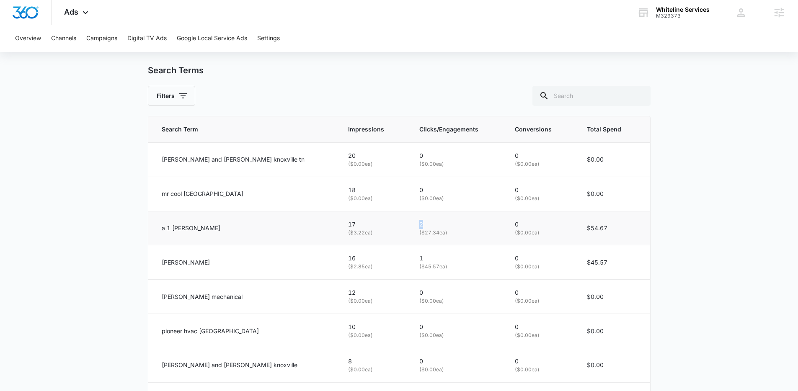
click at [410, 226] on td "2 ( $27.34 ea)" at bounding box center [458, 228] width 96 height 34
click at [420, 232] on p "( $27.34 ea)" at bounding box center [457, 233] width 75 height 8
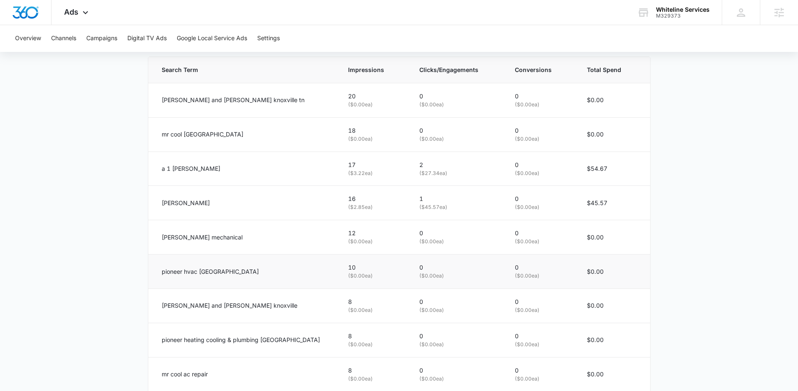
scroll to position [433, 0]
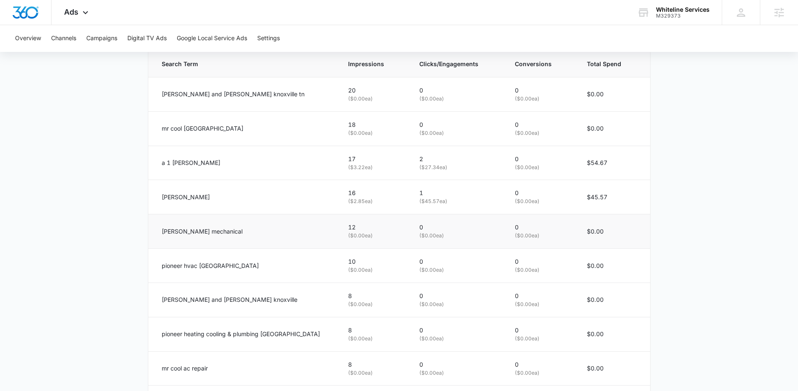
click at [173, 233] on p "karns mechanical" at bounding box center [202, 231] width 81 height 9
click at [183, 238] on td "karns mechanical" at bounding box center [243, 232] width 190 height 34
drag, startPoint x: 335, startPoint y: 226, endPoint x: 319, endPoint y: 234, distance: 18.6
click at [338, 226] on td "12 ( $0.00 ea)" at bounding box center [373, 232] width 71 height 34
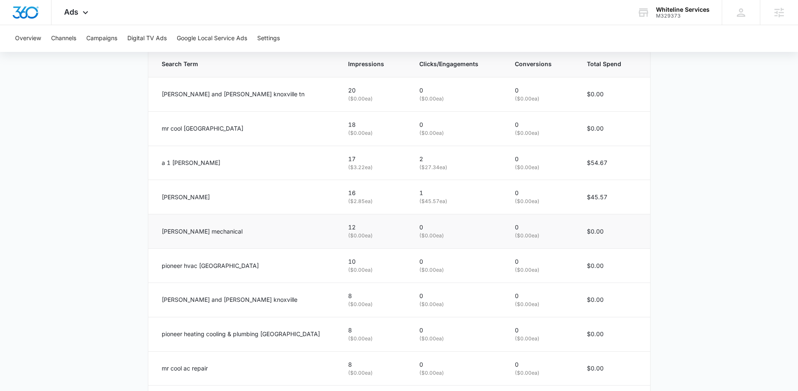
click at [338, 234] on td "12 ( $0.00 ea)" at bounding box center [373, 232] width 71 height 34
drag, startPoint x: 171, startPoint y: 228, endPoint x: 173, endPoint y: 220, distance: 8.1
click at [171, 228] on p "karns mechanical" at bounding box center [202, 231] width 81 height 9
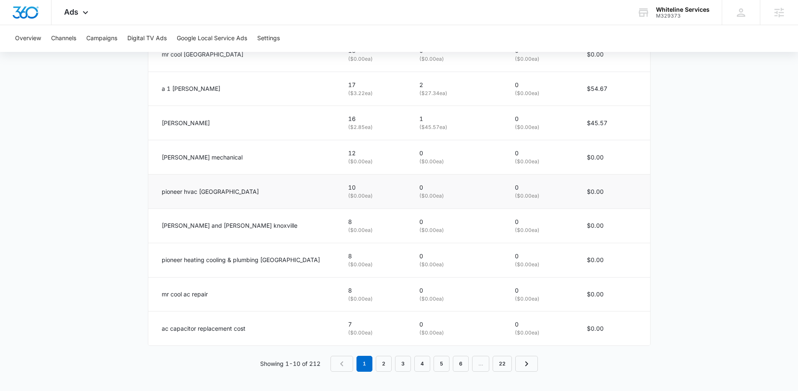
scroll to position [508, 0]
click at [188, 331] on p "ac capacitor replacement cost" at bounding box center [204, 328] width 84 height 9
click at [189, 330] on p "ac capacitor replacement cost" at bounding box center [204, 328] width 84 height 9
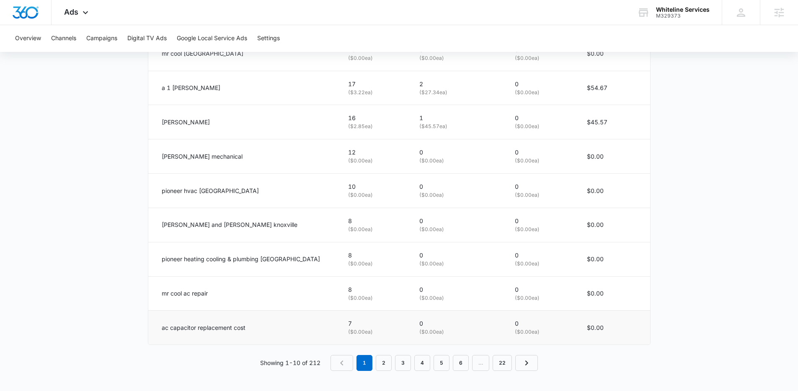
click at [213, 334] on td "ac capacitor replacement cost" at bounding box center [243, 328] width 190 height 34
click at [197, 294] on p "mr cool ac repair" at bounding box center [185, 293] width 46 height 9
click at [222, 294] on div "mr cool ac repair" at bounding box center [245, 293] width 166 height 9
drag, startPoint x: 187, startPoint y: 296, endPoint x: 163, endPoint y: 297, distance: 23.5
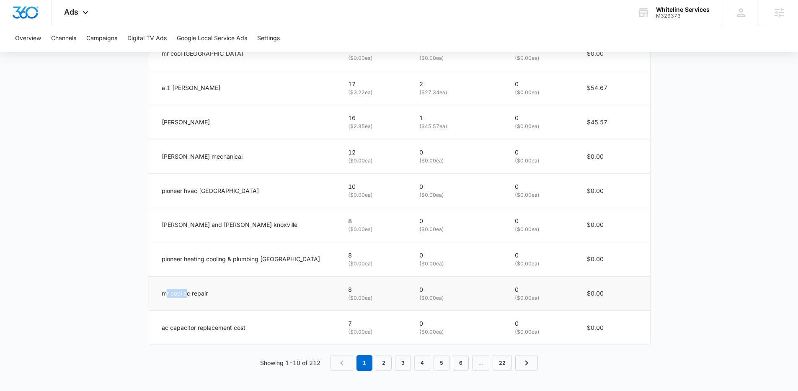
click at [165, 296] on p "mr cool ac repair" at bounding box center [185, 293] width 46 height 9
click at [163, 298] on td "mr cool ac repair" at bounding box center [243, 294] width 190 height 34
drag, startPoint x: 194, startPoint y: 158, endPoint x: 162, endPoint y: 158, distance: 31.4
click at [163, 158] on p "karns mechanical" at bounding box center [202, 156] width 81 height 9
click at [162, 159] on p "karns mechanical" at bounding box center [202, 156] width 81 height 9
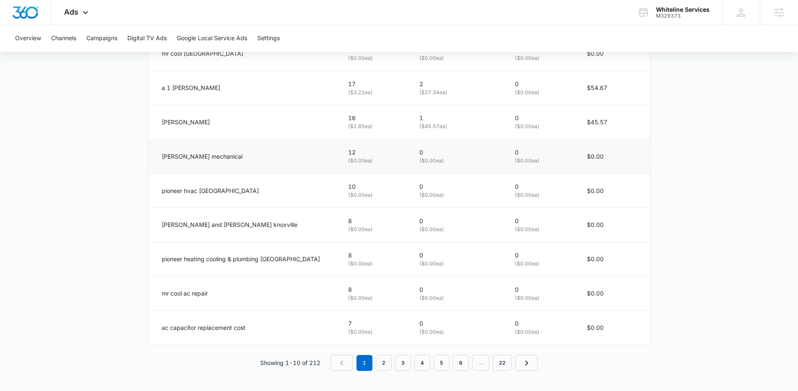
click at [166, 159] on p "karns mechanical" at bounding box center [202, 156] width 81 height 9
click at [167, 159] on p "karns mechanical" at bounding box center [202, 156] width 81 height 9
click at [184, 158] on p "karns mechanical" at bounding box center [202, 156] width 81 height 9
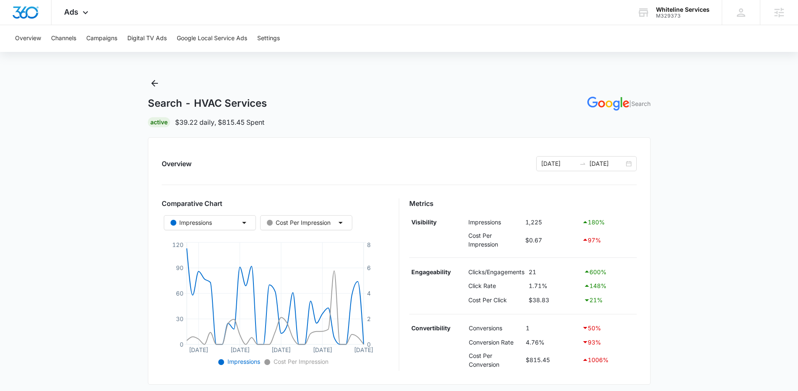
scroll to position [0, 0]
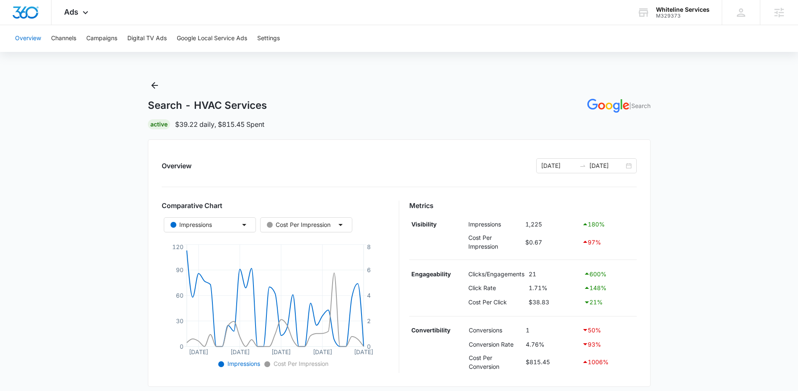
click at [39, 36] on button "Overview" at bounding box center [28, 38] width 26 height 27
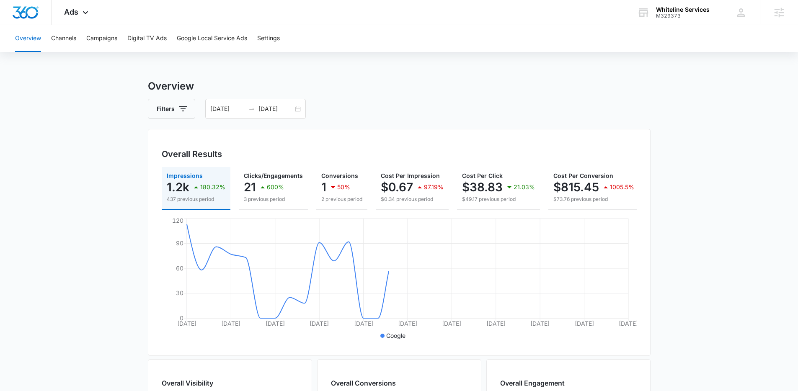
click at [75, 151] on main "Overview Filters 09/08/2025 10/08/2025 Overall Results Impressions 1.2k 180.32%…" at bounding box center [399, 380] width 798 height 602
click at [529, 86] on h3 "Overview" at bounding box center [399, 86] width 503 height 15
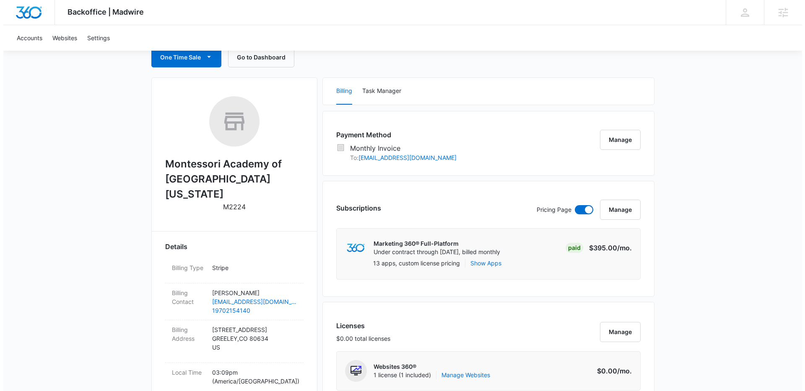
scroll to position [92, 0]
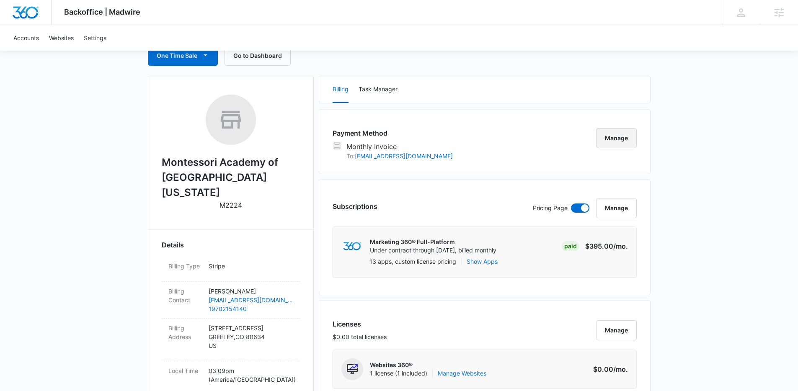
click at [612, 143] on button "Manage" at bounding box center [616, 138] width 41 height 20
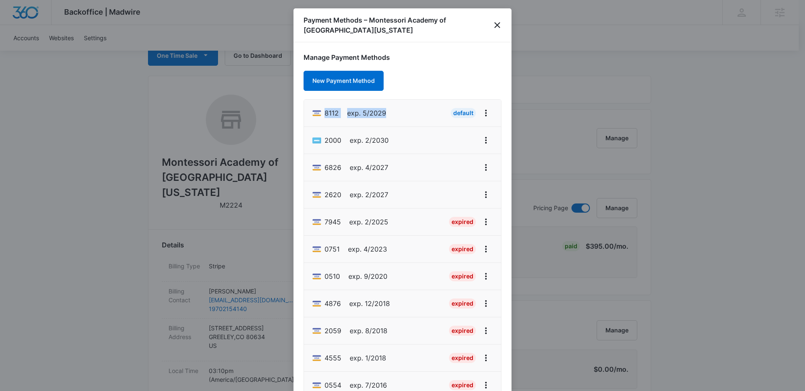
drag, startPoint x: 391, startPoint y: 111, endPoint x: 313, endPoint y: 117, distance: 78.2
click at [313, 117] on li "8112 exp. 5/2029 Default" at bounding box center [402, 113] width 197 height 27
copy div "8112 exp. 5/2029"
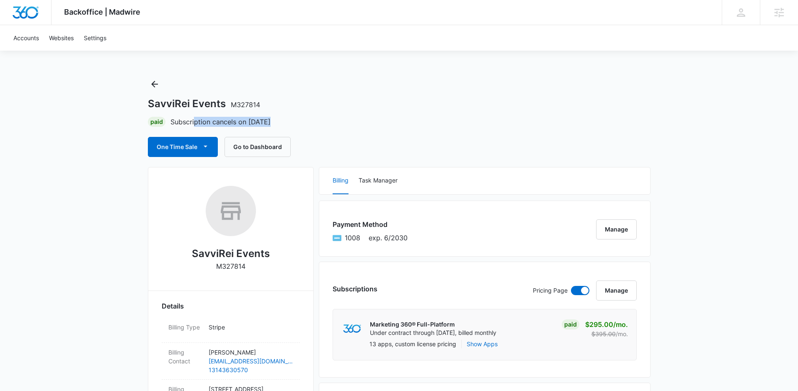
drag, startPoint x: 194, startPoint y: 124, endPoint x: 277, endPoint y: 122, distance: 82.6
click at [277, 122] on div "Paid Subscription cancels on [DATE]" at bounding box center [399, 122] width 503 height 10
click at [223, 122] on p "Subscription cancels on [DATE]" at bounding box center [221, 122] width 100 height 10
click at [240, 124] on p "Subscription cancels on [DATE]" at bounding box center [221, 122] width 100 height 10
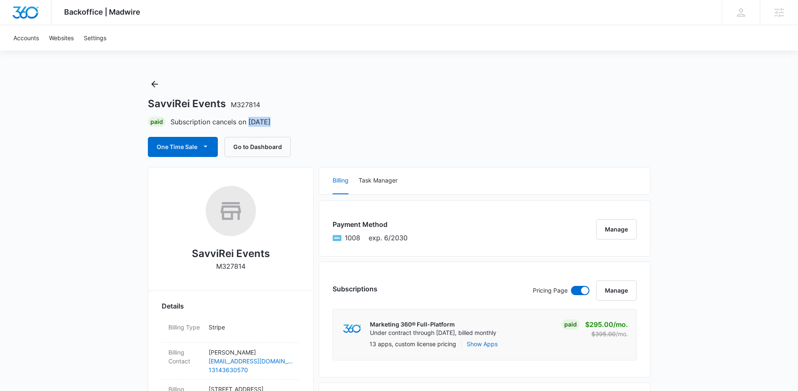
drag, startPoint x: 268, startPoint y: 123, endPoint x: 249, endPoint y: 123, distance: 18.4
click at [249, 123] on div "Paid Subscription cancels on [DATE]" at bounding box center [399, 122] width 503 height 10
click at [249, 123] on p "Subscription cancels on [DATE]" at bounding box center [221, 122] width 100 height 10
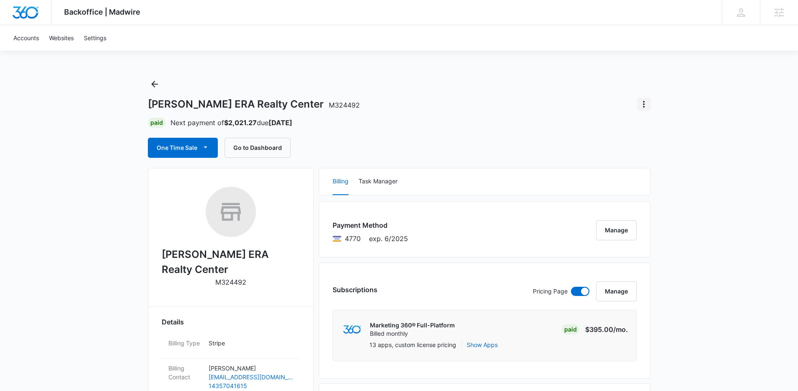
click at [641, 109] on button "Actions" at bounding box center [644, 104] width 13 height 13
click at [656, 127] on div "Close Account" at bounding box center [667, 128] width 39 height 6
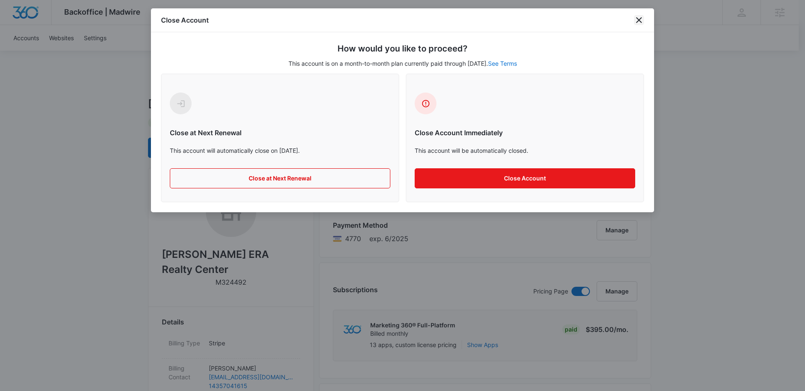
click at [634, 21] on icon "close" at bounding box center [639, 20] width 10 height 10
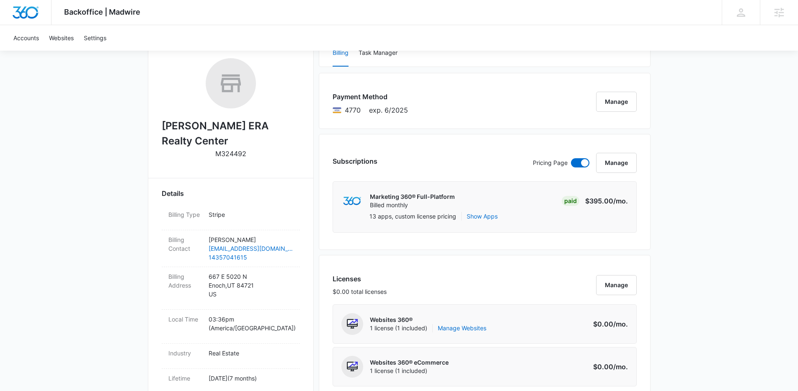
scroll to position [135, 0]
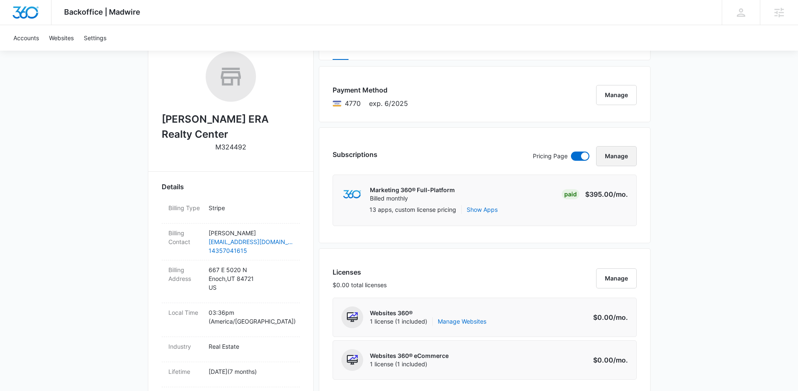
click at [620, 158] on button "Manage" at bounding box center [616, 156] width 41 height 20
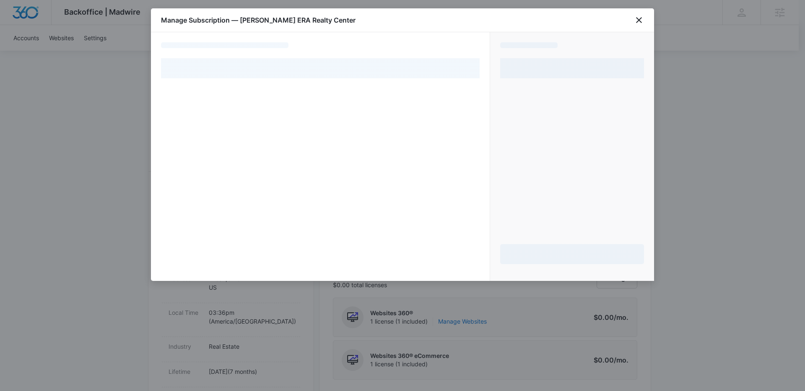
select select "pm_1R3jSaA4n8RTgNjUctHndJVZ"
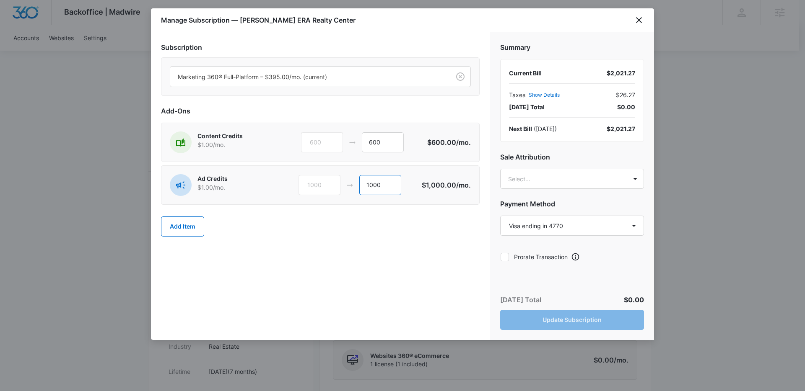
drag, startPoint x: 378, startPoint y: 185, endPoint x: 341, endPoint y: 186, distance: 37.7
click at [342, 185] on div "1000 1000" at bounding box center [360, 185] width 124 height 20
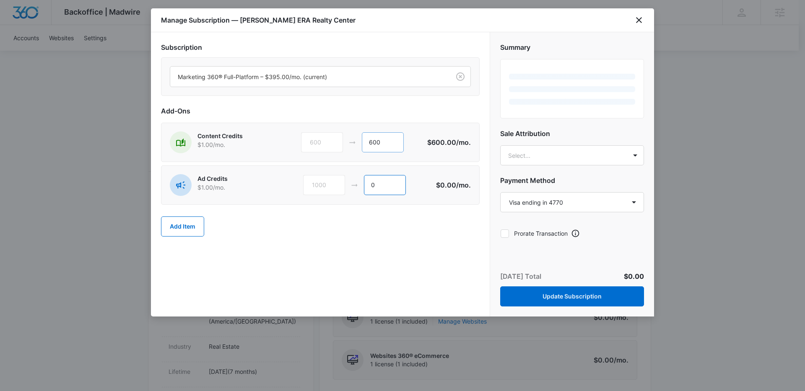
type input "0"
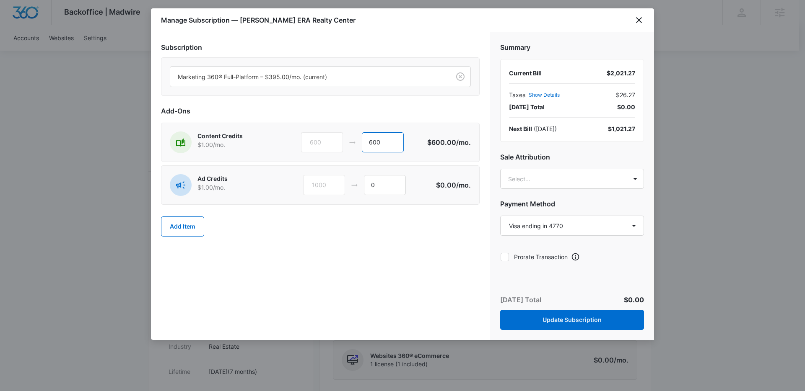
drag, startPoint x: 384, startPoint y: 145, endPoint x: 360, endPoint y: 141, distance: 24.1
click at [360, 141] on div "600 600" at bounding box center [364, 142] width 126 height 20
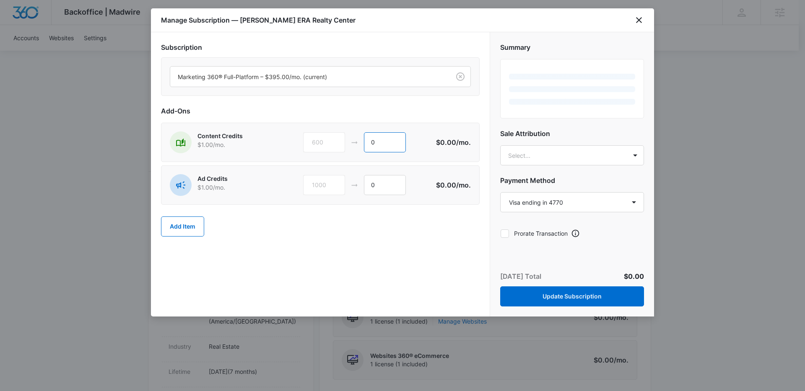
type input "0"
click at [411, 108] on h2 "Add-Ons" at bounding box center [320, 111] width 319 height 10
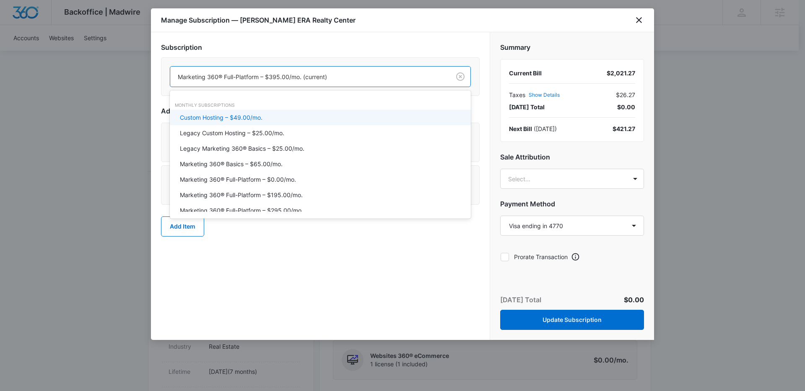
click at [333, 78] on div at bounding box center [309, 77] width 262 height 10
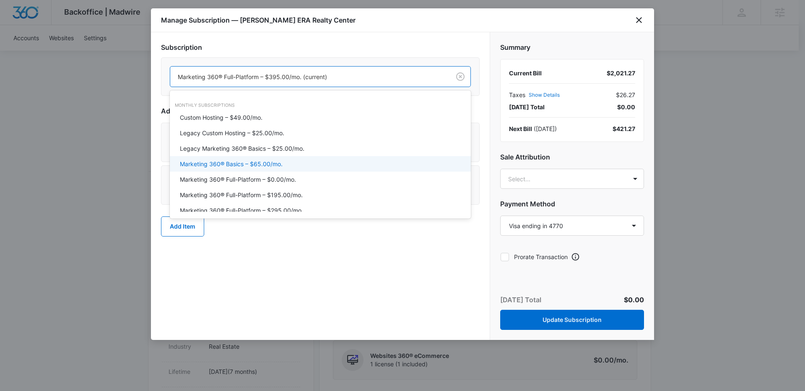
click at [254, 166] on p "Marketing 360® Basics – $65.00/mo." at bounding box center [231, 164] width 103 height 9
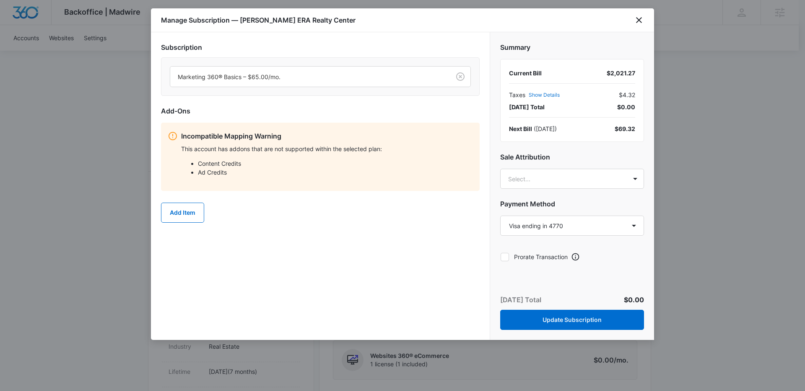
click at [335, 241] on div "Subscription Marketing 360® Basics – $65.00/mo. Add-Ons Incompatible Mapping Wa…" at bounding box center [320, 186] width 339 height 308
click at [573, 317] on button "Update Subscription" at bounding box center [572, 320] width 144 height 20
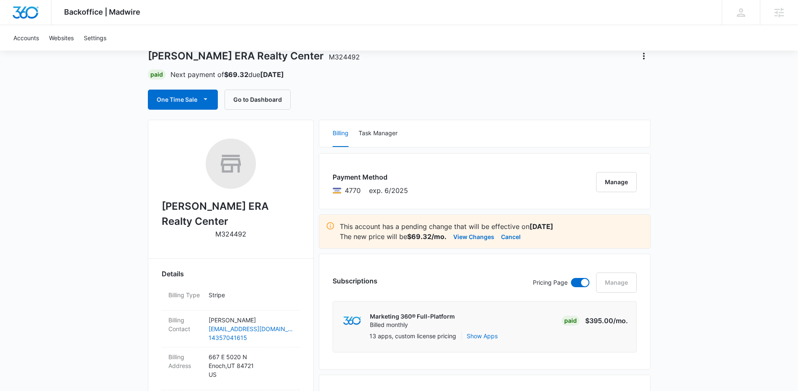
scroll to position [47, 0]
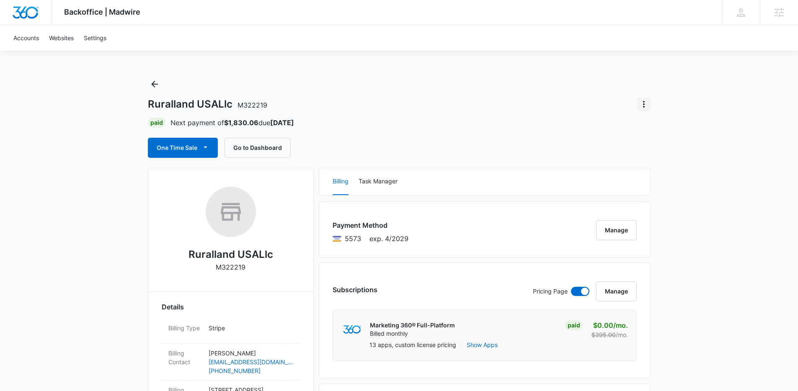
click at [643, 106] on icon "Actions" at bounding box center [644, 104] width 10 height 10
click at [656, 125] on div "Close Account" at bounding box center [667, 128] width 39 height 6
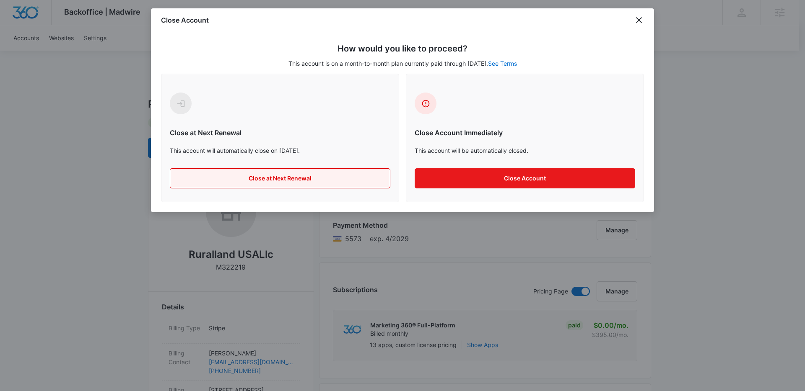
click at [284, 177] on button "Close at Next Renewal" at bounding box center [280, 179] width 220 height 20
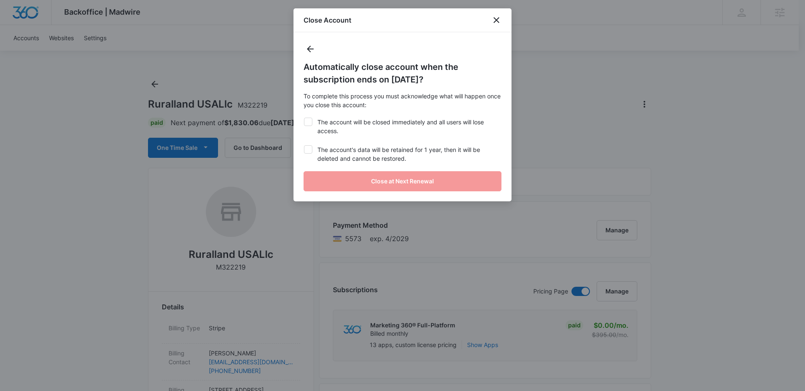
click at [311, 123] on icon at bounding box center [308, 122] width 8 height 8
click at [304, 118] on input "The account will be closed immediately and all users will lose access." at bounding box center [303, 118] width 0 height 0
checkbox input "true"
click at [308, 148] on icon at bounding box center [308, 150] width 8 height 8
click at [304, 146] on input "The account's data will be retained for 1 year, then it will be deleted and can…" at bounding box center [303, 145] width 0 height 0
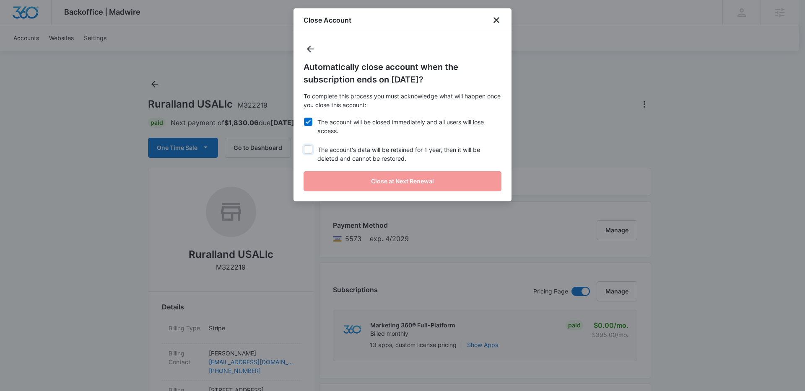
checkbox input "true"
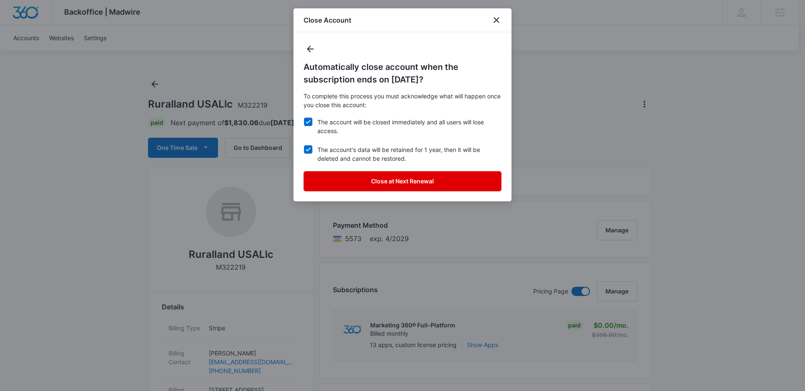
click at [337, 182] on button "Close at Next Renewal" at bounding box center [402, 181] width 198 height 20
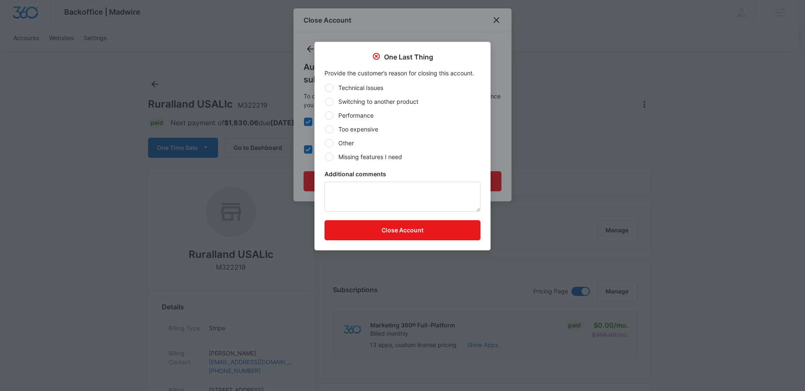
click at [360, 117] on label "Performance" at bounding box center [402, 115] width 156 height 9
click at [325, 116] on input "Performance" at bounding box center [324, 115] width 0 height 0
radio input "true"
click at [397, 234] on button "Close Account" at bounding box center [402, 230] width 156 height 20
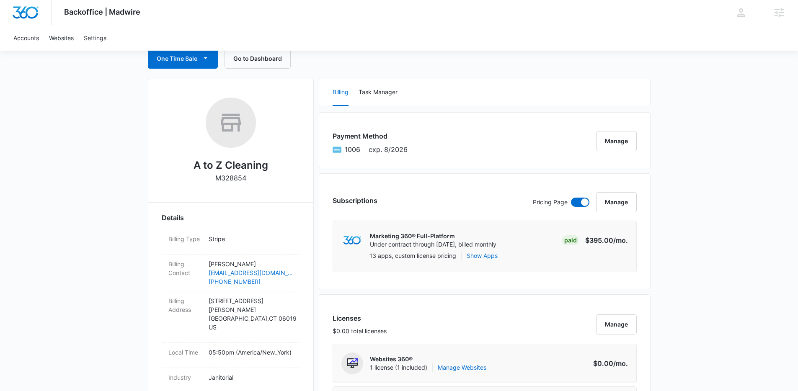
scroll to position [125, 0]
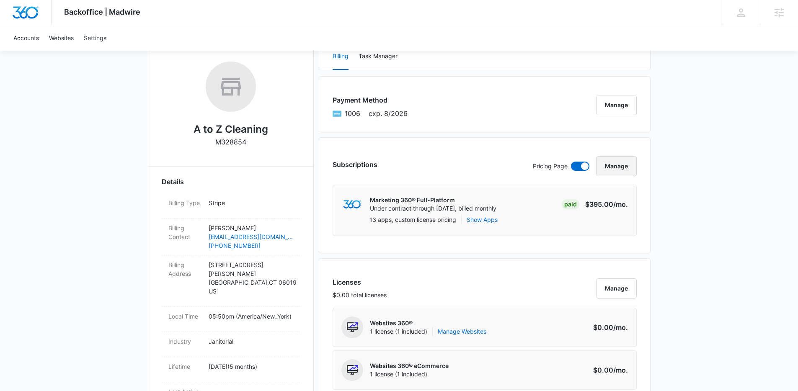
click at [618, 161] on button "Manage" at bounding box center [616, 166] width 41 height 20
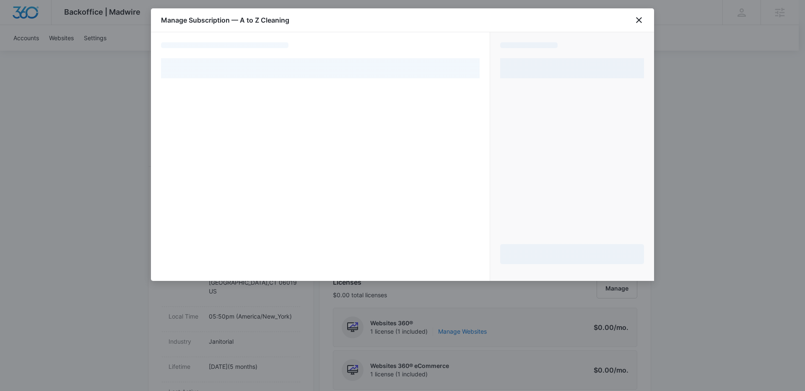
select select "pm_1RHm3SA4n8RTgNjU1wrjNtJx"
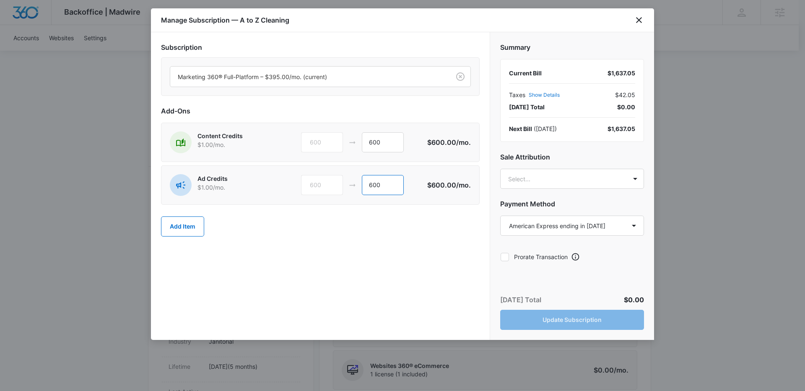
drag, startPoint x: 392, startPoint y: 184, endPoint x: 352, endPoint y: 186, distance: 40.3
click at [352, 186] on div "600 600" at bounding box center [364, 185] width 126 height 20
type input "0"
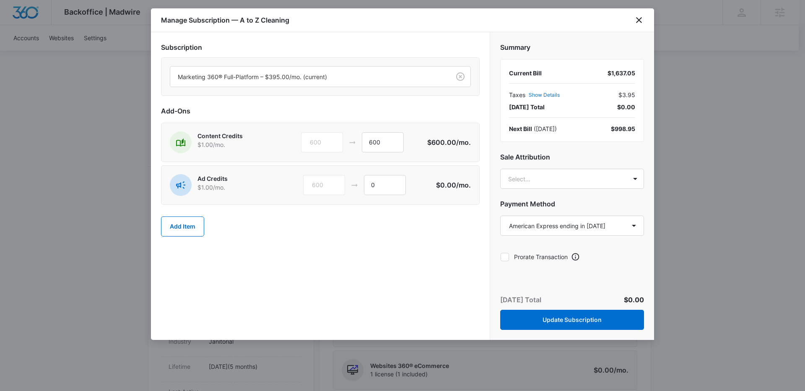
click at [363, 244] on div "Add Item" at bounding box center [320, 226] width 319 height 37
click at [568, 319] on button "Update Subscription" at bounding box center [572, 320] width 144 height 20
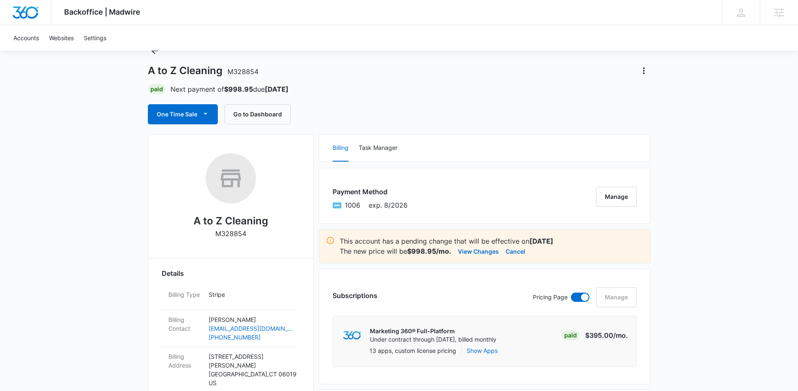
scroll to position [19, 0]
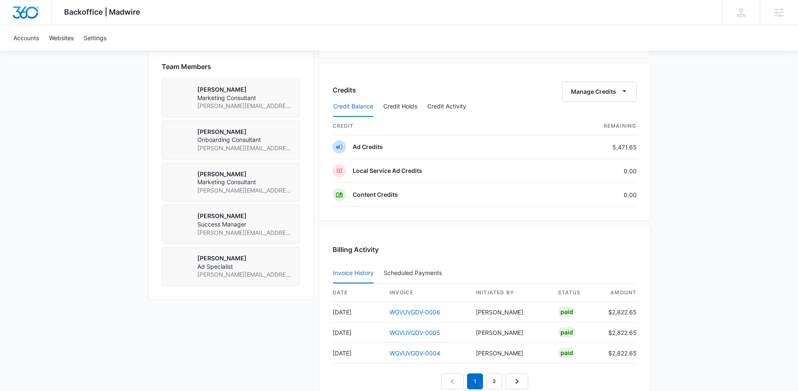
scroll to position [801, 0]
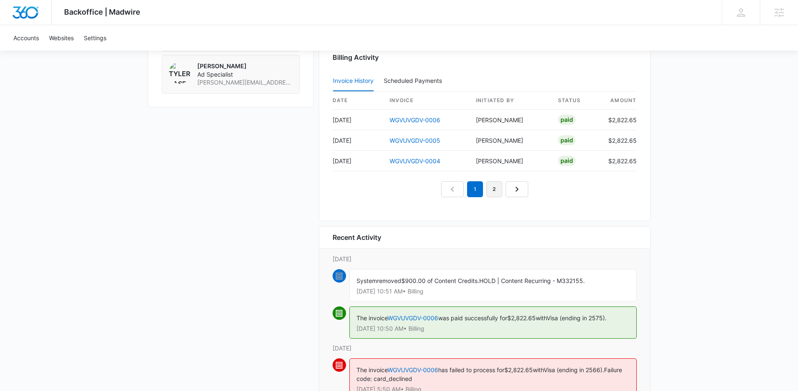
click at [498, 192] on link "2" at bounding box center [495, 189] width 16 height 16
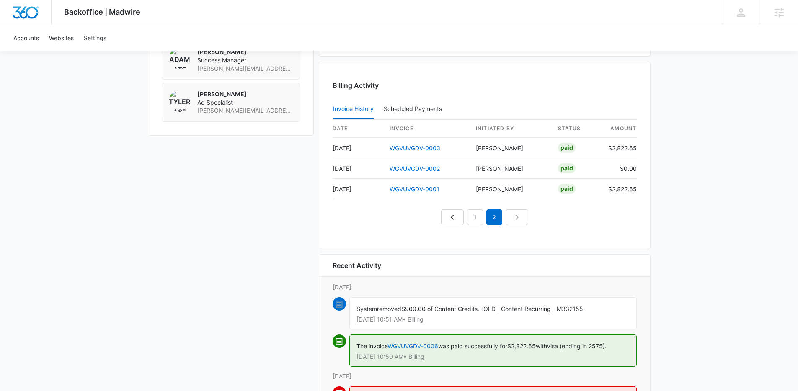
scroll to position [772, 0]
click at [477, 223] on link "1" at bounding box center [475, 219] width 16 height 16
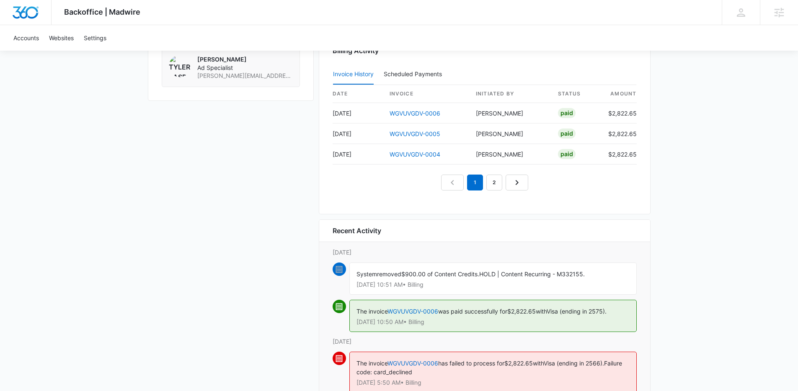
scroll to position [807, 0]
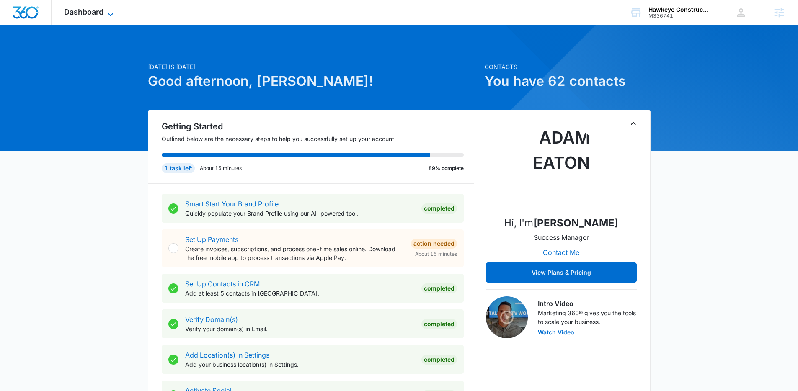
click at [102, 9] on span "Dashboard" at bounding box center [83, 12] width 39 height 9
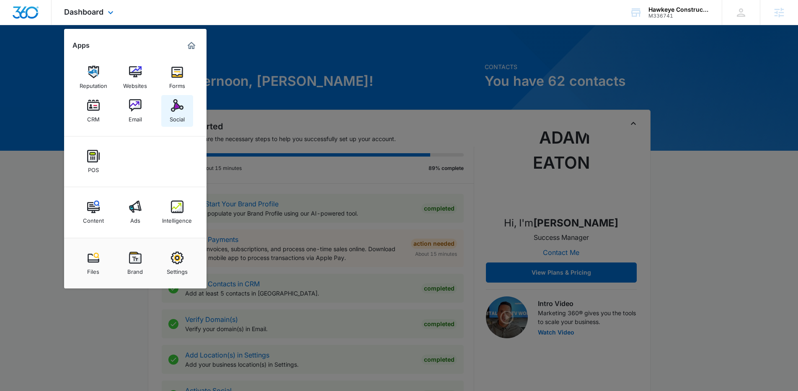
click at [173, 99] on img at bounding box center [177, 105] width 13 height 13
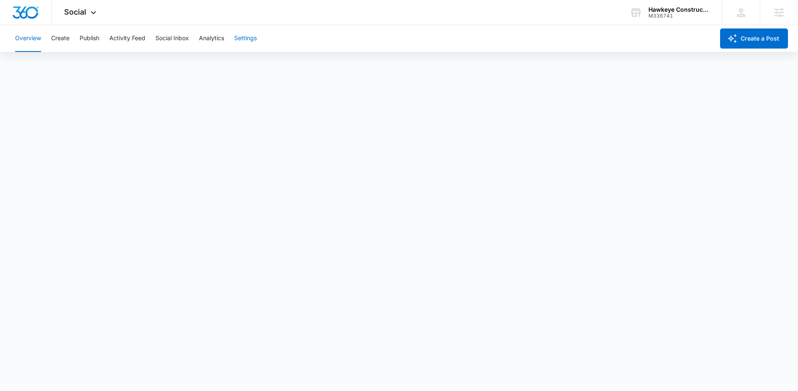
click at [249, 39] on button "Settings" at bounding box center [245, 38] width 23 height 27
click at [68, 43] on button "Create" at bounding box center [60, 38] width 18 height 27
drag, startPoint x: 49, startPoint y: 65, endPoint x: 56, endPoint y: 63, distance: 7.6
click at [49, 65] on button "Content Library" at bounding box center [36, 63] width 43 height 23
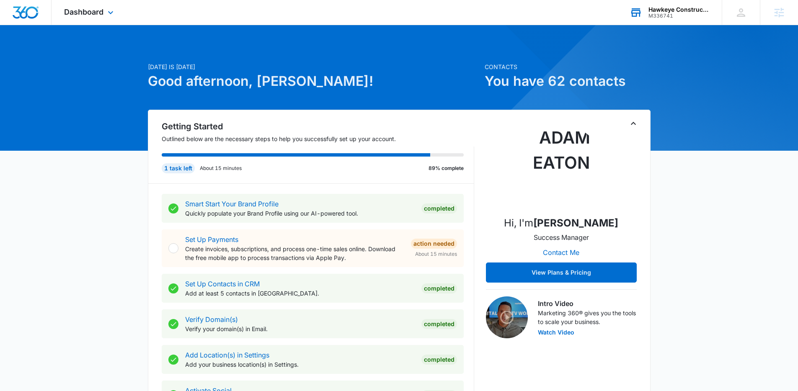
click at [657, 13] on div "M336741" at bounding box center [679, 16] width 61 height 6
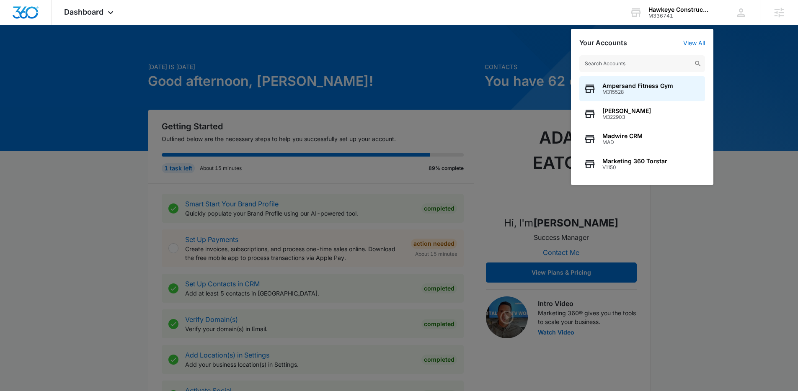
click at [467, 54] on div at bounding box center [399, 195] width 798 height 391
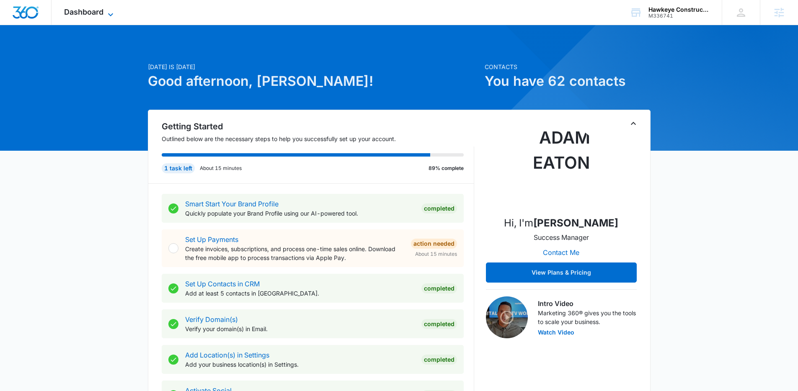
click at [97, 15] on span "Dashboard" at bounding box center [83, 12] width 39 height 9
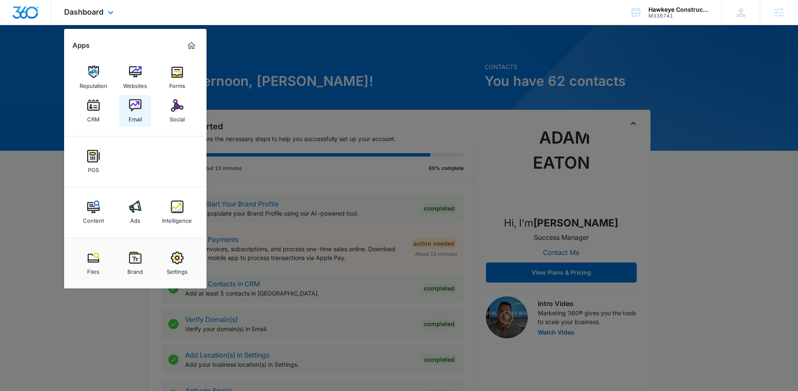
click at [138, 108] on img at bounding box center [135, 105] width 13 height 13
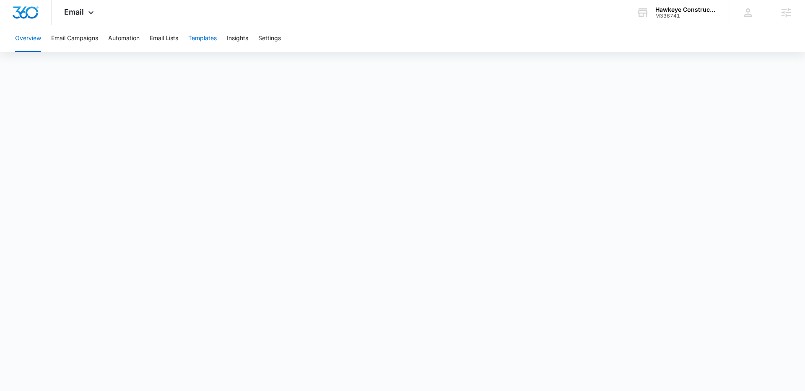
click at [193, 38] on button "Templates" at bounding box center [202, 38] width 29 height 27
